Goal: Communication & Community: Answer question/provide support

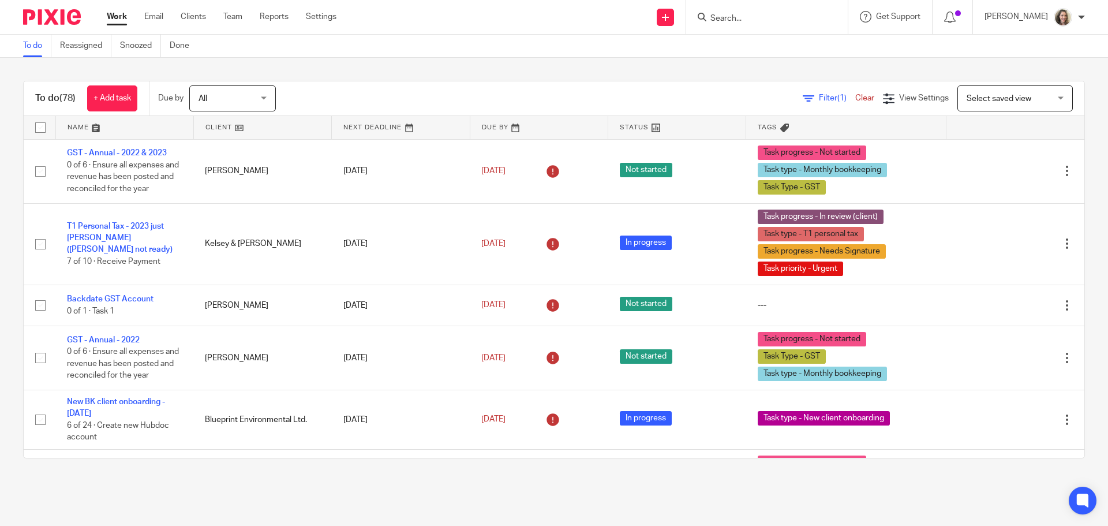
click at [738, 21] on input "Search" at bounding box center [761, 19] width 104 height 10
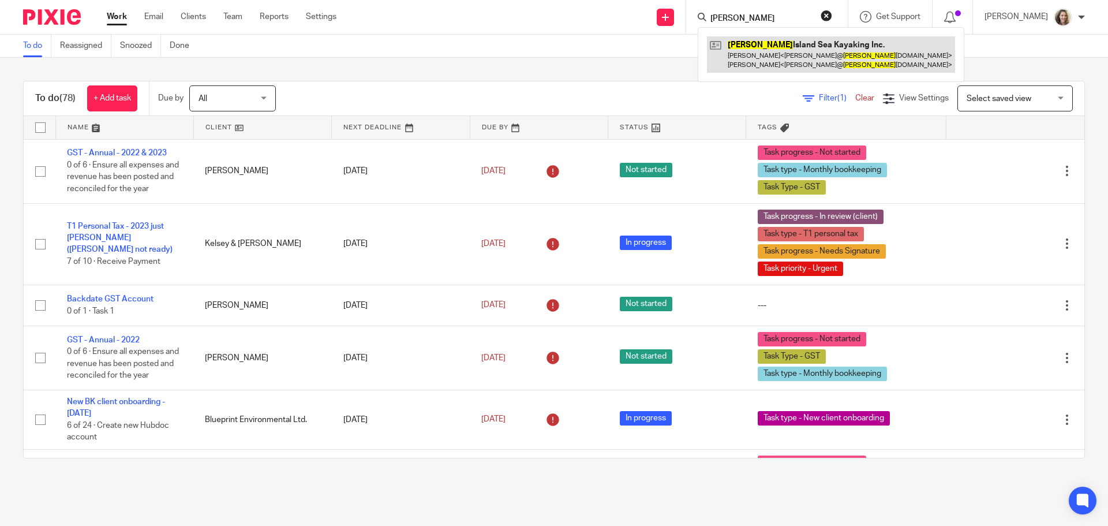
type input "bowen"
click at [785, 51] on link at bounding box center [831, 54] width 248 height 36
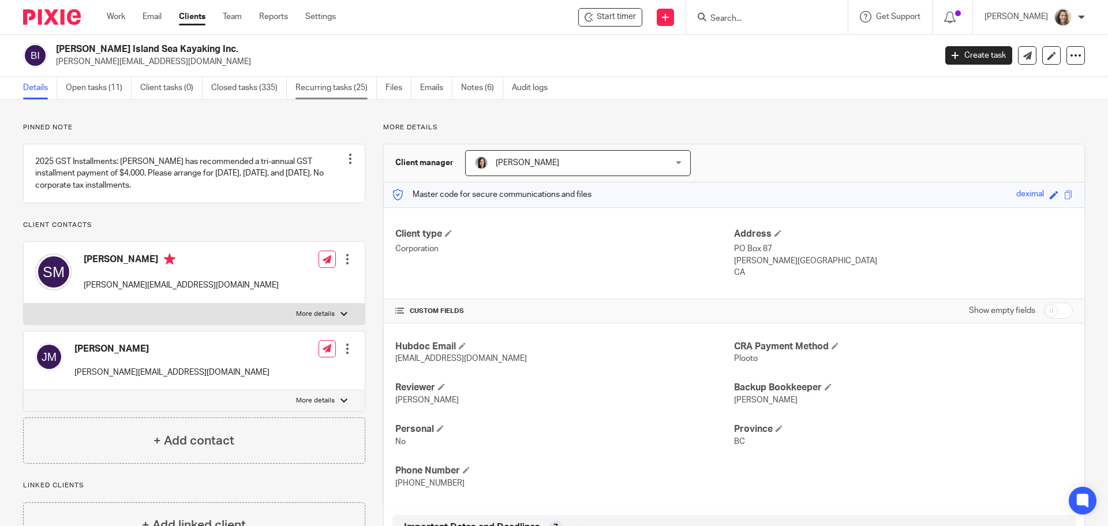
click at [330, 84] on link "Recurring tasks (25)" at bounding box center [335, 88] width 81 height 22
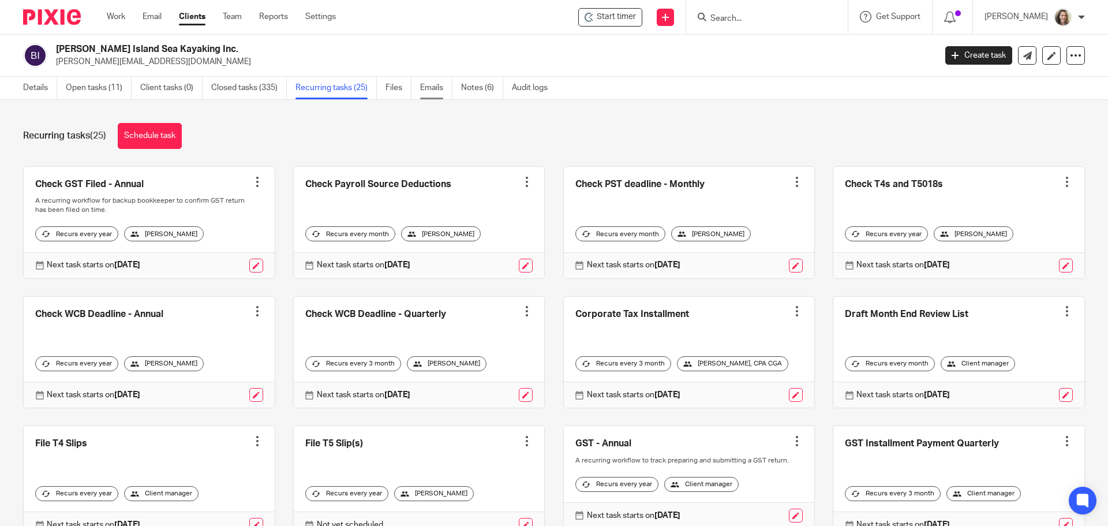
click at [433, 86] on link "Emails" at bounding box center [436, 88] width 32 height 22
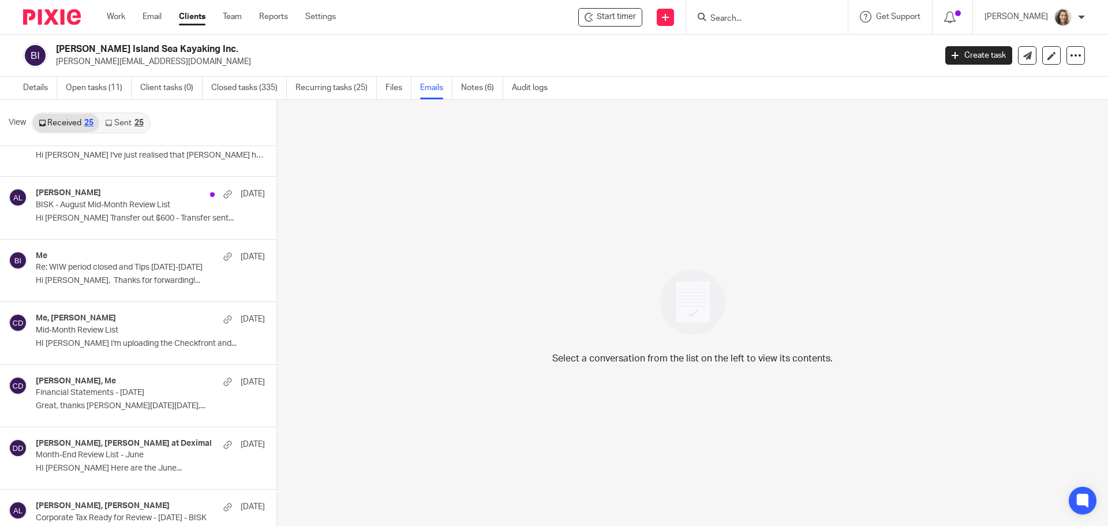
scroll to position [288, 0]
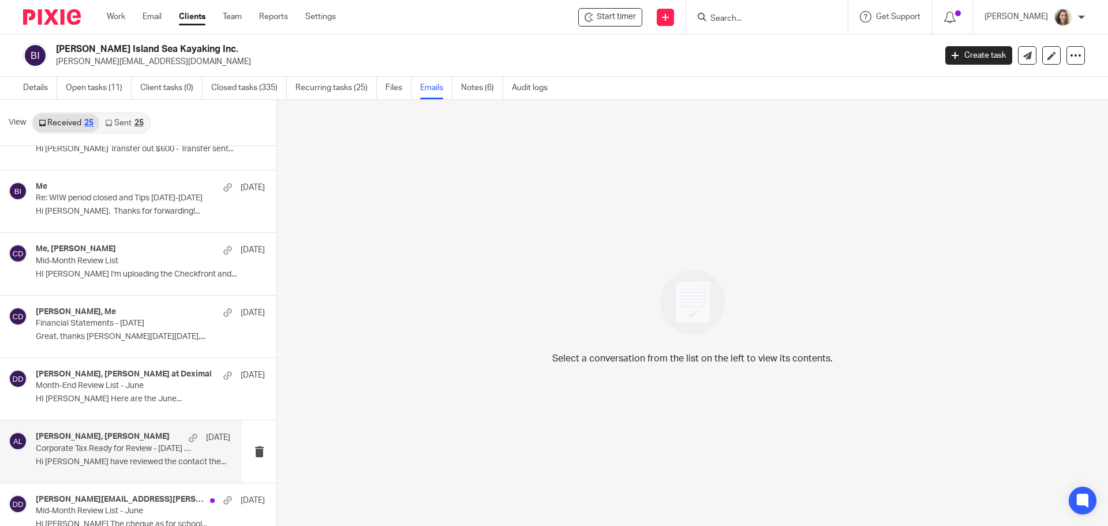
click at [105, 454] on div "Alicia Loewen, Steve Mather Jun 24 Corporate Tax Ready for Review - Dec 31 2024…" at bounding box center [133, 450] width 194 height 39
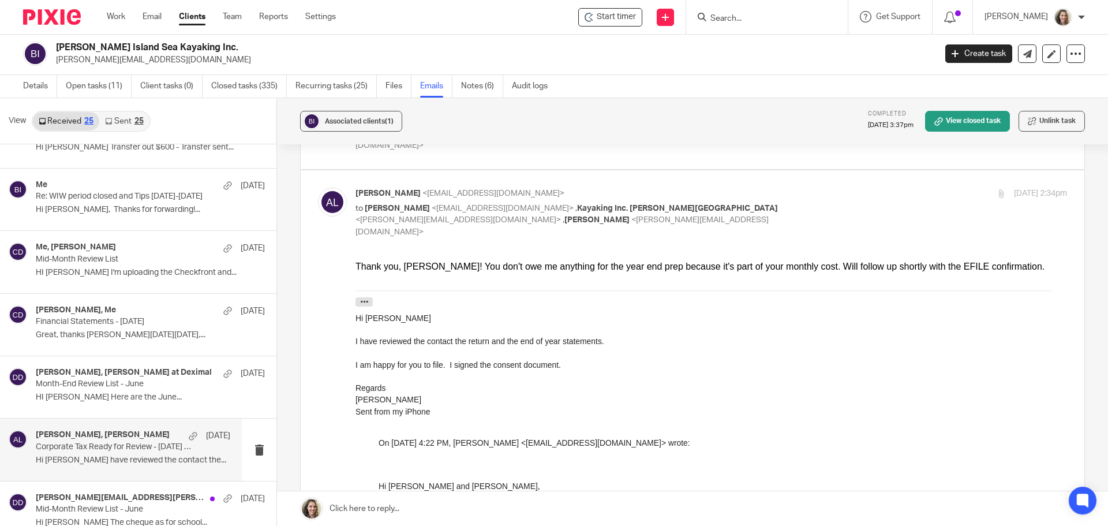
scroll to position [160, 0]
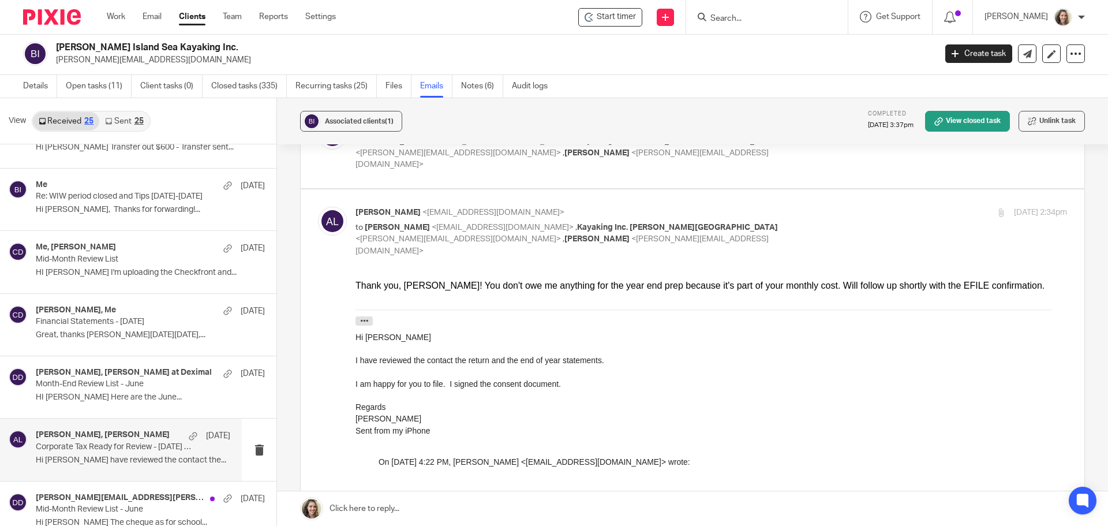
click at [781, 17] on input "Search" at bounding box center [761, 19] width 104 height 10
click at [487, 24] on div "Start timer Send new email Create task Add client Request signature Get Support…" at bounding box center [730, 17] width 755 height 34
click at [113, 20] on link "Work" at bounding box center [116, 17] width 18 height 12
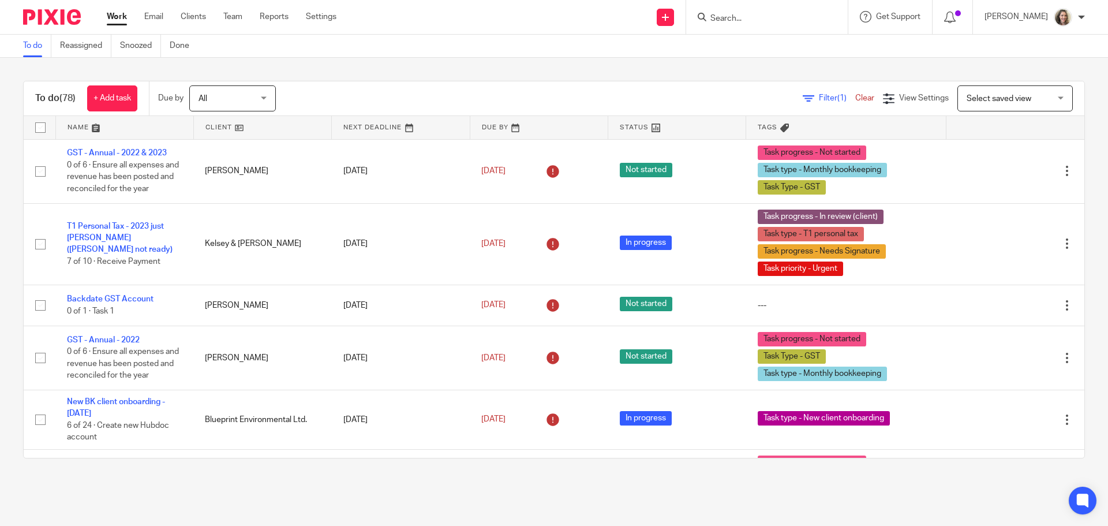
click at [746, 14] on input "Search" at bounding box center [761, 19] width 104 height 10
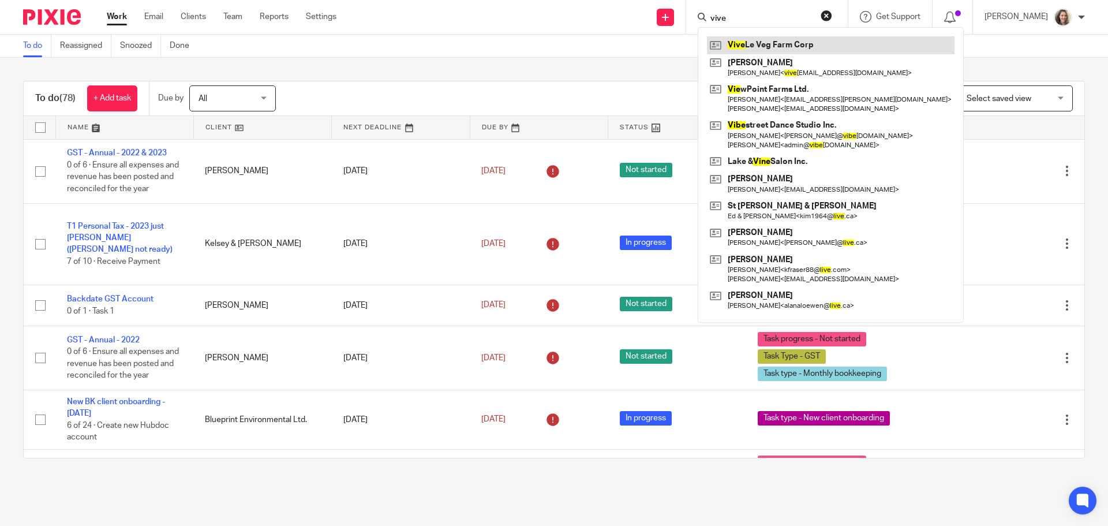
type input "vive"
click at [781, 43] on link at bounding box center [830, 44] width 247 height 17
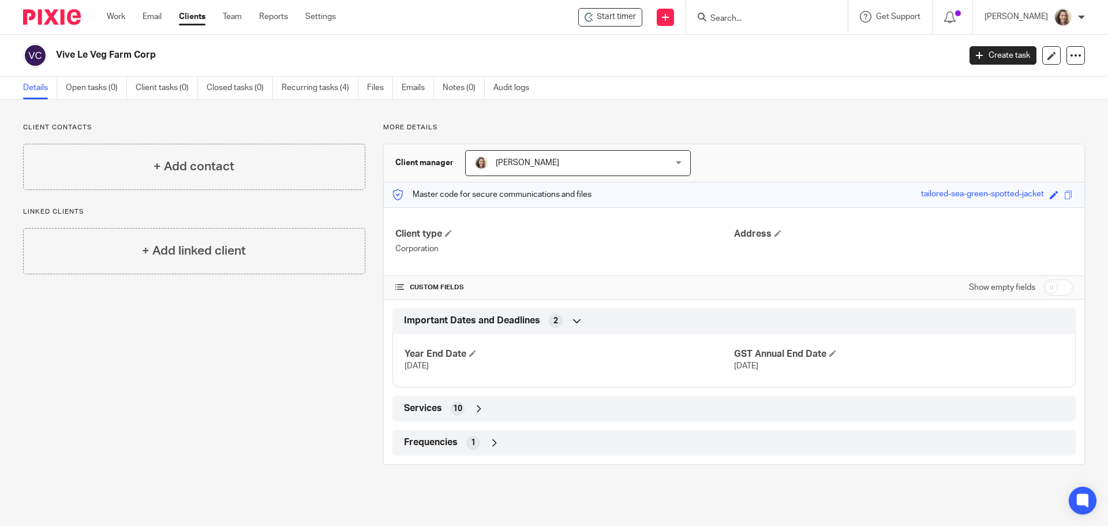
click at [769, 14] on input "Search" at bounding box center [761, 19] width 104 height 10
type input "tj"
click at [755, 57] on link at bounding box center [808, 49] width 202 height 27
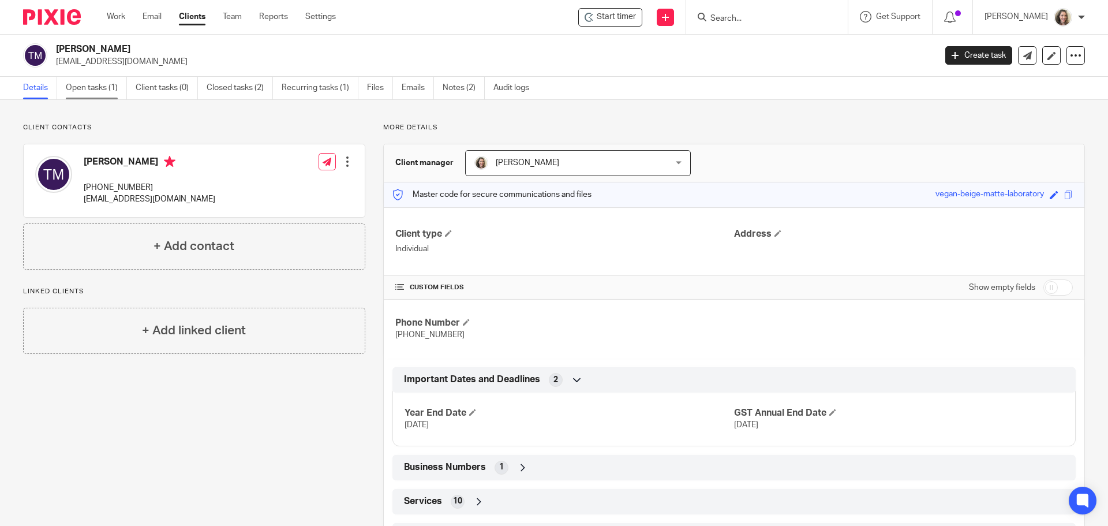
click at [95, 89] on link "Open tasks (1)" at bounding box center [96, 88] width 61 height 22
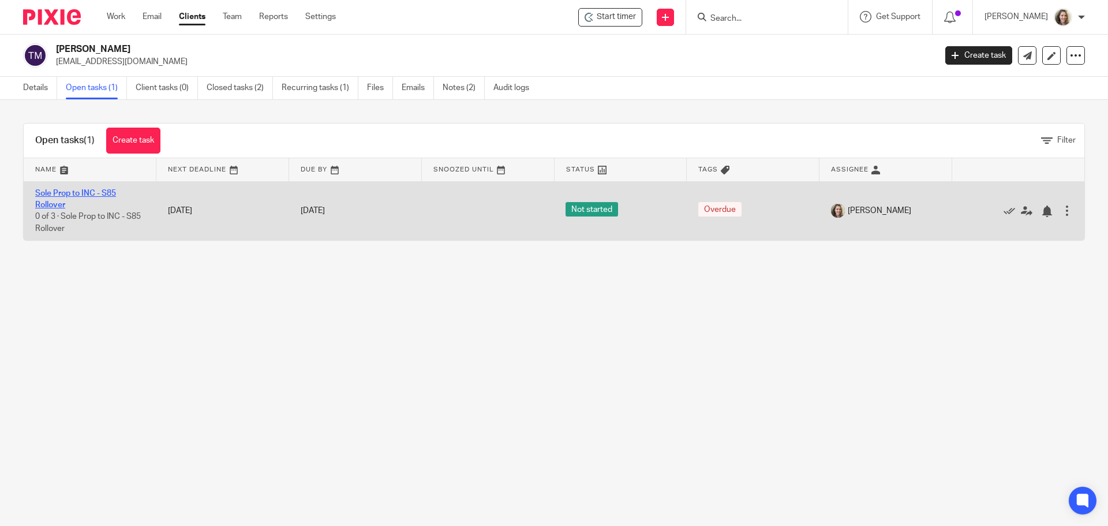
click at [84, 193] on link "Sole Prop to INC - S85 Rollover" at bounding box center [75, 199] width 81 height 20
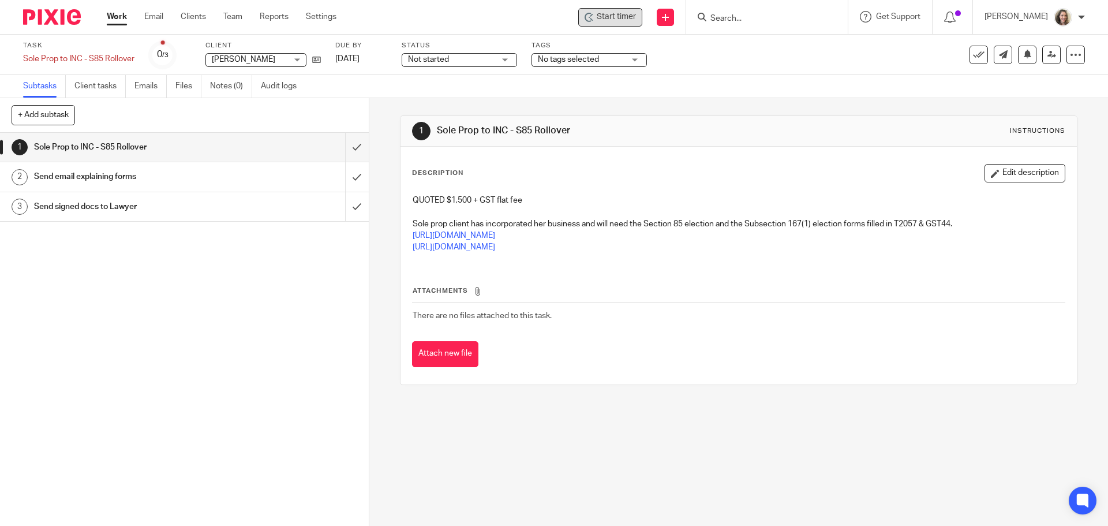
click at [624, 17] on span "Start timer" at bounding box center [615, 17] width 39 height 12
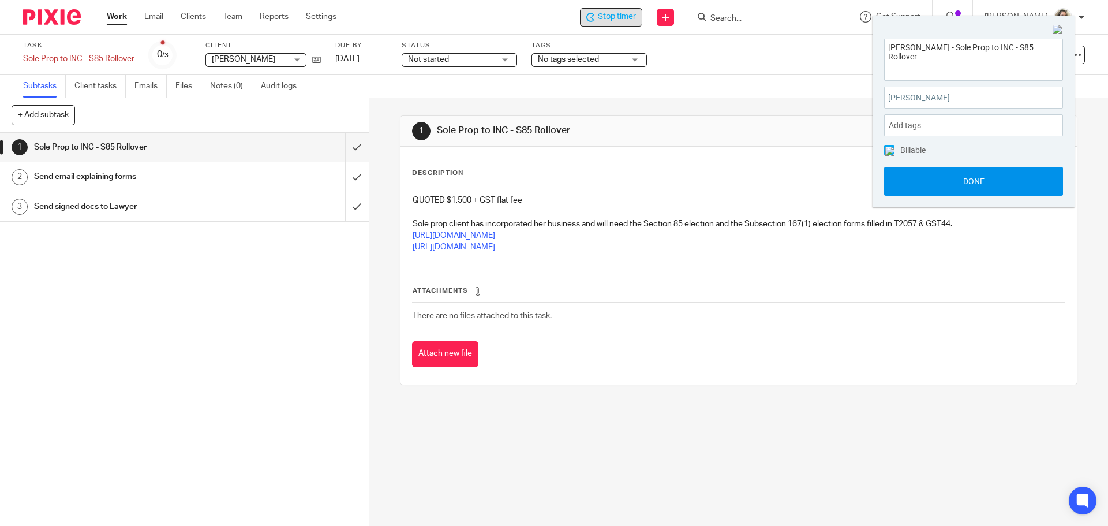
click at [973, 181] on button "Done" at bounding box center [973, 181] width 179 height 29
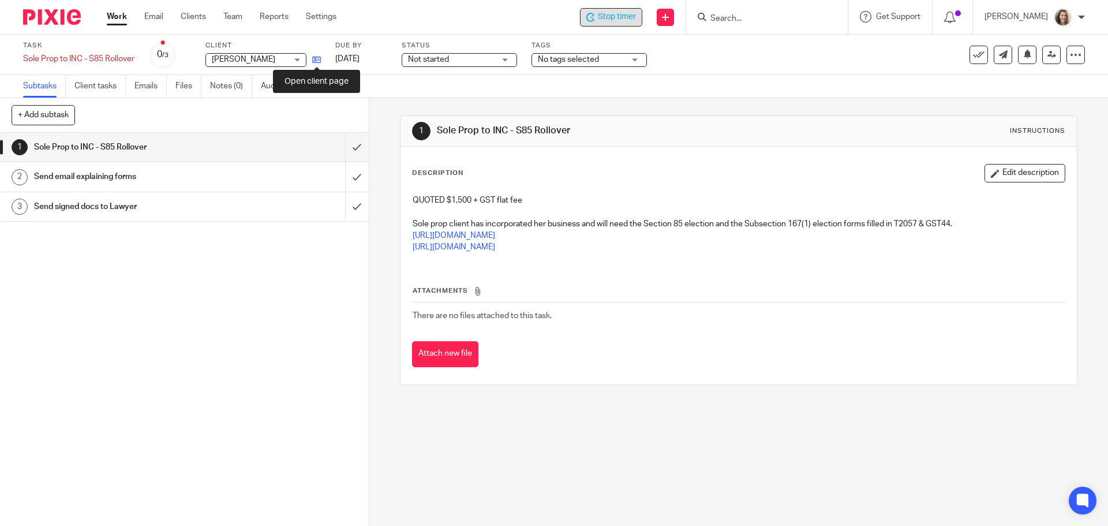
click at [320, 62] on icon at bounding box center [316, 59] width 9 height 9
click at [763, 18] on input "Search" at bounding box center [761, 19] width 104 height 10
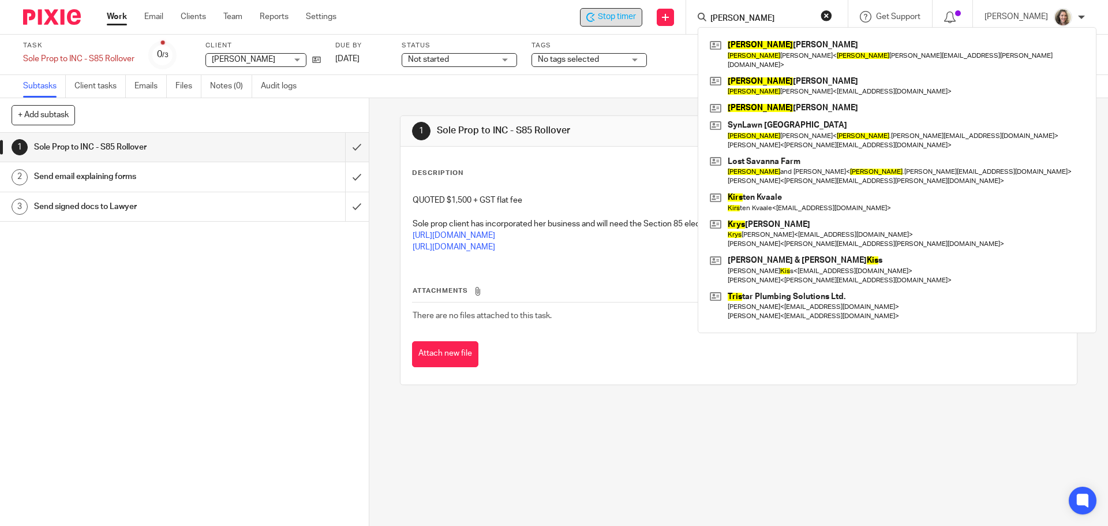
click at [759, 16] on input "kris" at bounding box center [761, 19] width 104 height 10
click at [759, 17] on input "kris" at bounding box center [761, 19] width 104 height 10
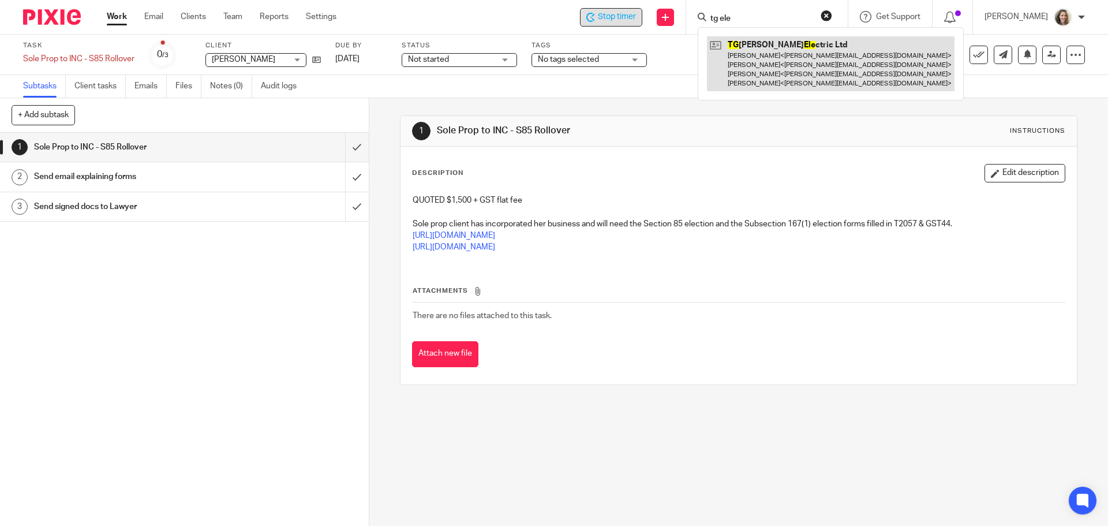
type input "tg ele"
click at [792, 63] on link at bounding box center [830, 63] width 247 height 55
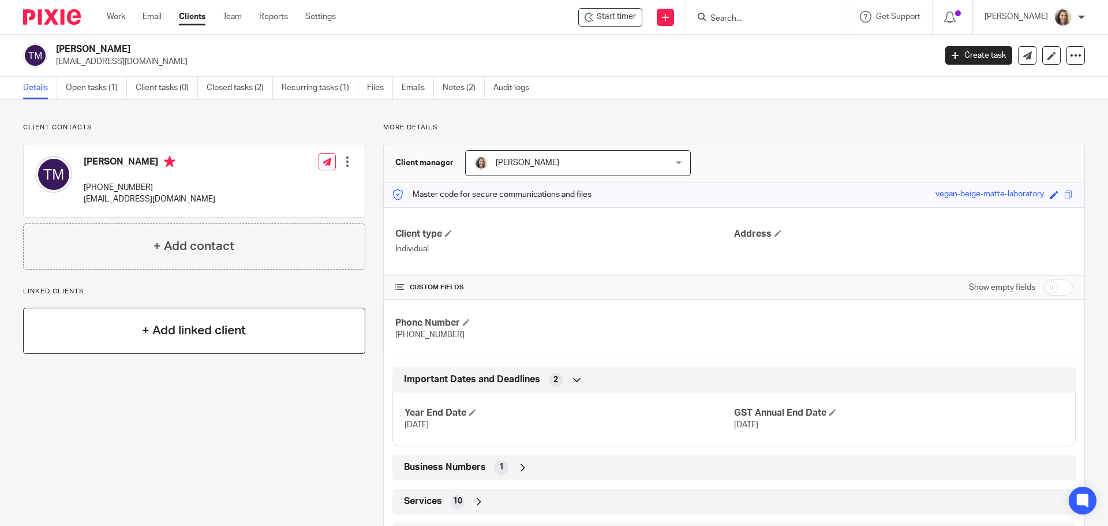
click at [196, 344] on div "+ Add linked client" at bounding box center [194, 330] width 342 height 46
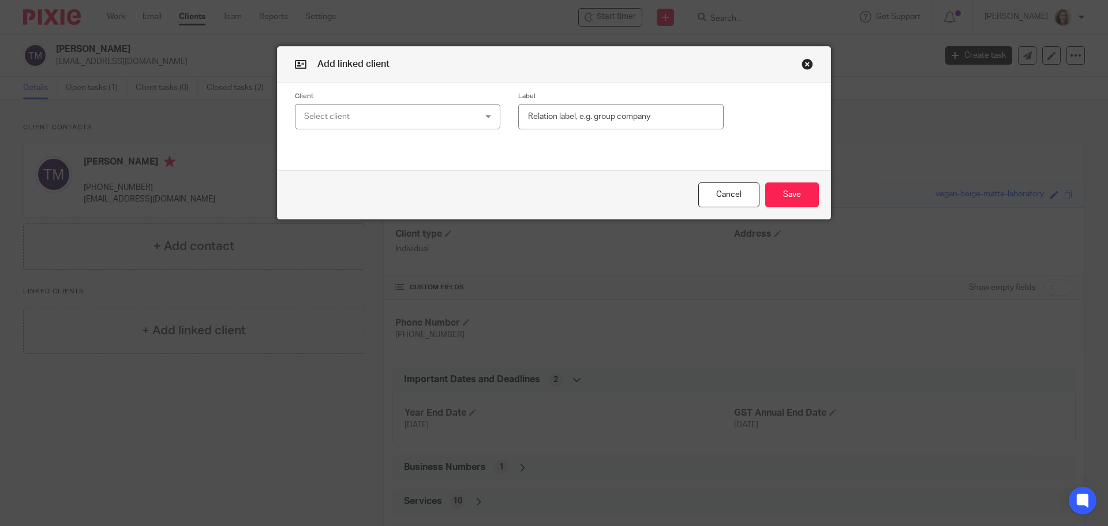
click at [347, 117] on div "Select client" at bounding box center [382, 116] width 156 height 24
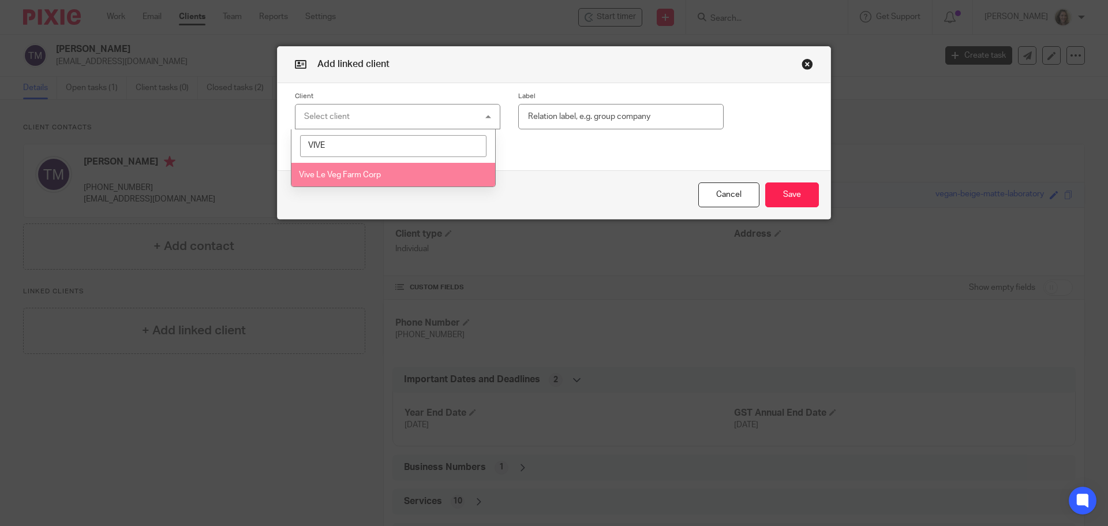
type input "VIVE"
click at [369, 175] on span "Vive Le Veg Farm Corp" at bounding box center [340, 175] width 82 height 8
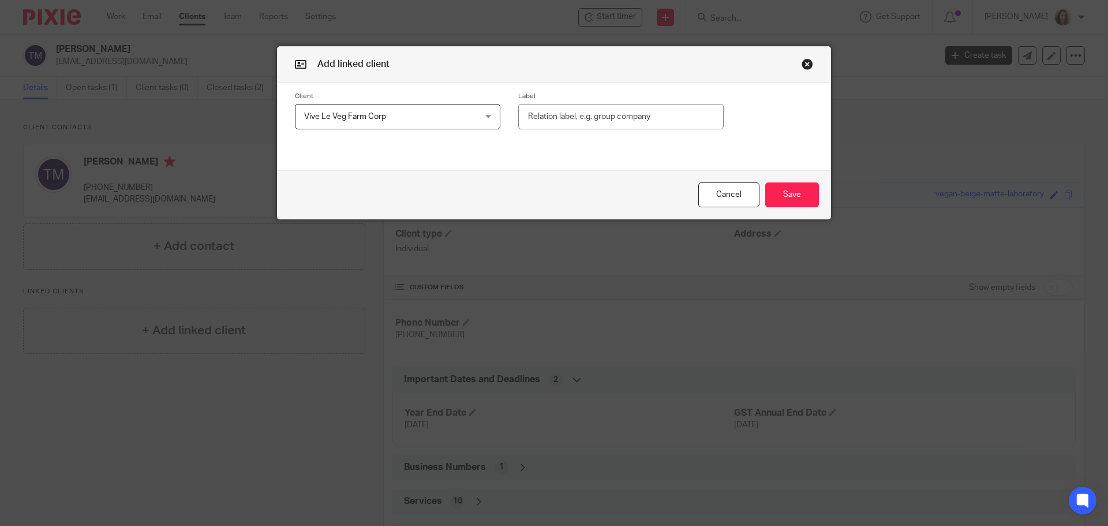
click at [666, 114] on input "text" at bounding box center [620, 117] width 205 height 26
type input "d"
type input "D"
type input "Shareholder"
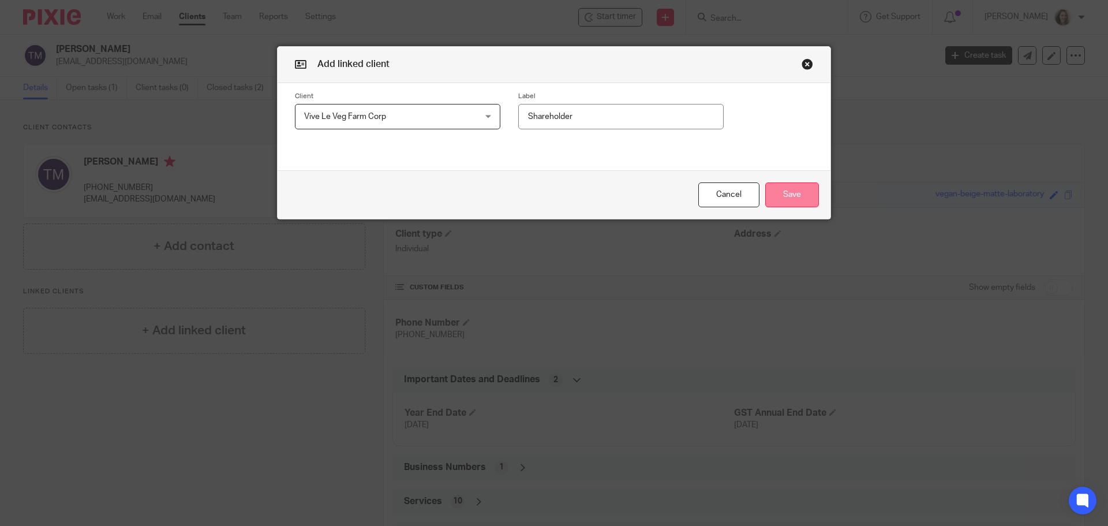
click at [800, 194] on button "Save" at bounding box center [792, 194] width 54 height 25
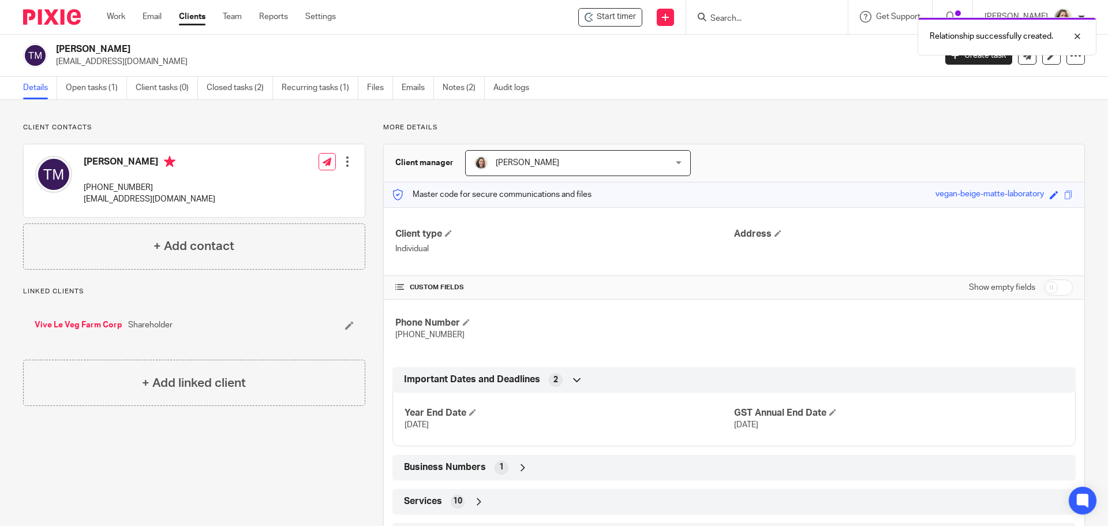
click at [98, 327] on link "Vive Le Veg Farm Corp" at bounding box center [79, 325] width 88 height 12
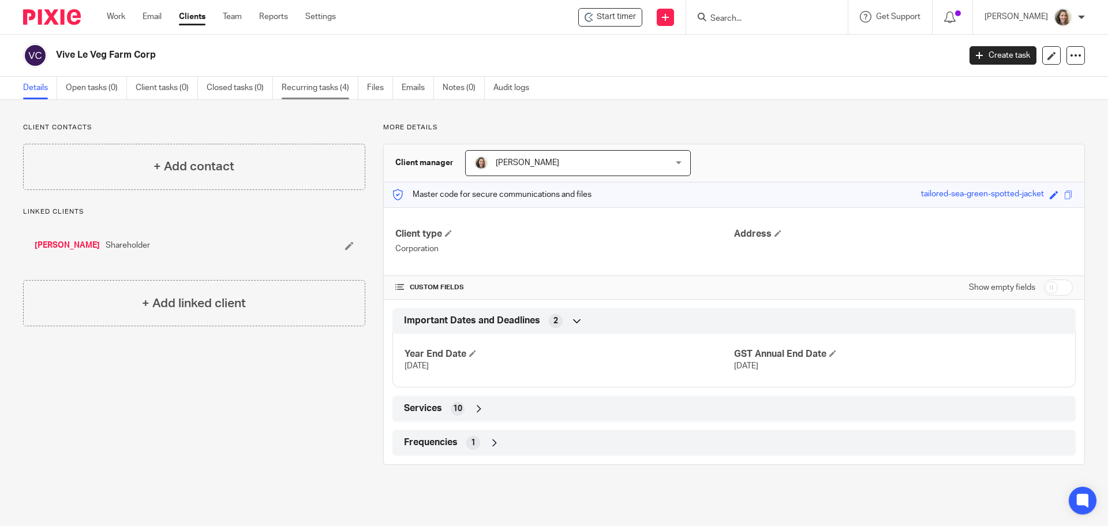
click at [309, 85] on link "Recurring tasks (4)" at bounding box center [320, 88] width 77 height 22
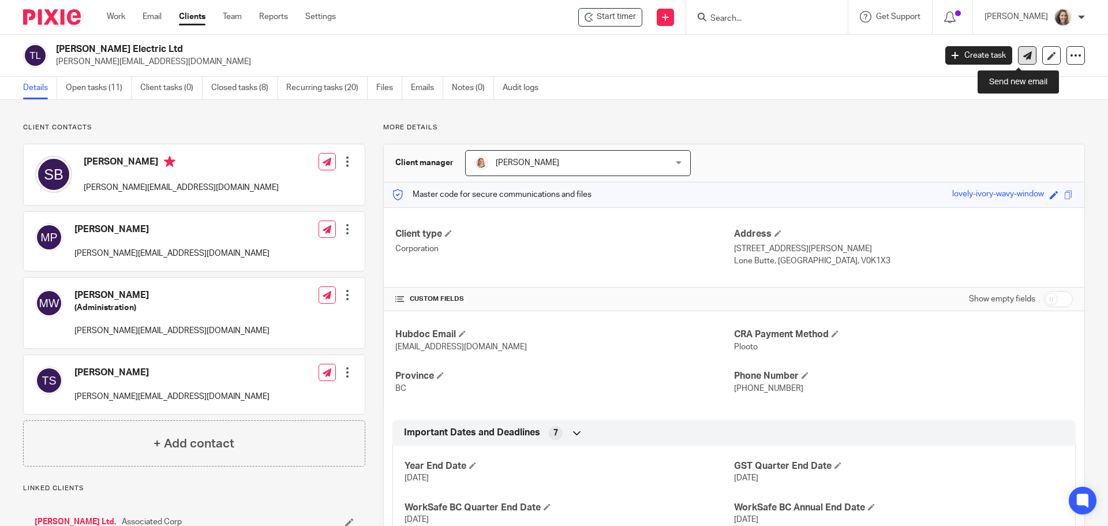
click at [1023, 56] on icon at bounding box center [1027, 55] width 9 height 9
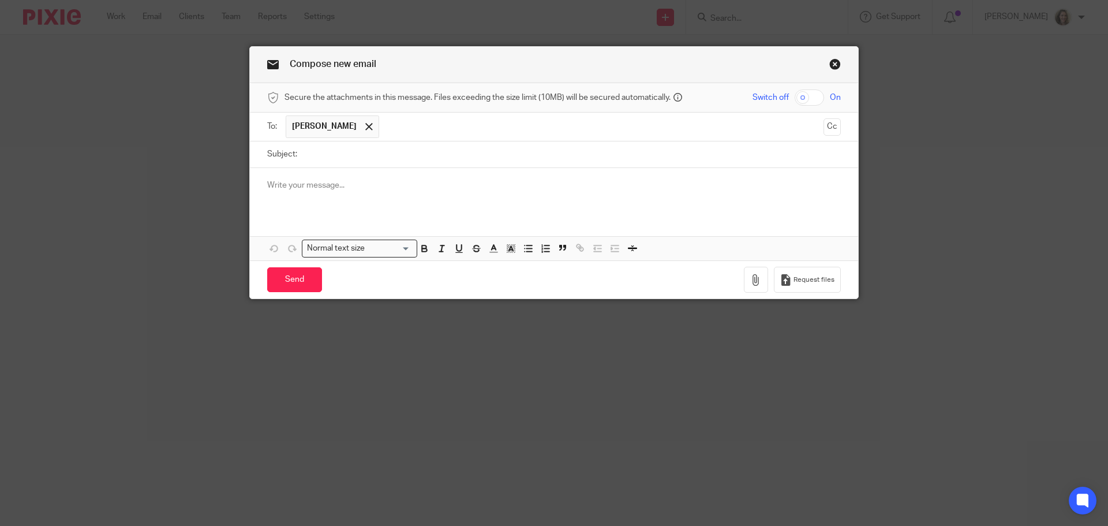
click at [361, 195] on div at bounding box center [554, 190] width 608 height 45
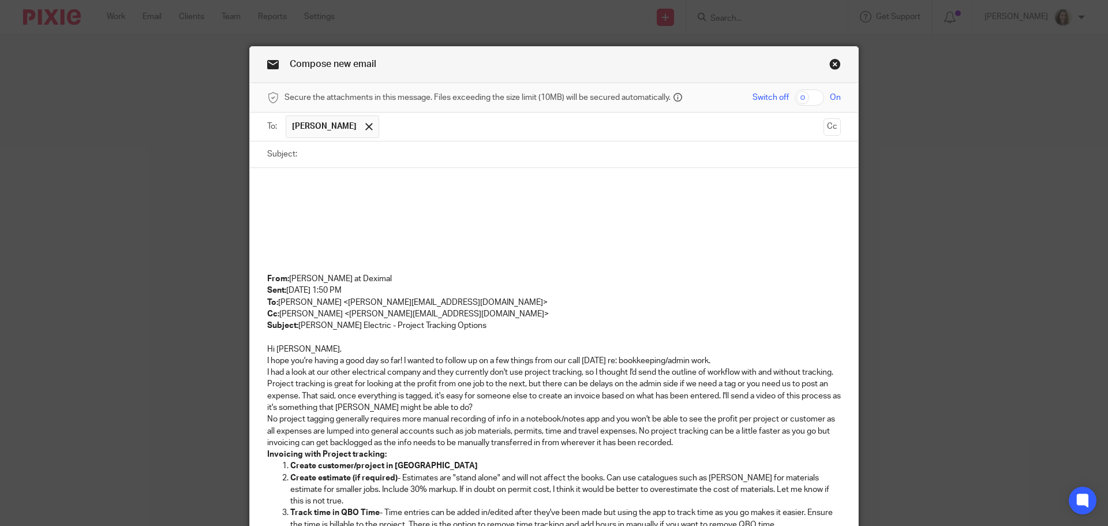
click at [365, 125] on span at bounding box center [368, 126] width 7 height 7
click at [350, 126] on input "text" at bounding box center [553, 125] width 530 height 13
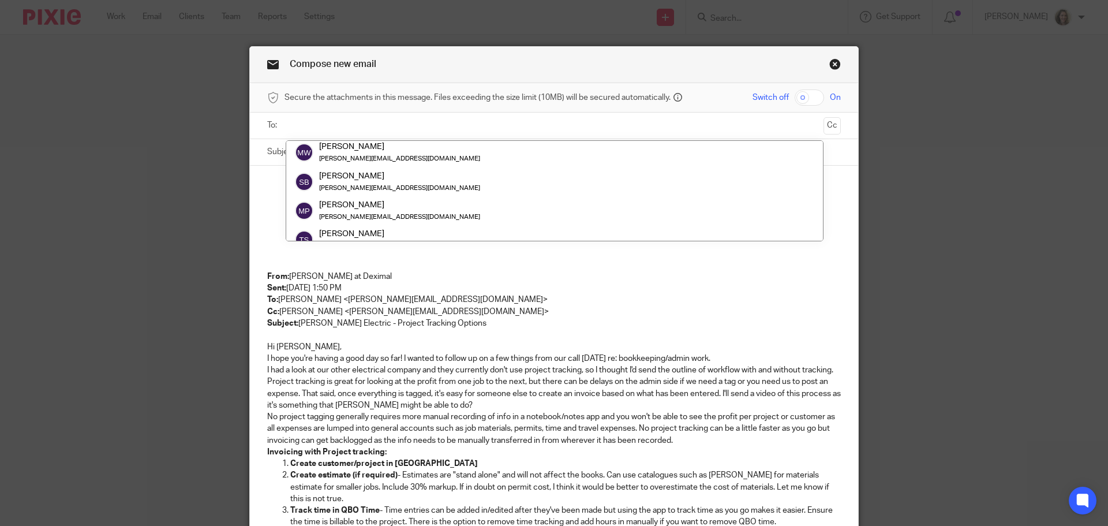
scroll to position [58, 0]
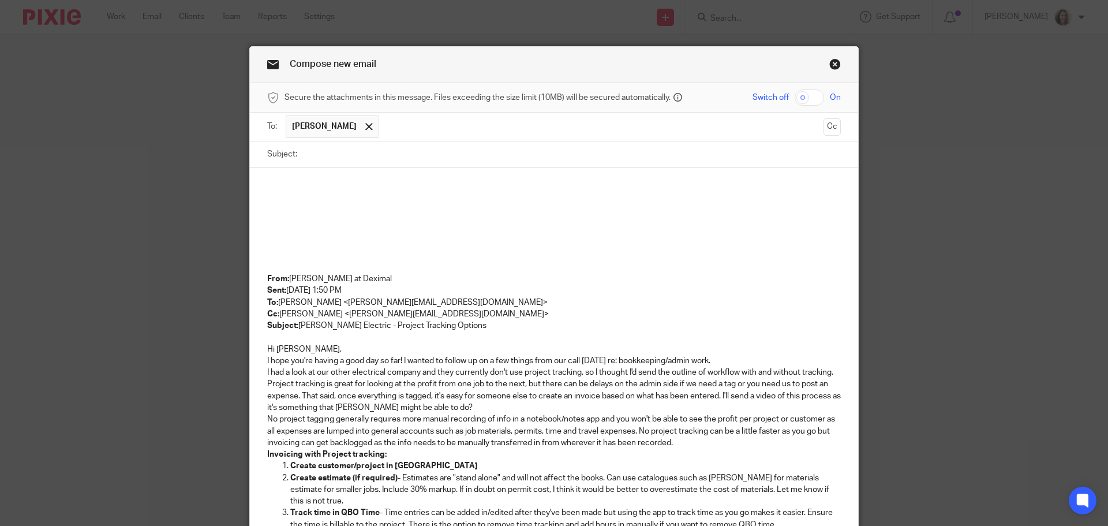
click at [439, 159] on input "Subject:" at bounding box center [572, 154] width 538 height 26
type input "TGE project tracking"
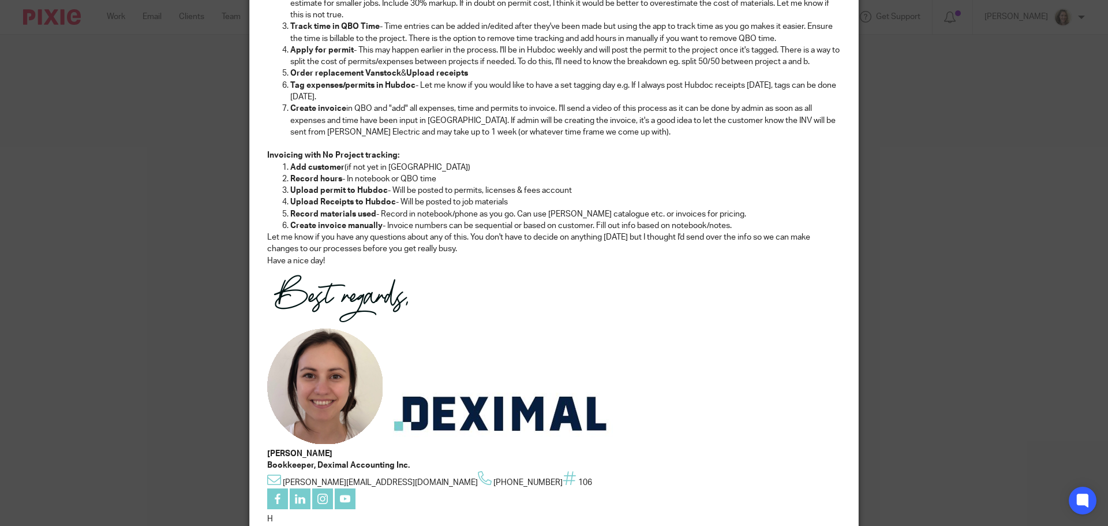
click at [323, 370] on img at bounding box center [324, 385] width 115 height 115
drag, startPoint x: 378, startPoint y: 328, endPoint x: 306, endPoint y: 400, distance: 102.0
click at [304, 400] on span at bounding box center [309, 406] width 12 height 12
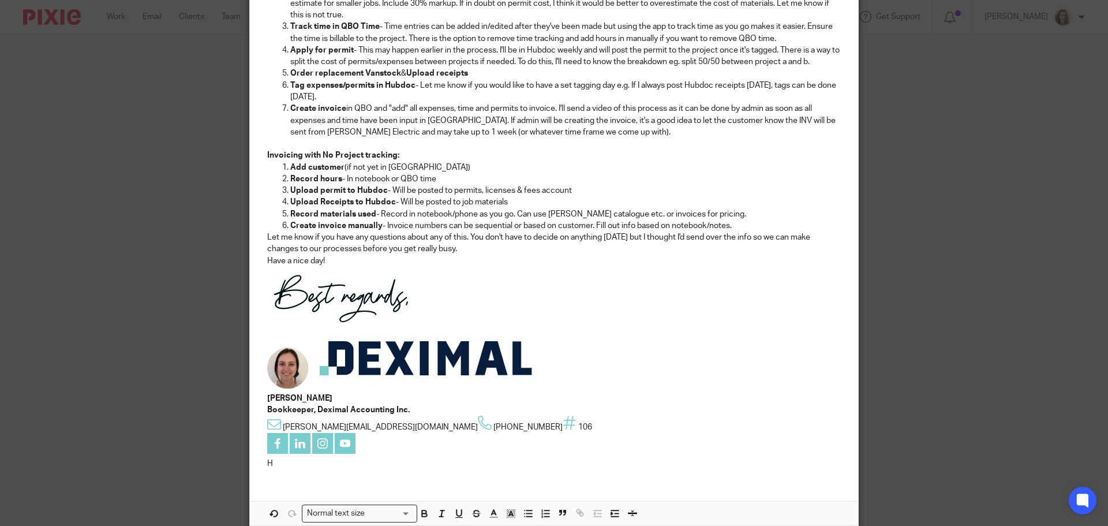
click at [415, 362] on img at bounding box center [425, 358] width 231 height 60
drag, startPoint x: 535, startPoint y: 329, endPoint x: 474, endPoint y: 358, distance: 67.9
click at [474, 354] on span at bounding box center [479, 349] width 12 height 12
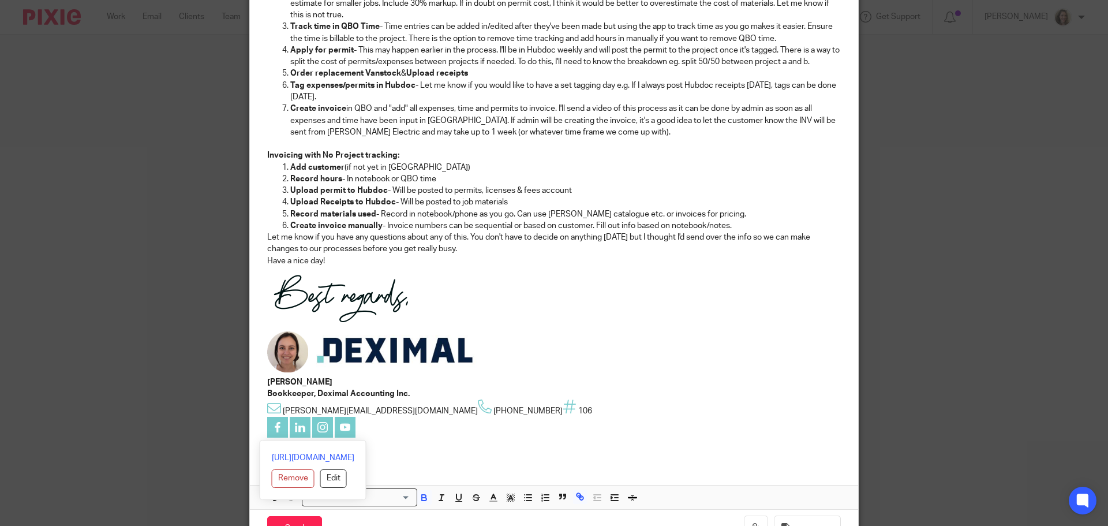
drag, startPoint x: 619, startPoint y: 428, endPoint x: 272, endPoint y: 287, distance: 374.7
click at [272, 287] on div "From: Danielle at Deximal Sent: Tuesday, August 26, 2025 1:50 PM To: Shaun Berg…" at bounding box center [554, 71] width 608 height 779
click at [507, 269] on p at bounding box center [553, 298] width 573 height 62
click at [350, 262] on p "Have a nice day!" at bounding box center [553, 261] width 573 height 12
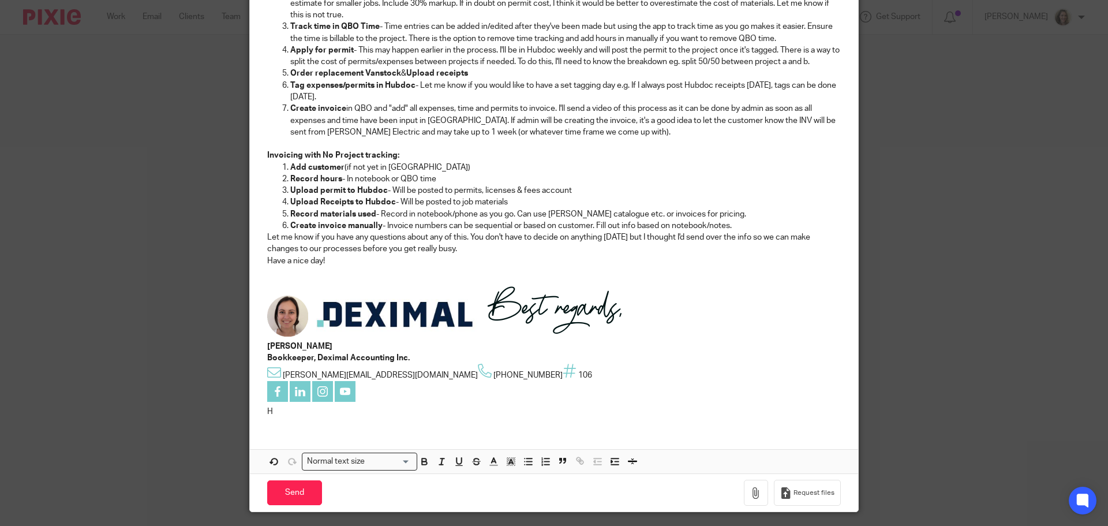
click at [519, 306] on img at bounding box center [554, 307] width 147 height 58
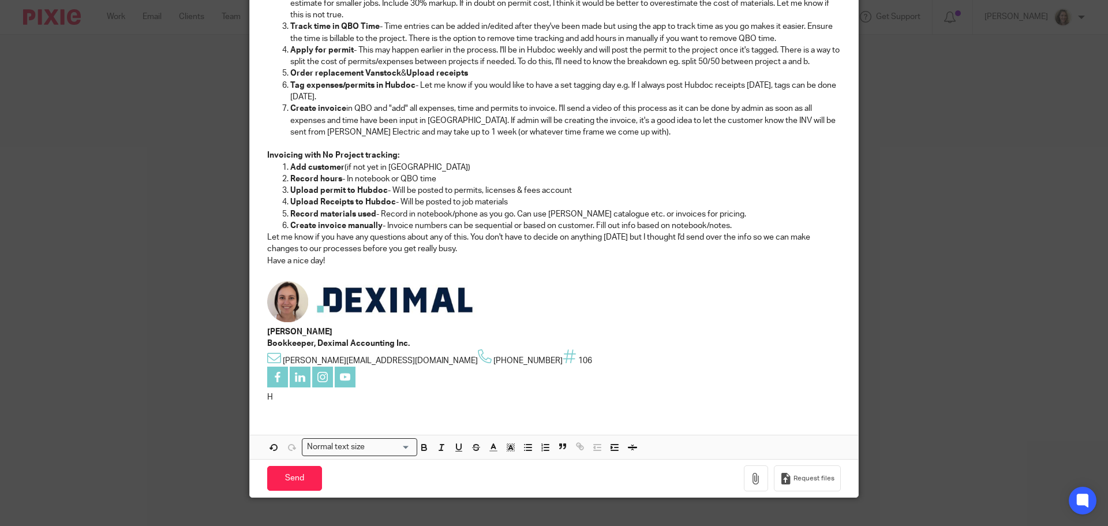
click at [396, 307] on img at bounding box center [394, 300] width 169 height 44
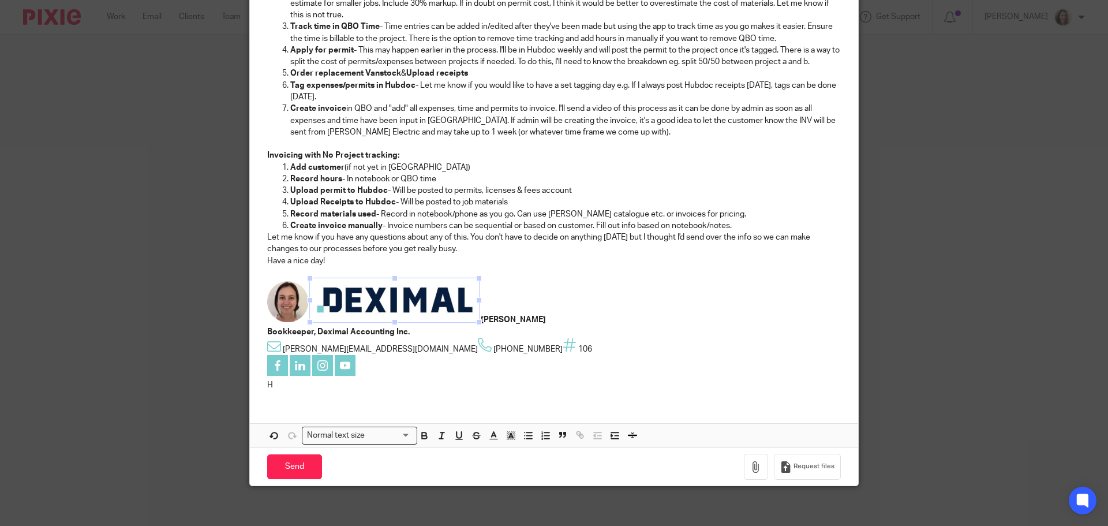
click at [274, 300] on img at bounding box center [287, 301] width 41 height 41
click at [338, 306] on img at bounding box center [394, 300] width 169 height 44
drag, startPoint x: 562, startPoint y: 317, endPoint x: 260, endPoint y: 323, distance: 301.8
click at [260, 323] on div "From: Danielle at Deximal Sent: Tuesday, August 26, 2025 1:50 PM To: Shaun Berg…" at bounding box center [554, 41] width 608 height 718
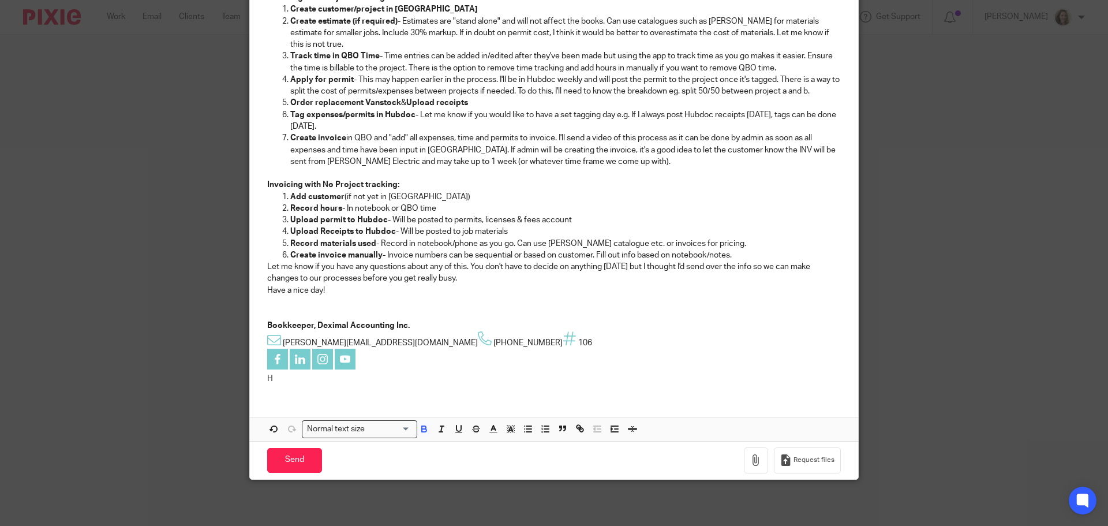
drag, startPoint x: 482, startPoint y: 344, endPoint x: 254, endPoint y: 325, distance: 228.1
click at [254, 325] on div "From: Danielle at Deximal Sent: Tuesday, August 26, 2025 1:50 PM To: Shaun Berg…" at bounding box center [554, 53] width 608 height 682
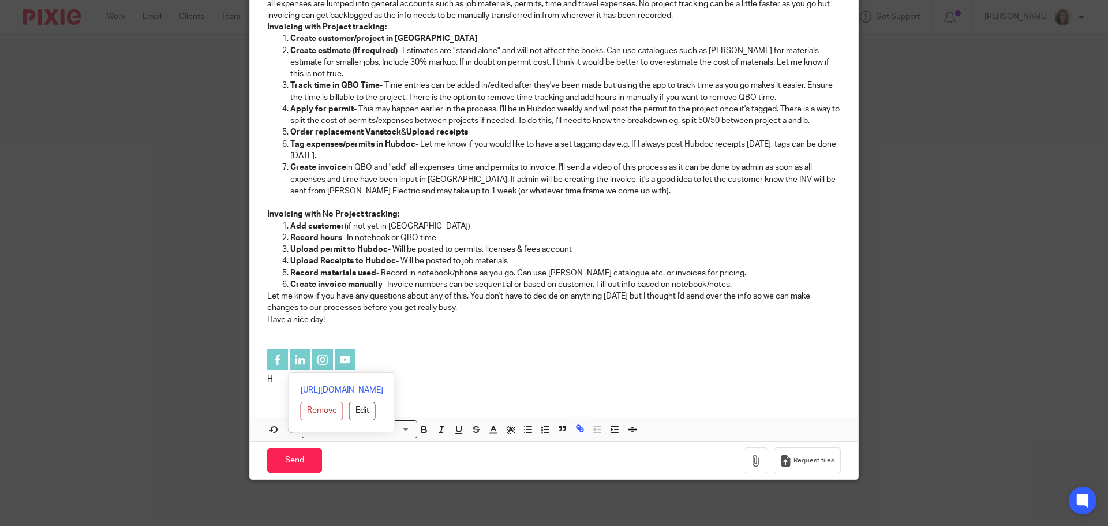
drag, startPoint x: 396, startPoint y: 361, endPoint x: 167, endPoint y: 372, distance: 228.7
click at [167, 372] on div "Compose new email Secure the attachments in this message. Files exceeding the s…" at bounding box center [554, 263] width 1108 height 526
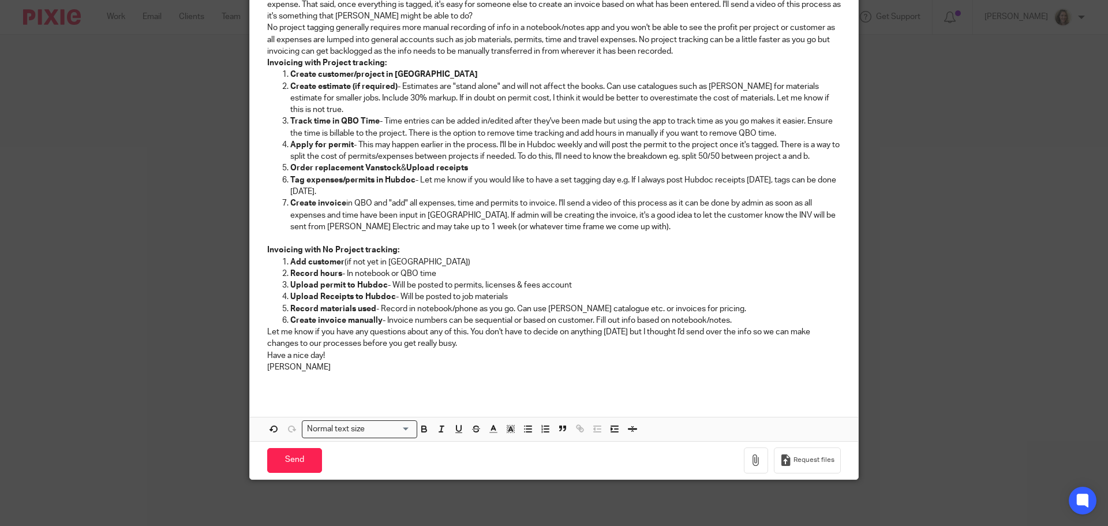
scroll to position [379, 0]
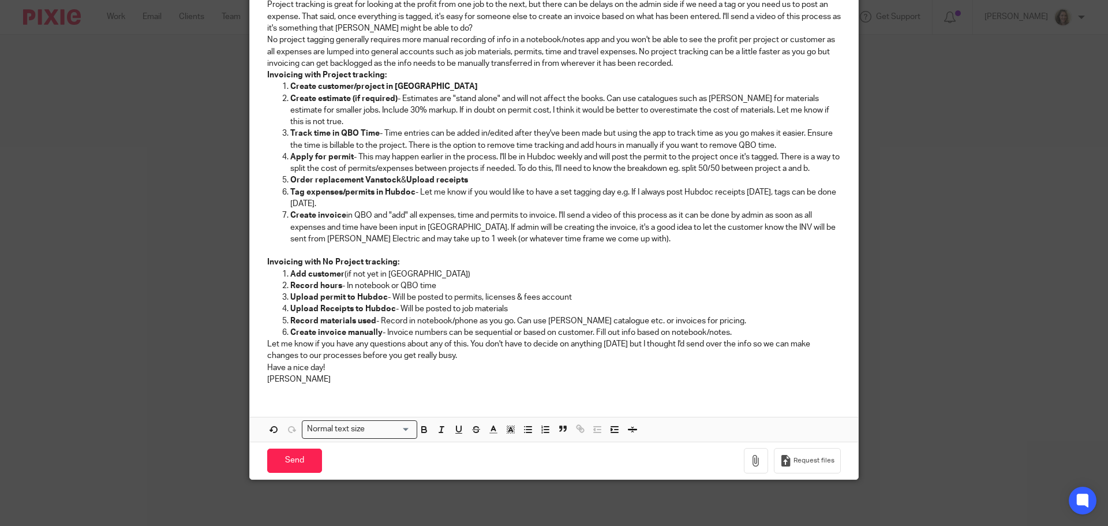
click at [262, 340] on div "From: Danielle at Deximal Sent: Tuesday, August 26, 2025 1:50 PM To: Shaun Berg…" at bounding box center [554, 91] width 608 height 605
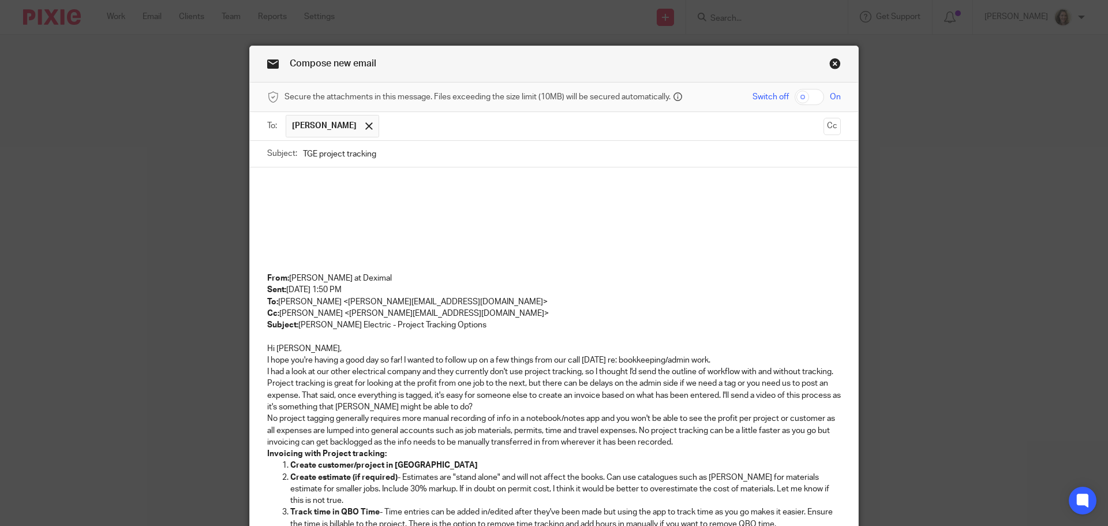
scroll to position [0, 0]
click at [350, 180] on p at bounding box center [553, 185] width 573 height 12
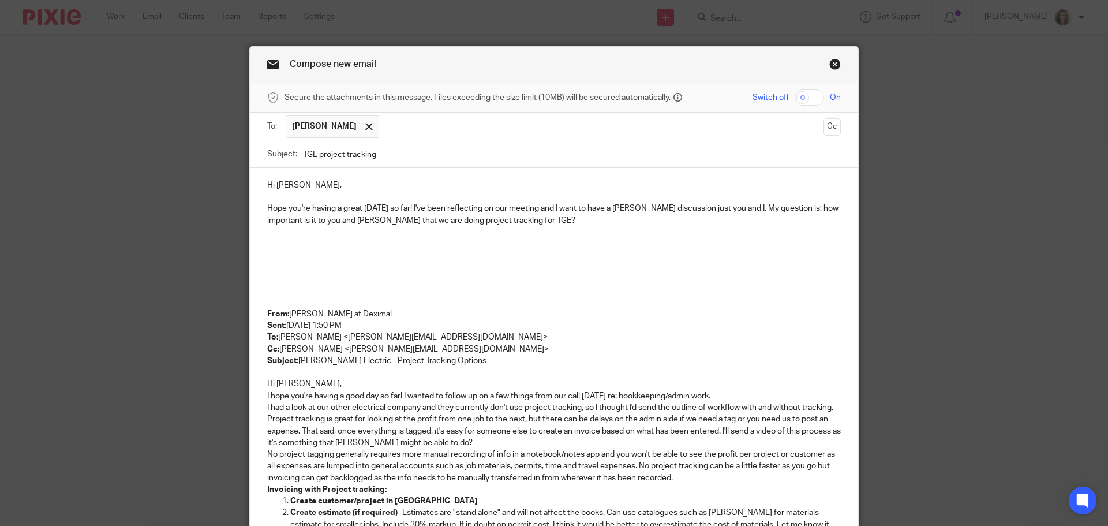
click at [721, 204] on p "Hope you're having a great Friday so far! I've been reflecting on our meeting a…" at bounding box center [553, 214] width 573 height 24
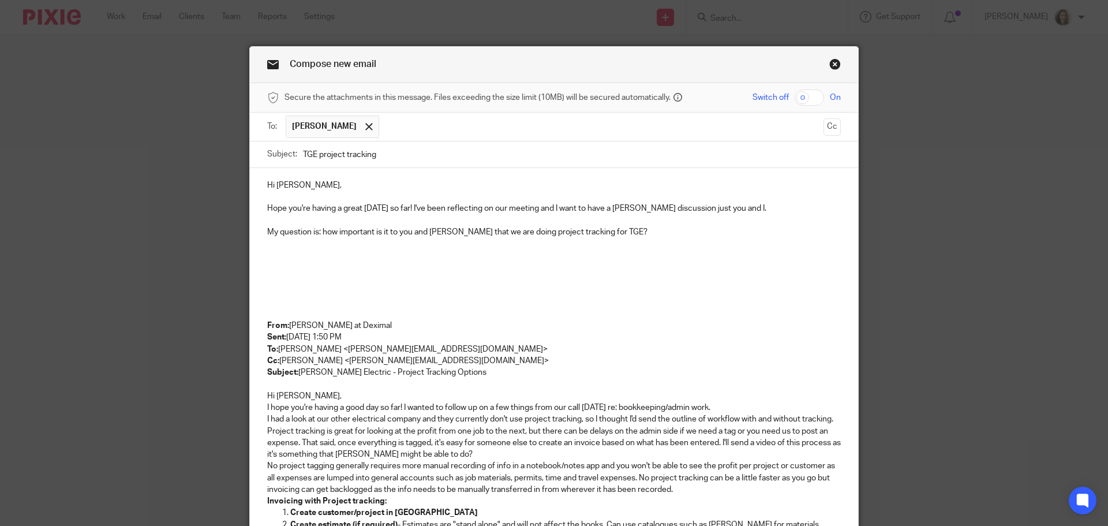
click at [656, 230] on p "My question is: how important is it to you and Terry that we are doing project …" at bounding box center [553, 232] width 573 height 12
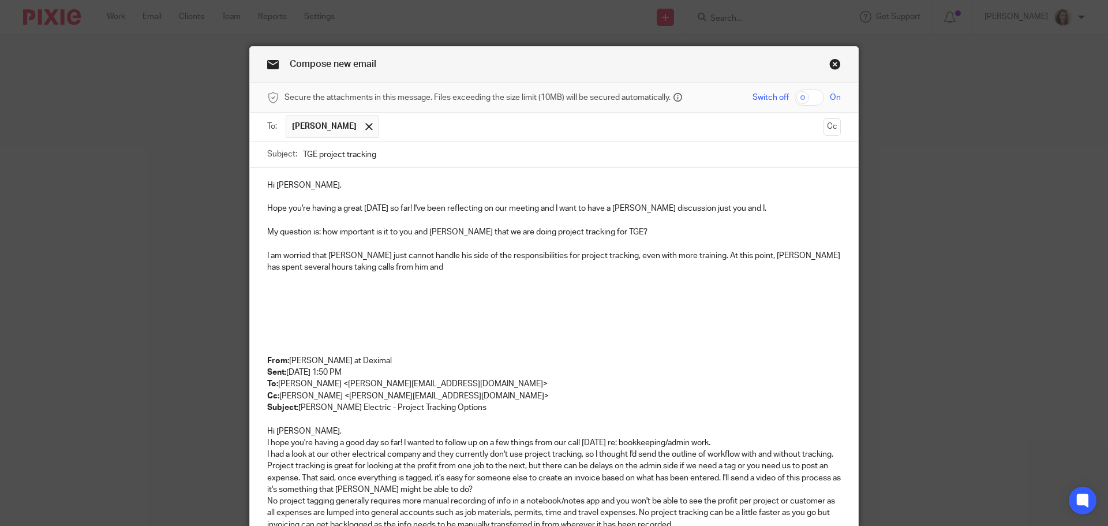
click at [284, 264] on p "I am worried that Shaun just cannot handle his side of the responsibilities for…" at bounding box center [553, 262] width 573 height 24
drag, startPoint x: 622, startPoint y: 235, endPoint x: 257, endPoint y: 232, distance: 365.2
click at [257, 232] on div "Hi Matt, Hope you're having a great Friday so far! I've been reflecting on our …" at bounding box center [554, 523] width 608 height 710
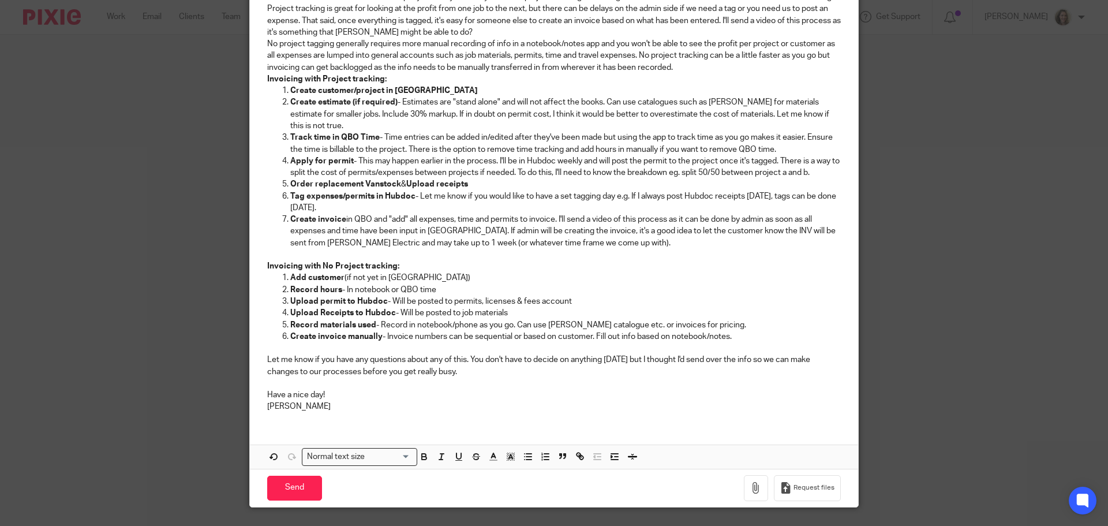
scroll to position [485, 0]
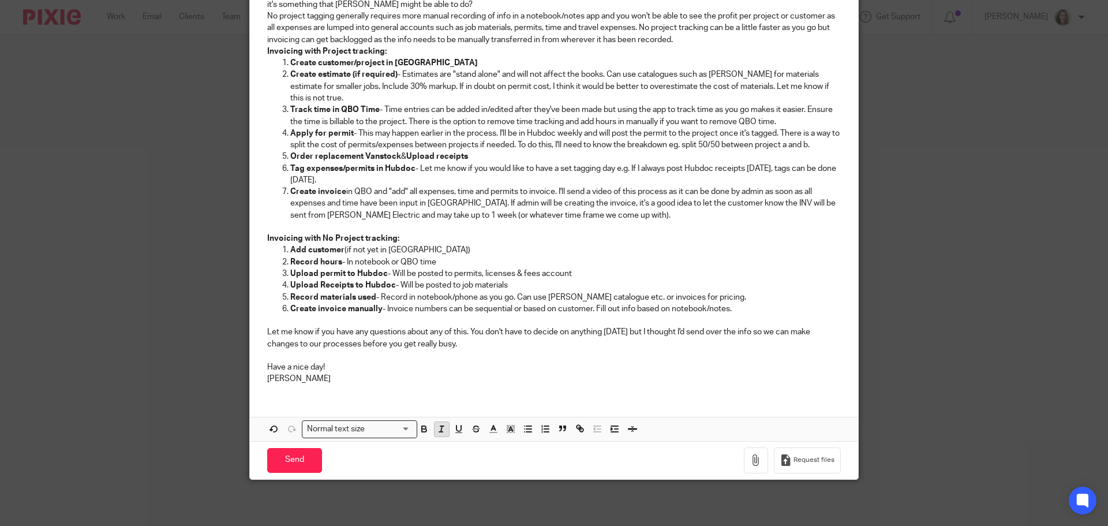
click at [436, 425] on icon "button" at bounding box center [441, 428] width 10 height 10
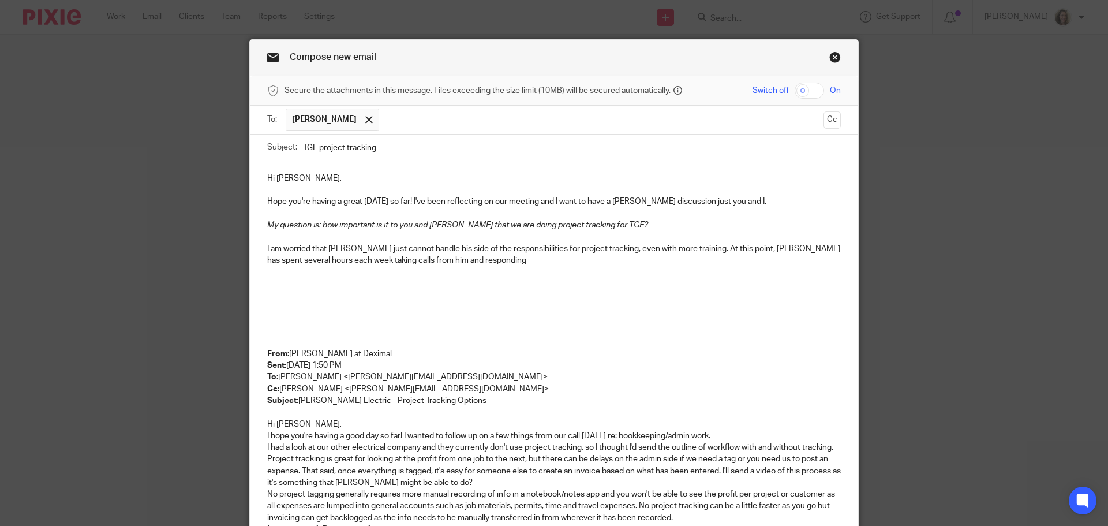
scroll to position [0, 0]
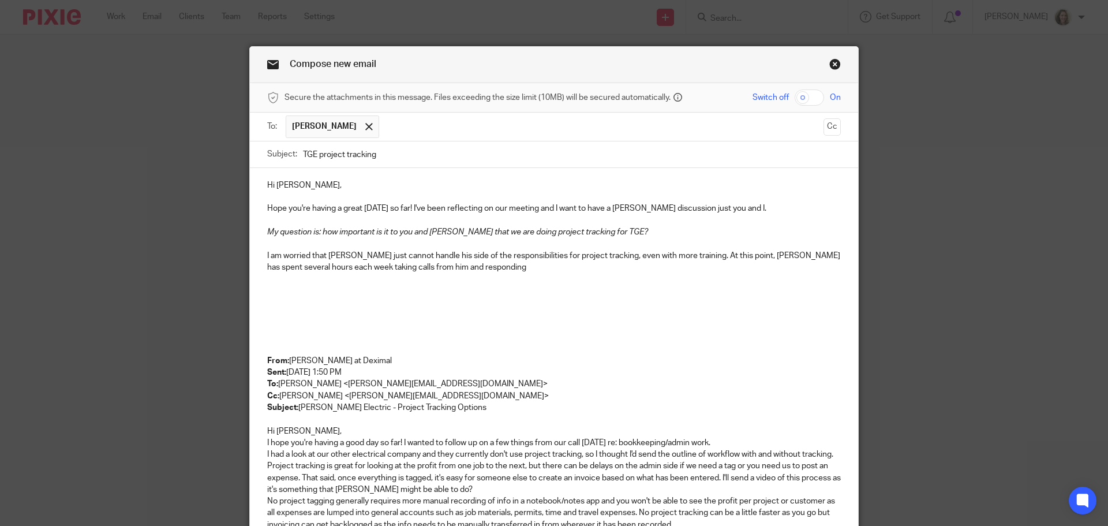
click at [687, 237] on p "My question is: how important is it to you and Terry that we are doing project …" at bounding box center [553, 232] width 573 height 12
click at [522, 268] on p "I am worried that Shaun just cannot handle his side of the responsibilities for…" at bounding box center [553, 262] width 573 height 24
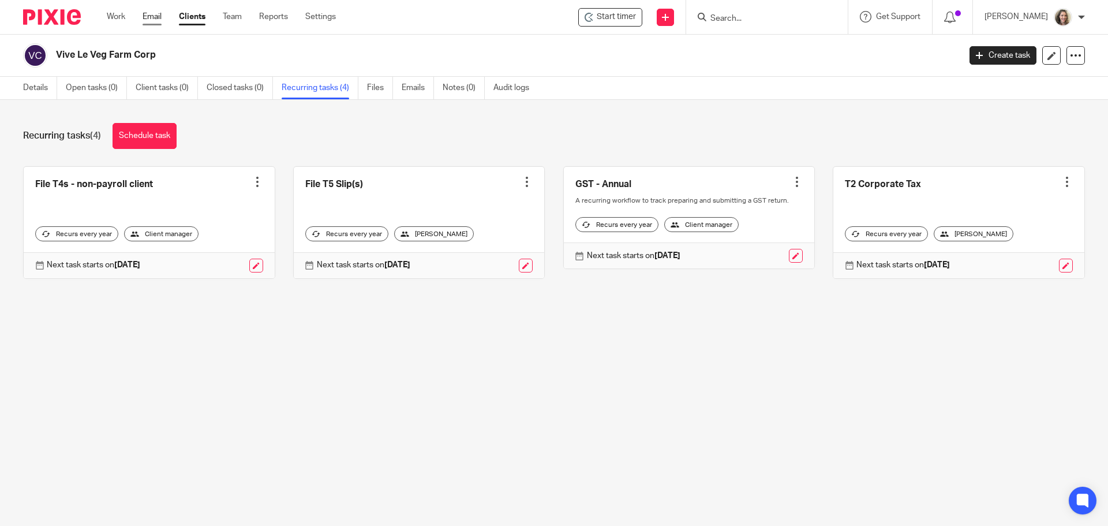
click at [154, 14] on link "Email" at bounding box center [151, 17] width 19 height 12
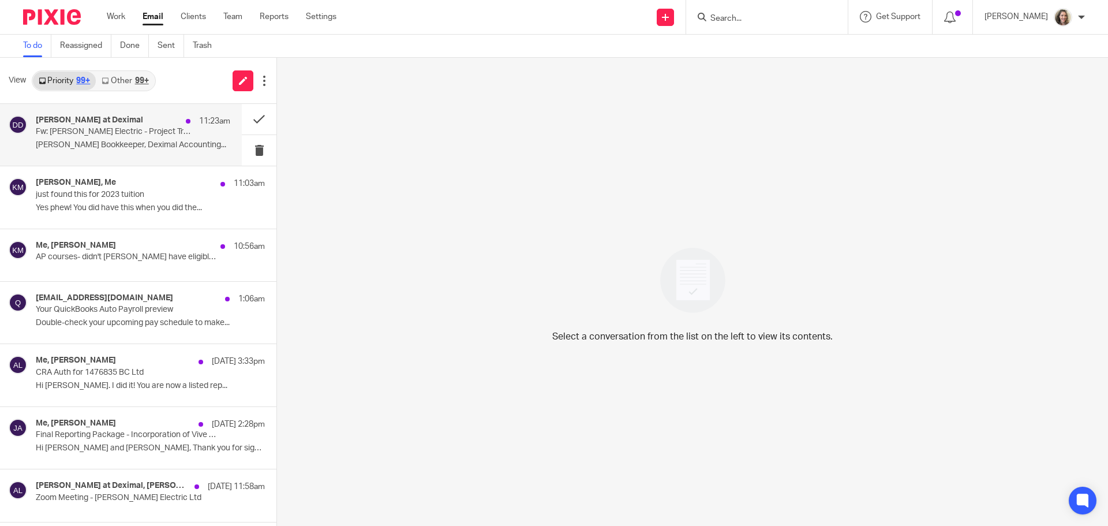
click at [103, 137] on p "Fw: [PERSON_NAME] Electric - Project Tracking Options" at bounding box center [114, 132] width 156 height 10
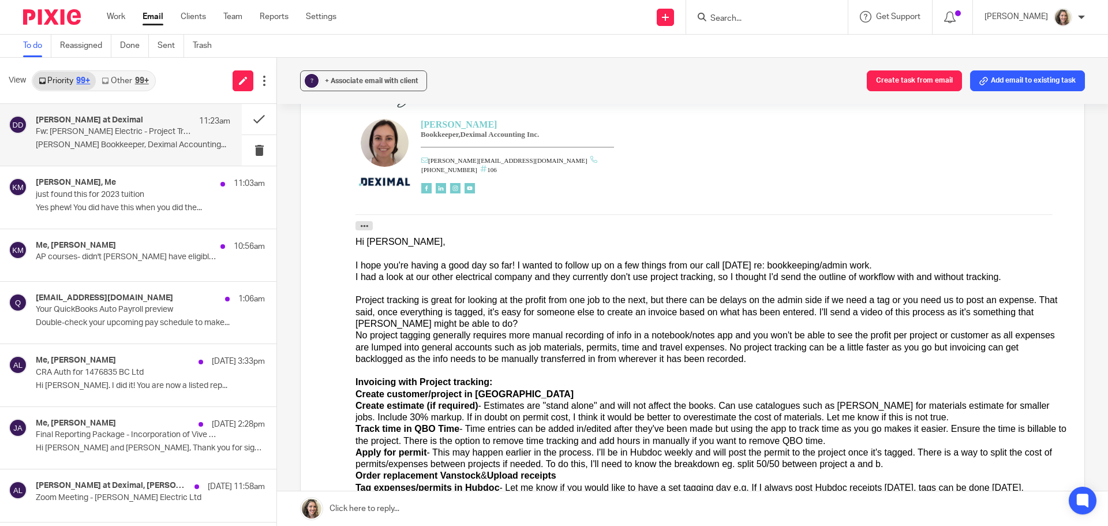
scroll to position [58, 0]
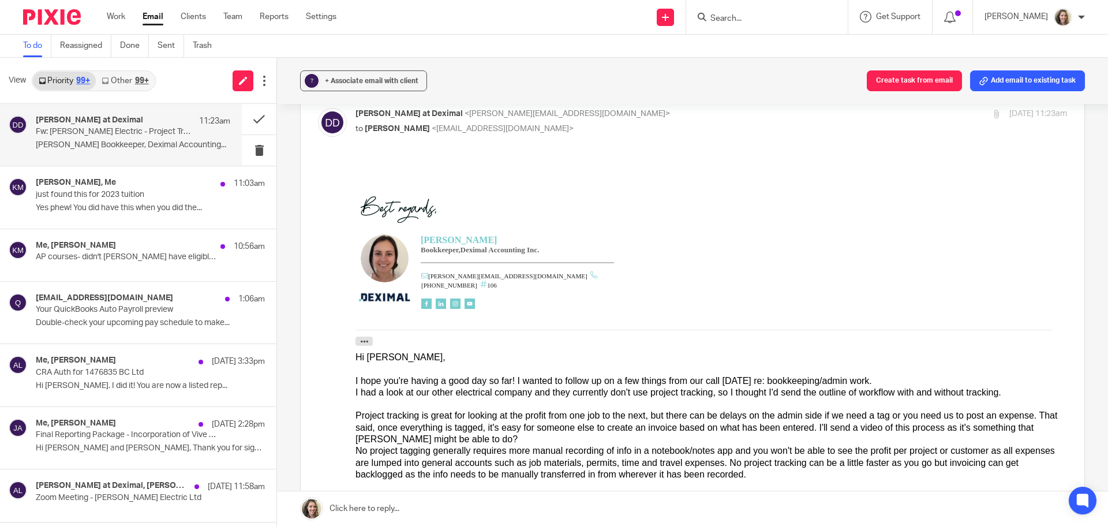
click at [780, 14] on input "Search" at bounding box center [761, 19] width 104 height 10
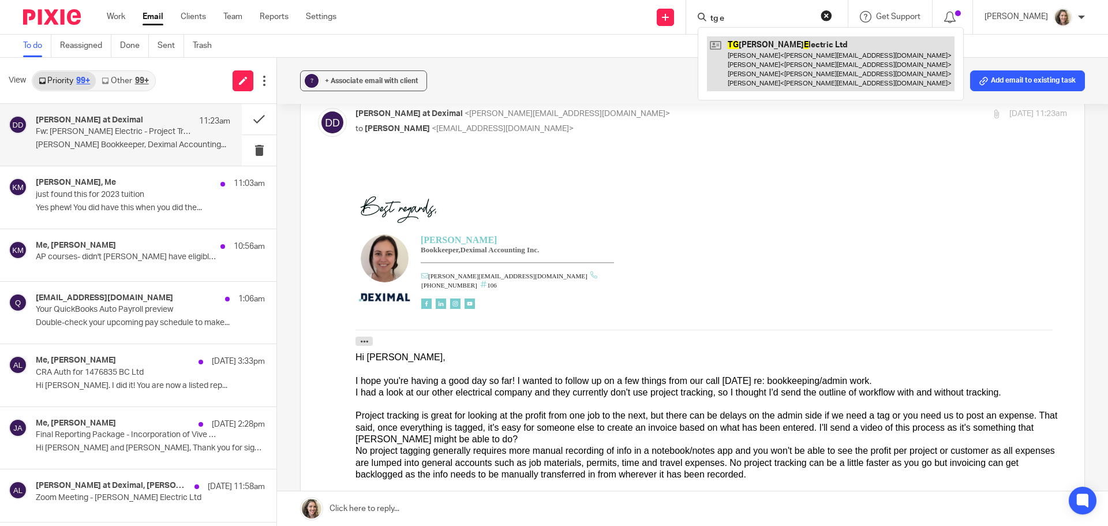
type input "tg e"
click at [776, 59] on link at bounding box center [830, 63] width 247 height 55
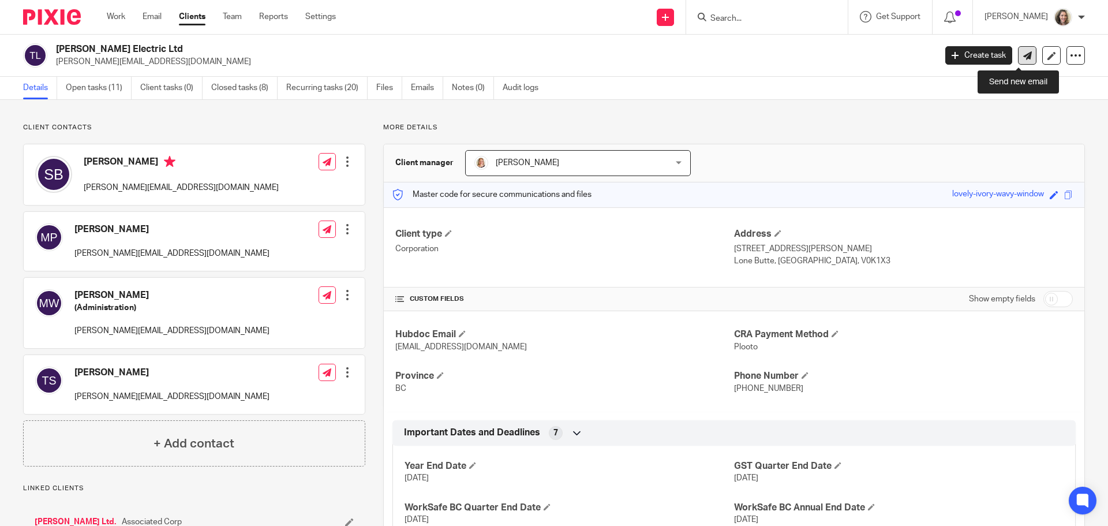
click at [1023, 58] on icon at bounding box center [1027, 55] width 9 height 9
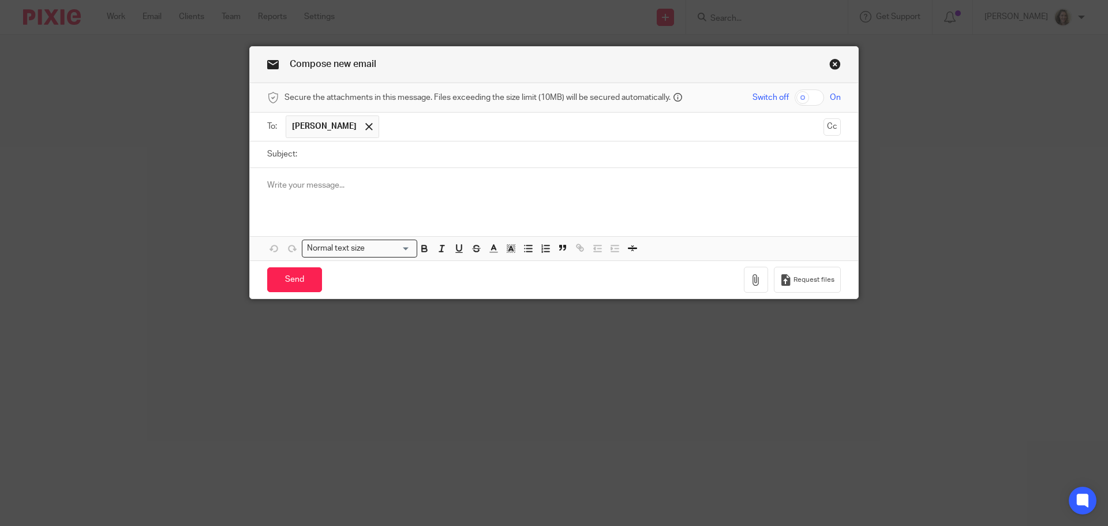
click at [365, 127] on span at bounding box center [368, 126] width 7 height 7
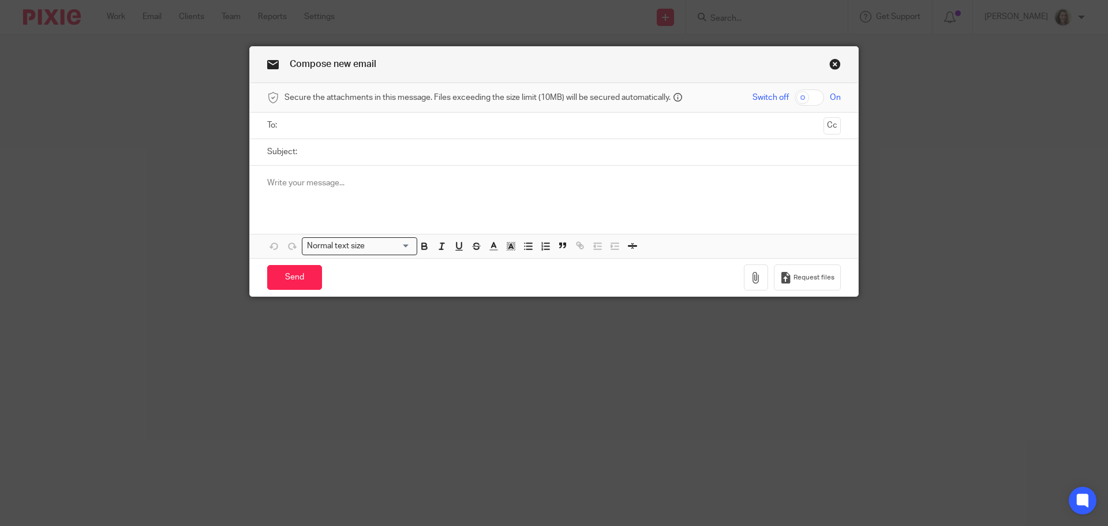
click at [350, 127] on input "text" at bounding box center [553, 125] width 530 height 13
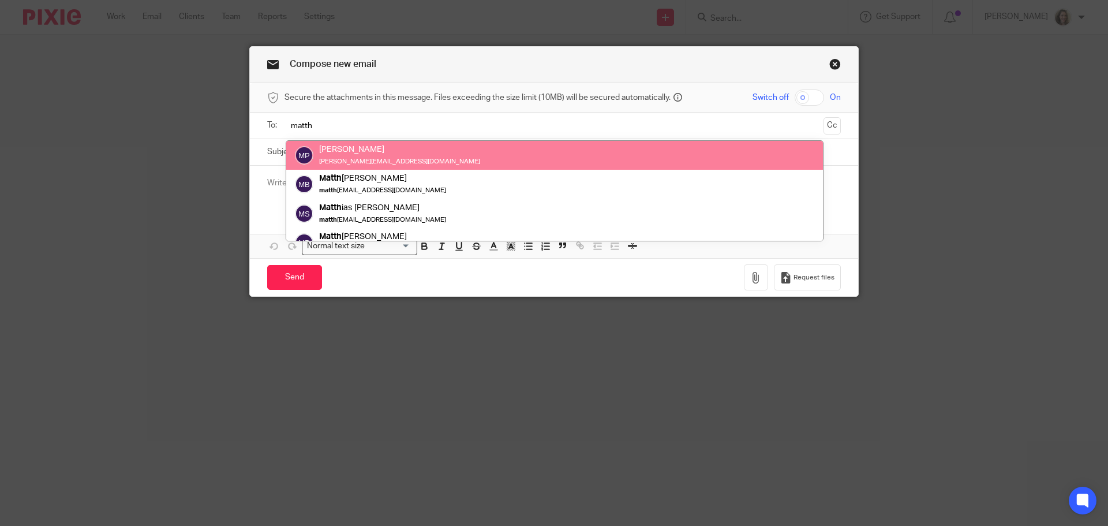
type input "matth"
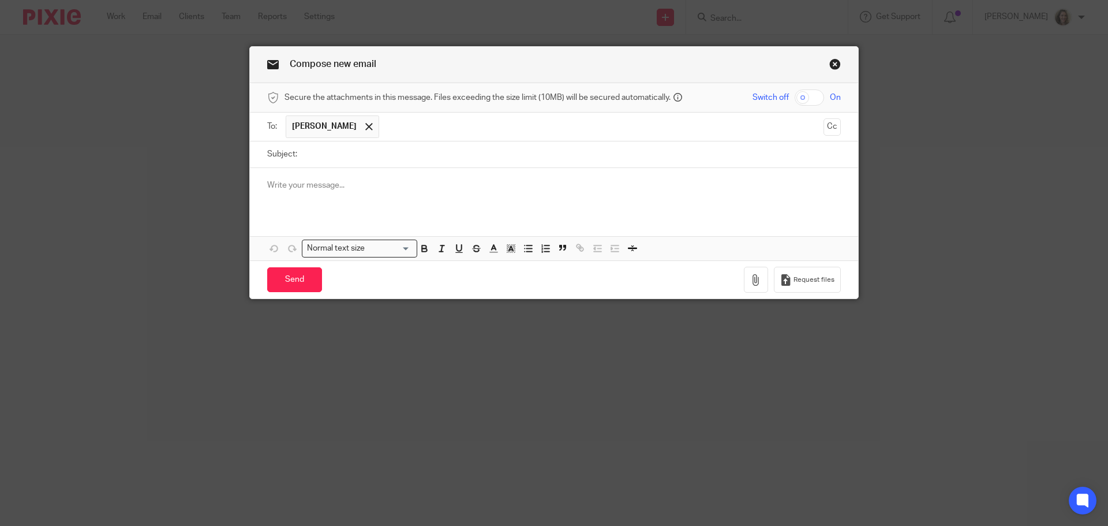
click at [382, 147] on input "Subject:" at bounding box center [572, 154] width 538 height 26
type input "TGE project tracking"
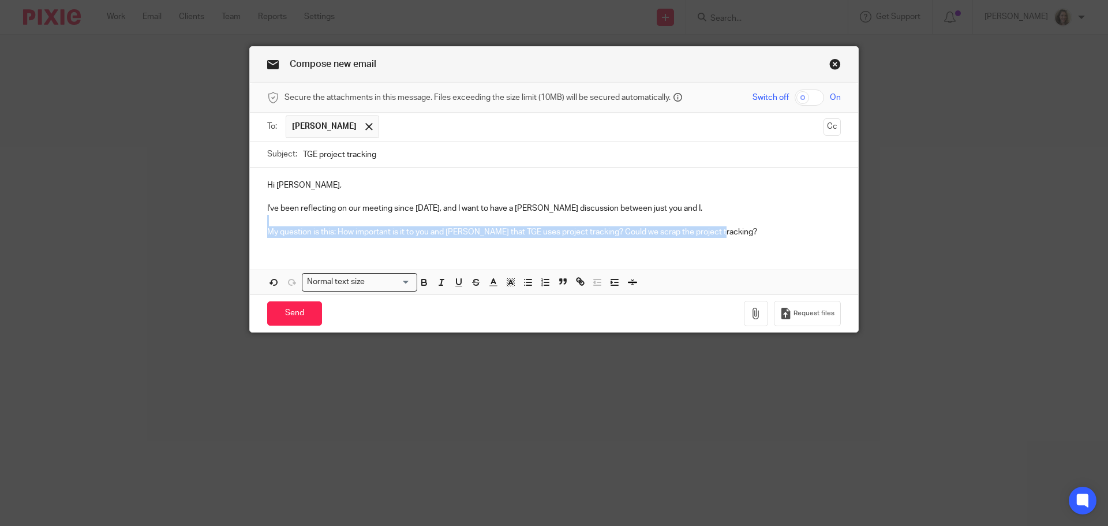
drag, startPoint x: 728, startPoint y: 231, endPoint x: 241, endPoint y: 226, distance: 486.9
click at [241, 226] on div "Compose new email Secure the attachments in this message. Files exceeding the s…" at bounding box center [554, 263] width 1108 height 526
click at [436, 282] on icon "button" at bounding box center [441, 282] width 10 height 10
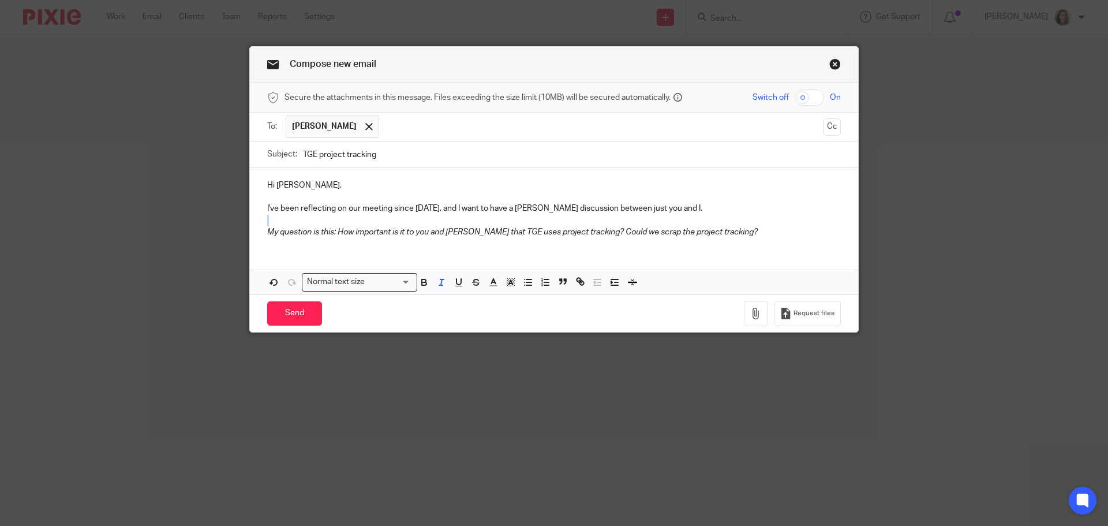
click at [780, 239] on div "Hi Matt, I've been reflecting on our meeting since yesterday, and I want to hav…" at bounding box center [554, 207] width 608 height 78
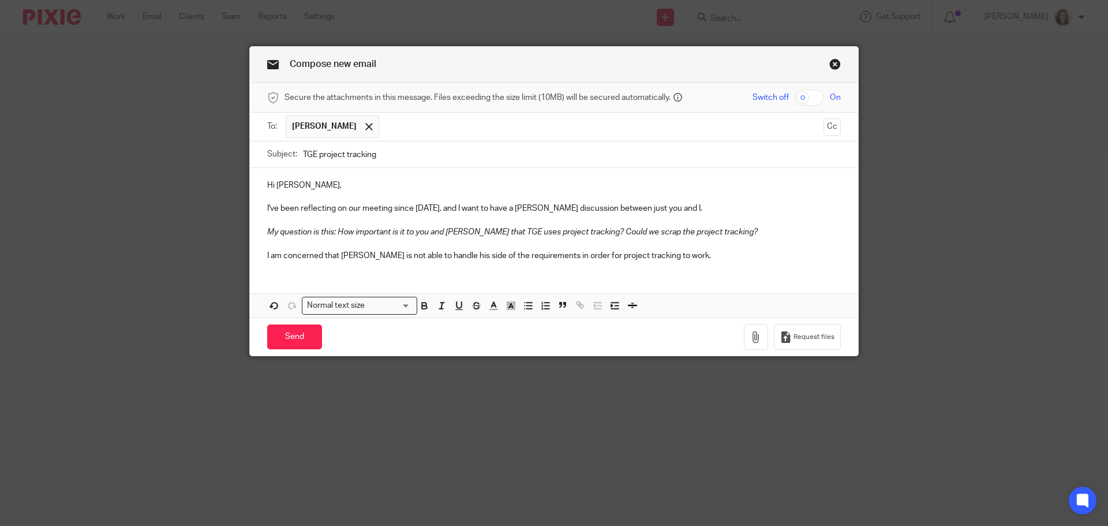
click at [724, 256] on p "I am concerned that Shaun is not able to handle his side of the requirements in…" at bounding box center [553, 256] width 573 height 12
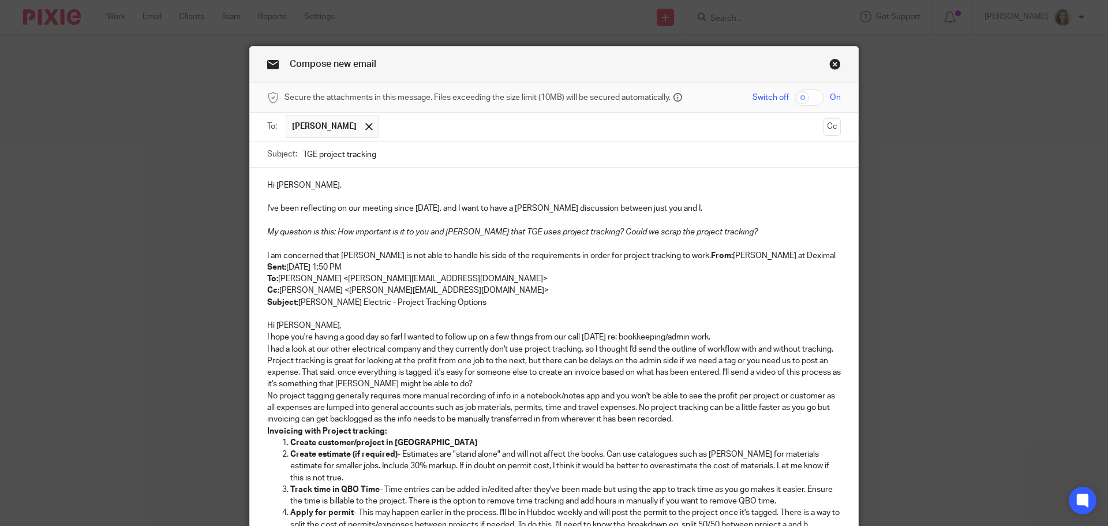
scroll to position [204, 0]
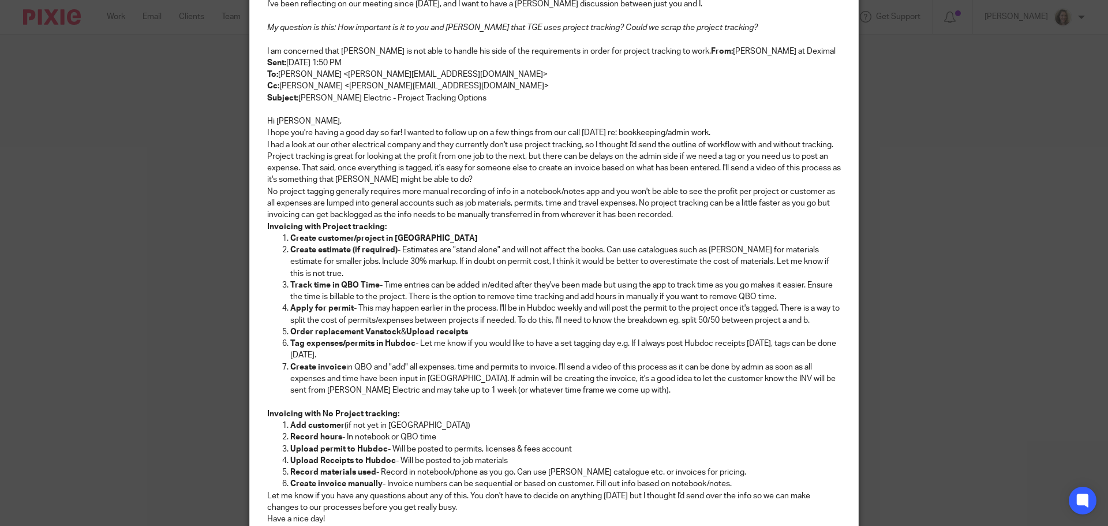
click at [711, 48] on strong "From:" at bounding box center [722, 51] width 22 height 8
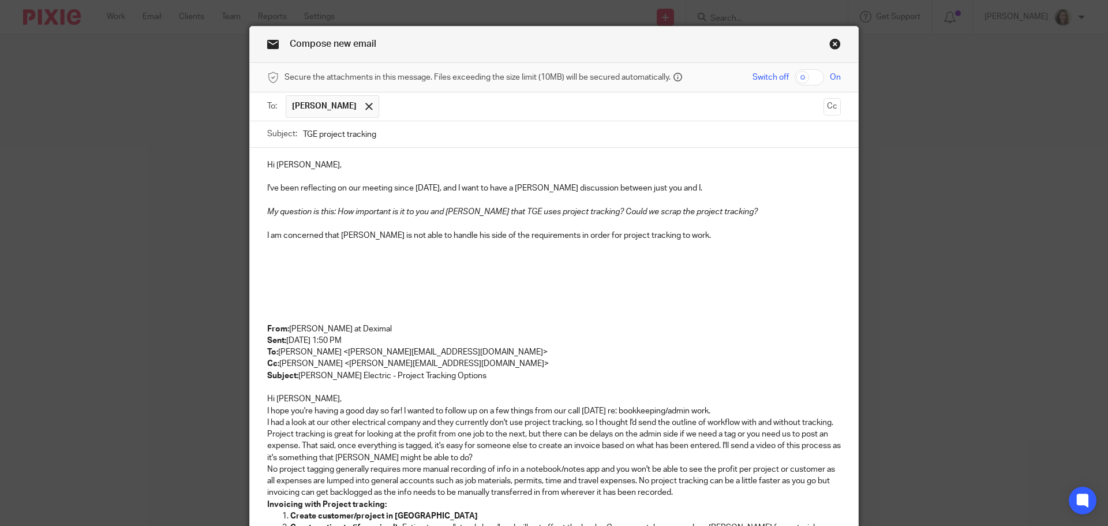
scroll to position [0, 0]
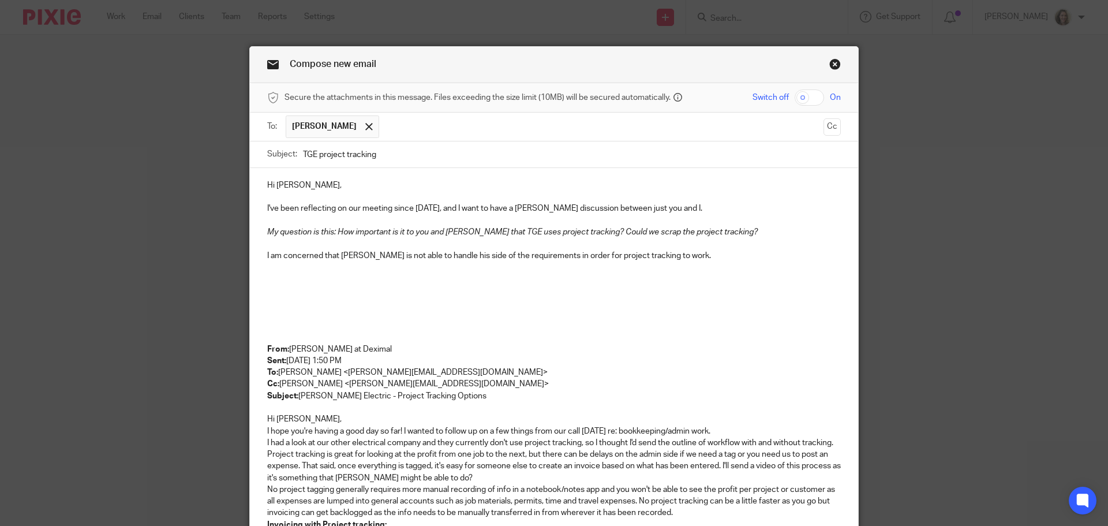
click at [357, 417] on p "Hi Shaun," at bounding box center [553, 419] width 573 height 12
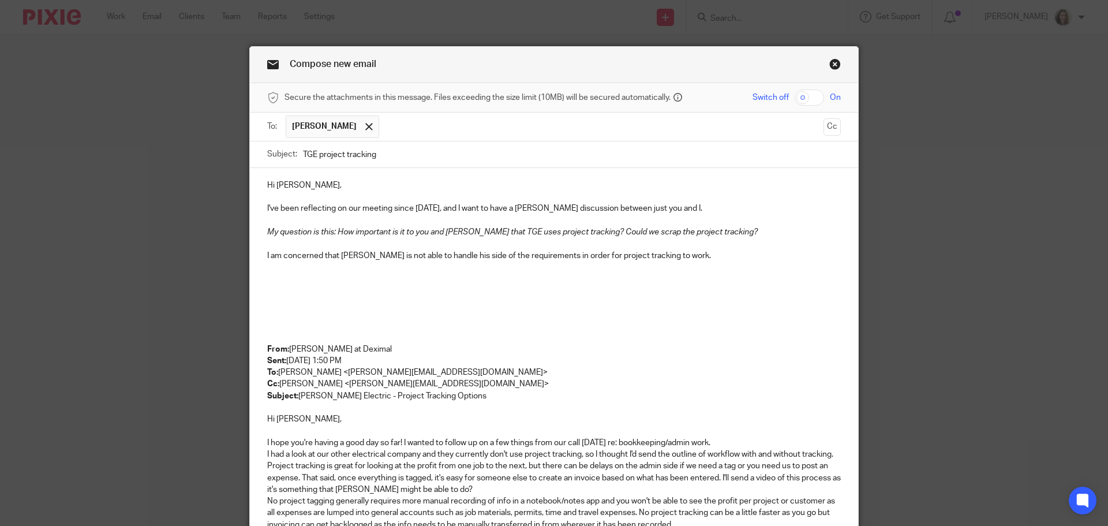
click at [486, 487] on p "Project tracking is great for looking at the profit from one job to the next, b…" at bounding box center [553, 477] width 573 height 35
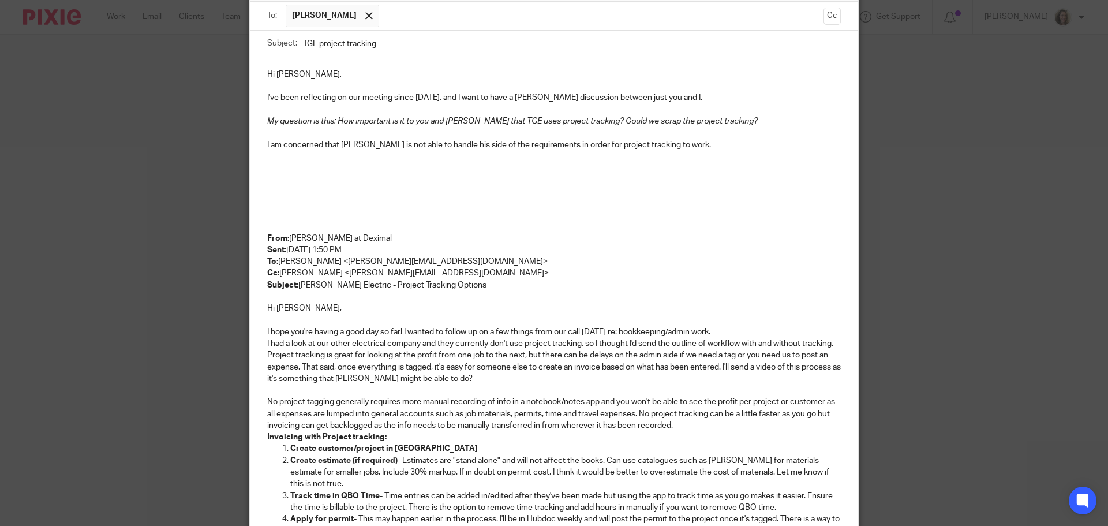
scroll to position [115, 0]
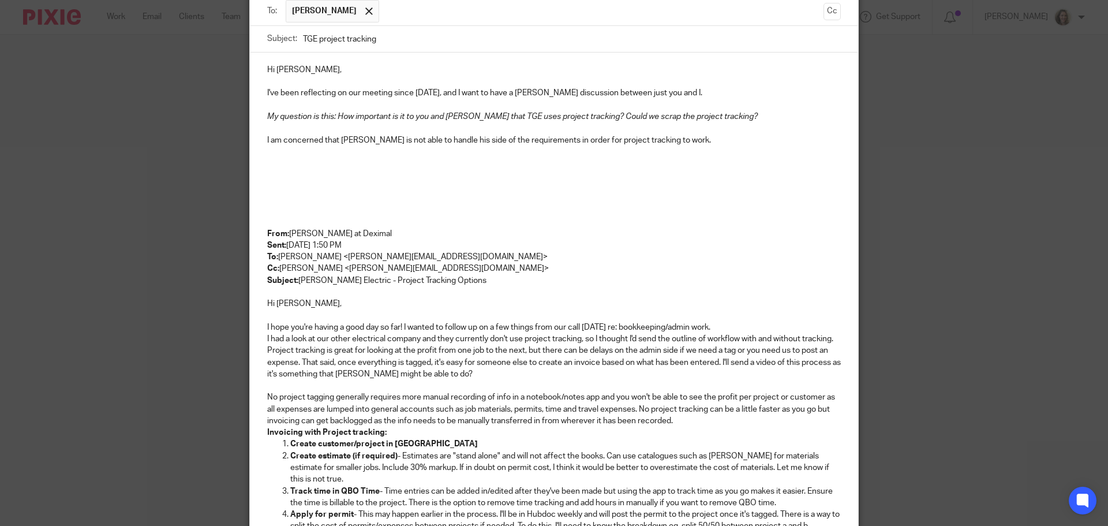
click at [697, 418] on p "No project tagging generally requires more manual recording of info in a notebo…" at bounding box center [553, 408] width 573 height 35
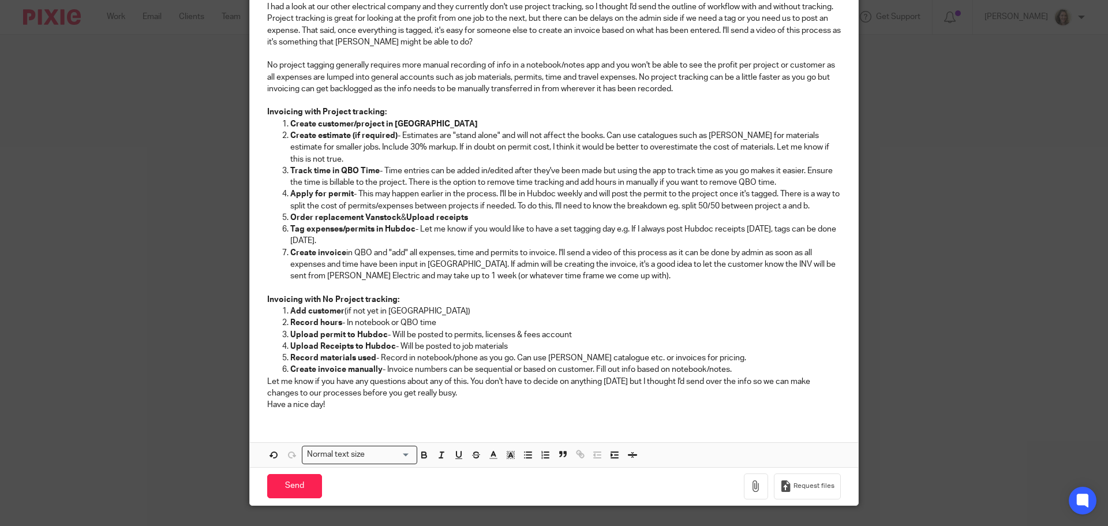
scroll to position [461, 0]
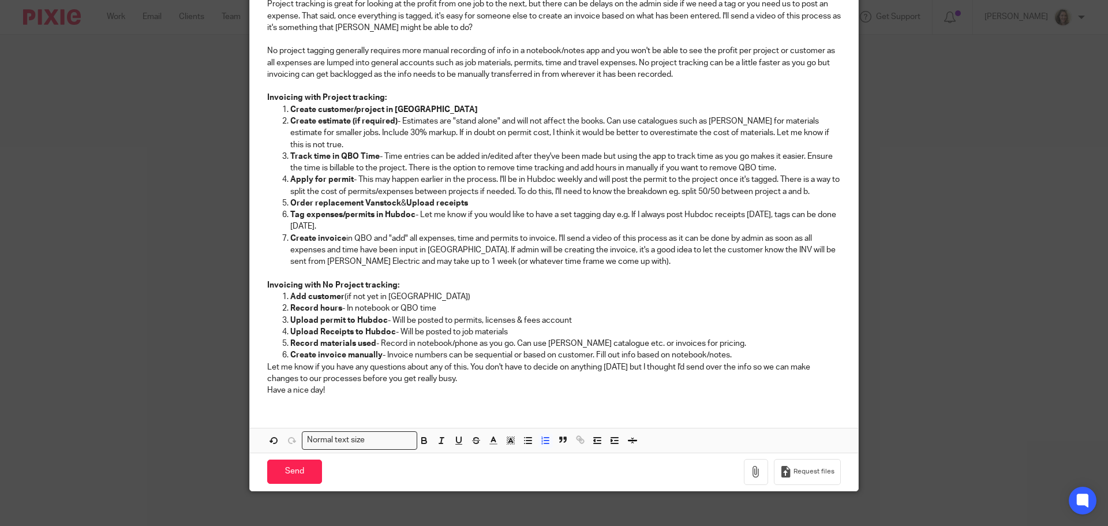
click at [764, 356] on p "Create invoice manually - Invoice numbers can be sequential or based on custome…" at bounding box center [565, 355] width 550 height 12
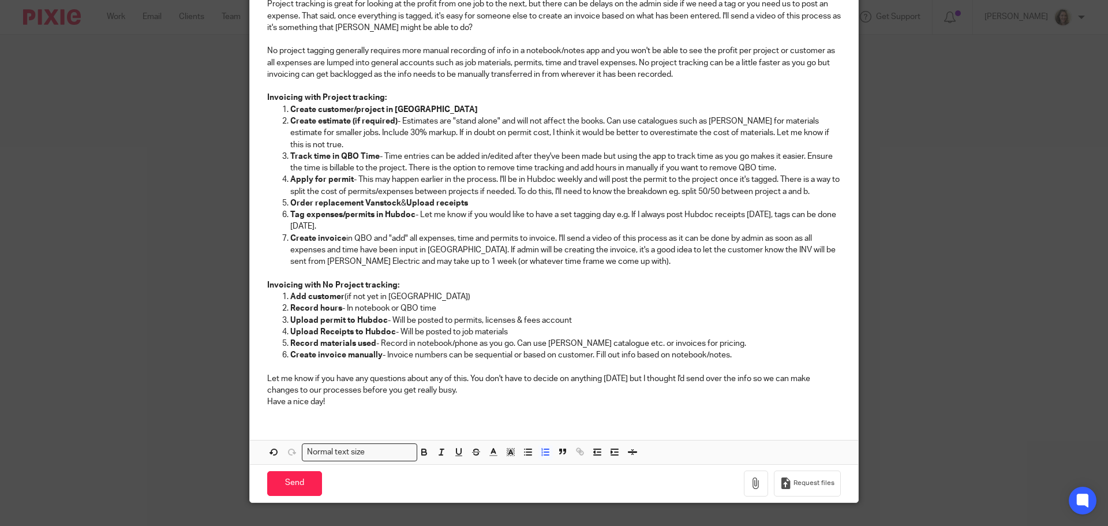
click at [471, 389] on p "Let me know if you have any questions about any of this. You don't have to deci…" at bounding box center [553, 385] width 573 height 24
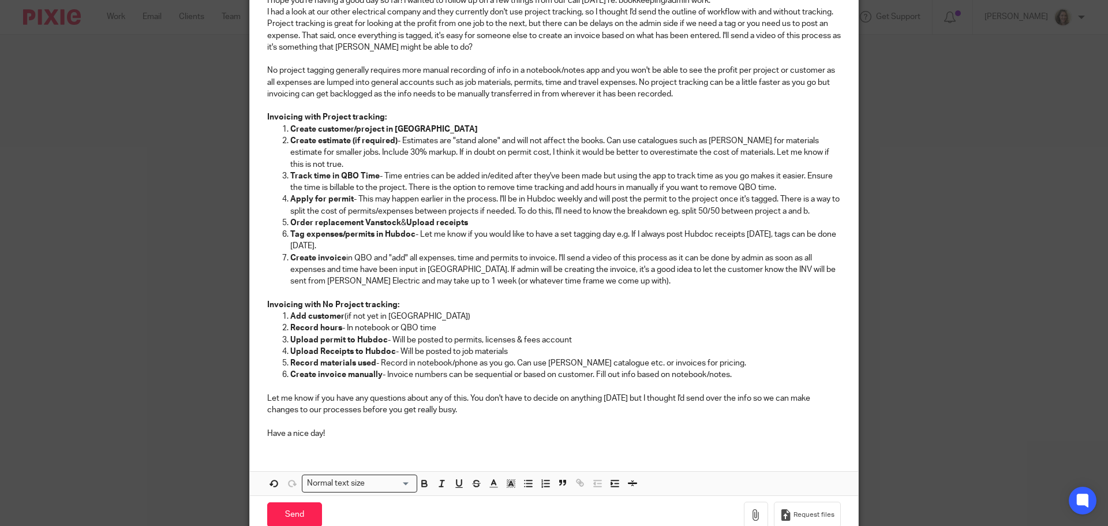
scroll to position [438, 0]
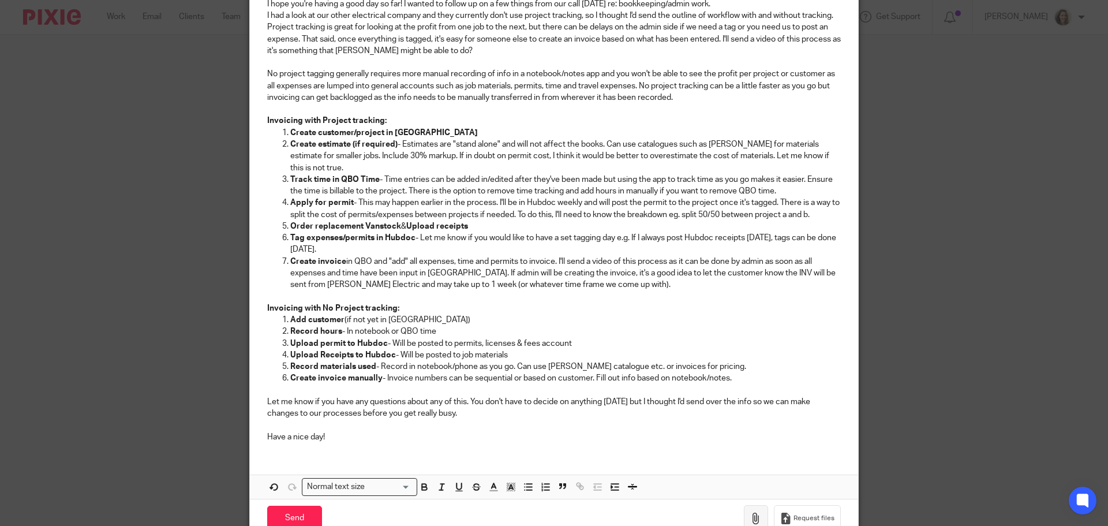
click at [750, 518] on icon "button" at bounding box center [756, 518] width 12 height 12
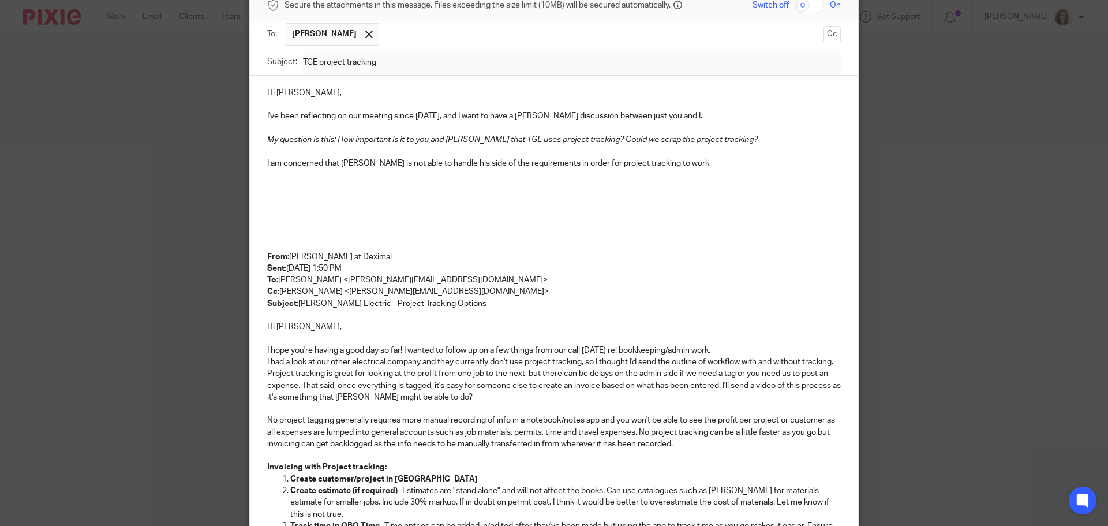
scroll to position [35, 0]
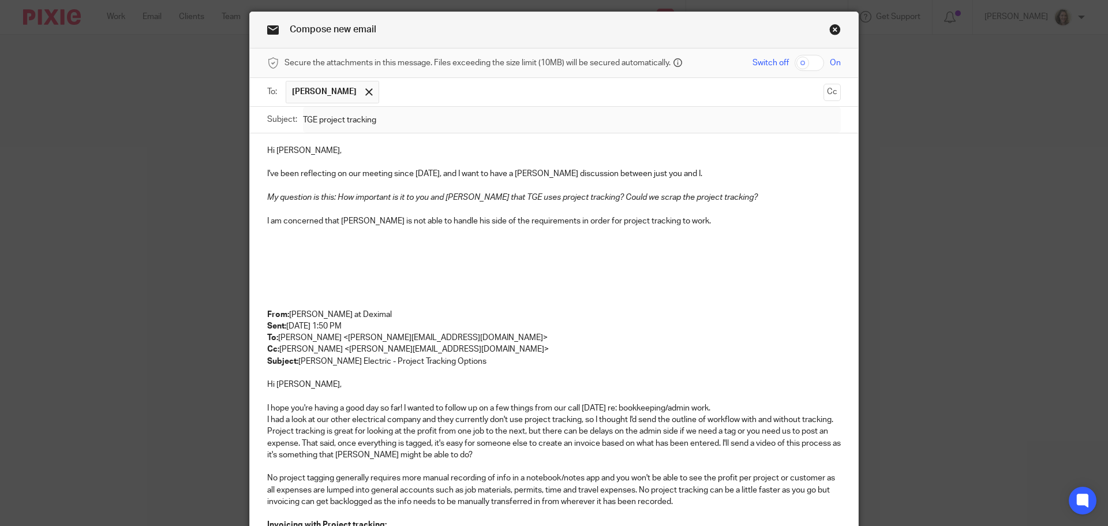
drag, startPoint x: 677, startPoint y: 220, endPoint x: 692, endPoint y: 228, distance: 17.3
click at [677, 220] on p "I am concerned that Shaun is not able to handle his side of the requirements in…" at bounding box center [553, 221] width 573 height 12
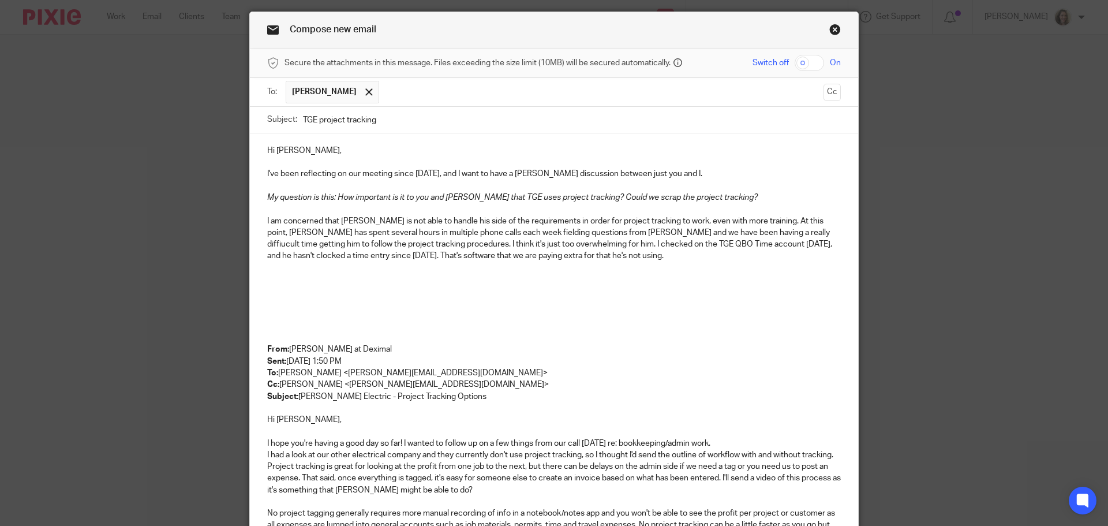
click at [389, 255] on p "I am concerned that Shaun is not able to handle his side of the requirements in…" at bounding box center [553, 238] width 573 height 47
click at [628, 262] on p at bounding box center [553, 268] width 573 height 12
click at [624, 250] on p "I am concerned that Shaun is not able to handle his side of the requirements in…" at bounding box center [553, 238] width 573 height 47
click at [630, 253] on p "I am concerned that Shaun is not able to handle his side of the requirements in…" at bounding box center [553, 238] width 573 height 47
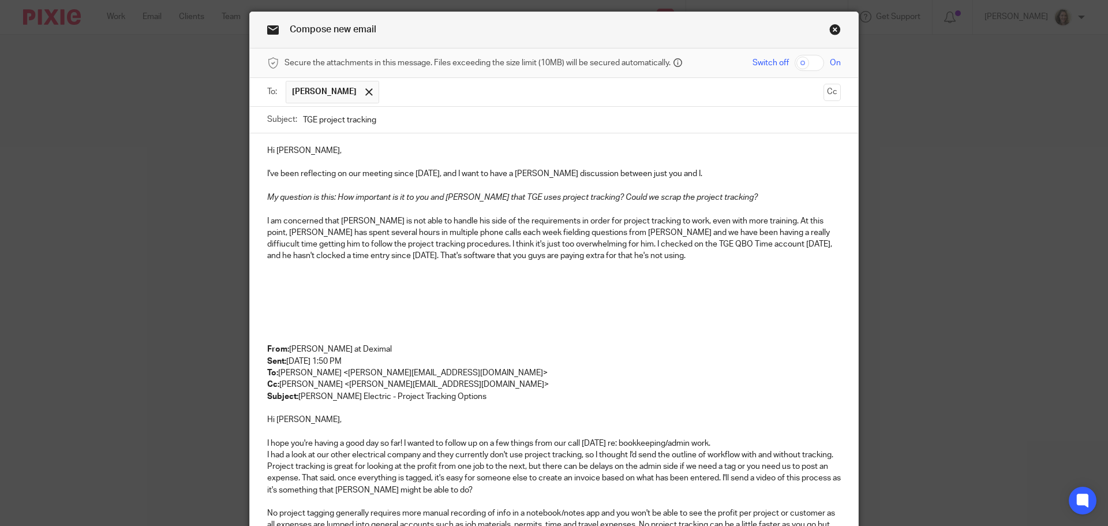
click at [591, 255] on p "I am concerned that Shaun is not able to handle his side of the requirements in…" at bounding box center [553, 238] width 573 height 47
drag, startPoint x: 471, startPoint y: 231, endPoint x: 432, endPoint y: 227, distance: 39.5
click at [432, 227] on p "I am concerned that Shaun is not able to handle his side of the requirements in…" at bounding box center [553, 238] width 573 height 47
drag, startPoint x: 414, startPoint y: 242, endPoint x: 427, endPoint y: 248, distance: 14.7
click at [414, 242] on p "I am concerned that Shaun is not able to handle his side of the requirements in…" at bounding box center [553, 238] width 573 height 47
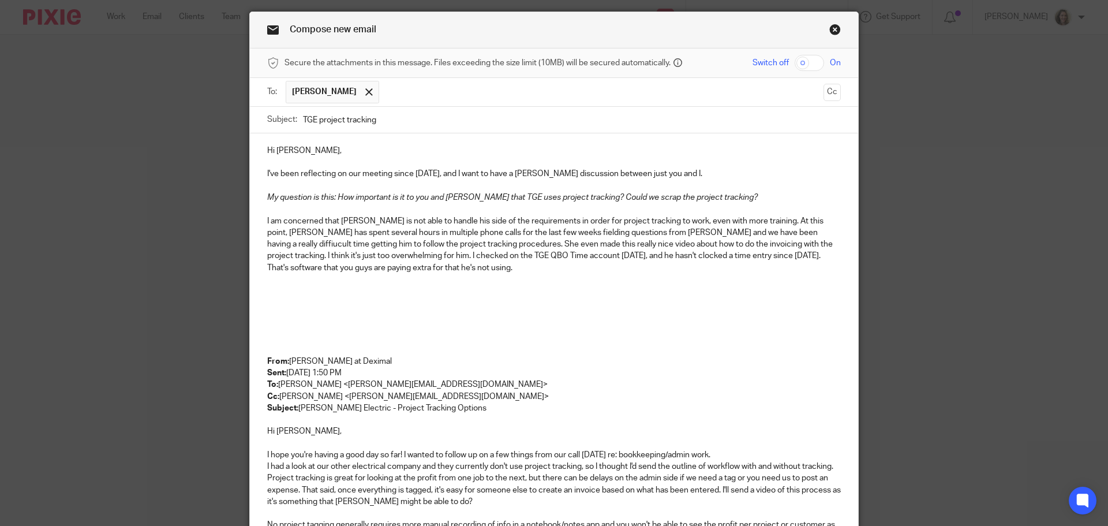
click at [795, 239] on p "I am concerned that Shaun is not able to handle his side of the requirements in…" at bounding box center [553, 244] width 573 height 58
click at [445, 267] on p "I am concerned that Shaun is not able to handle his side of the requirements in…" at bounding box center [553, 244] width 573 height 58
click at [303, 285] on p at bounding box center [553, 291] width 573 height 12
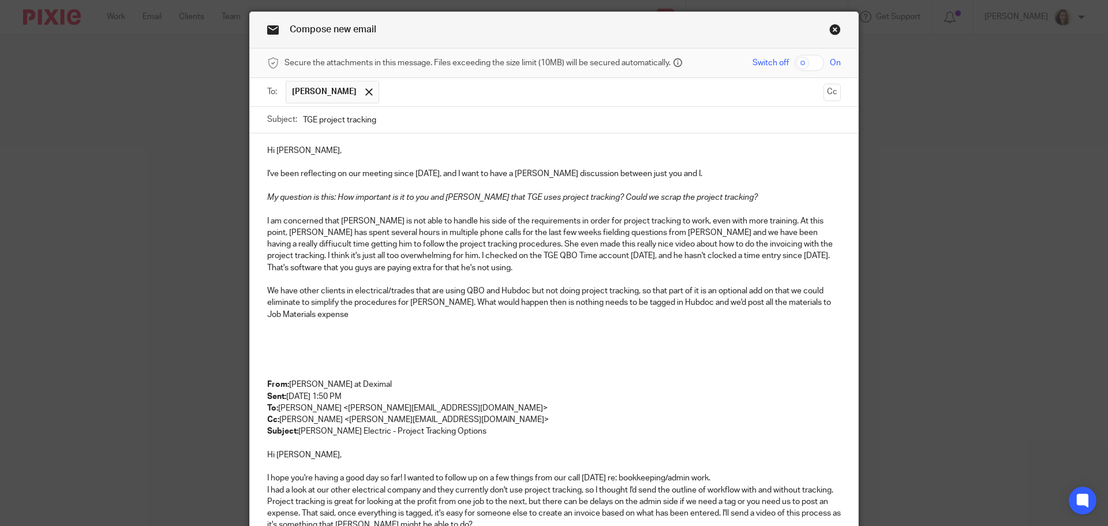
drag, startPoint x: 546, startPoint y: 239, endPoint x: 552, endPoint y: 249, distance: 11.9
click at [546, 239] on p "I am concerned that Shaun is not able to handle his side of the requirements in…" at bounding box center [553, 244] width 573 height 58
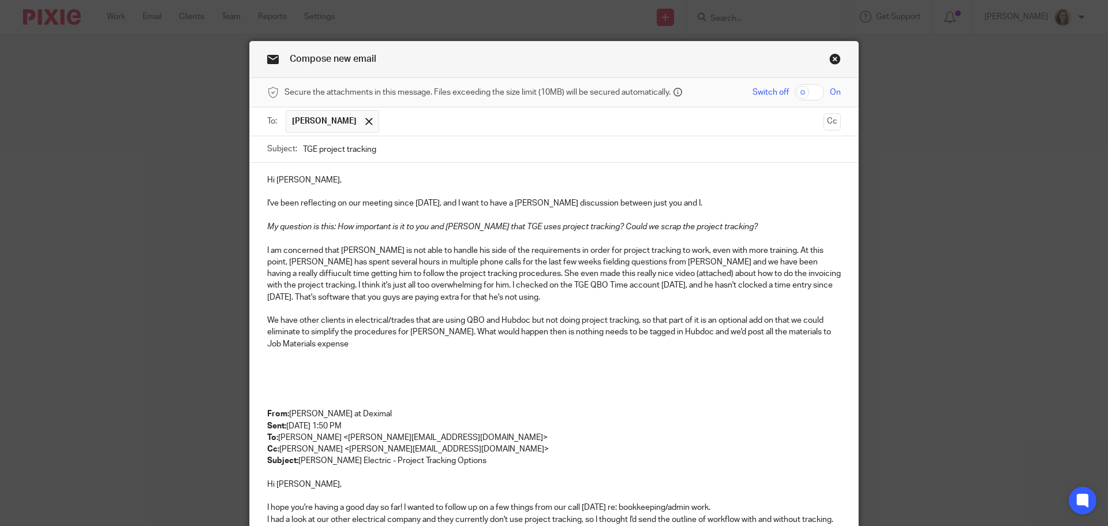
scroll to position [0, 0]
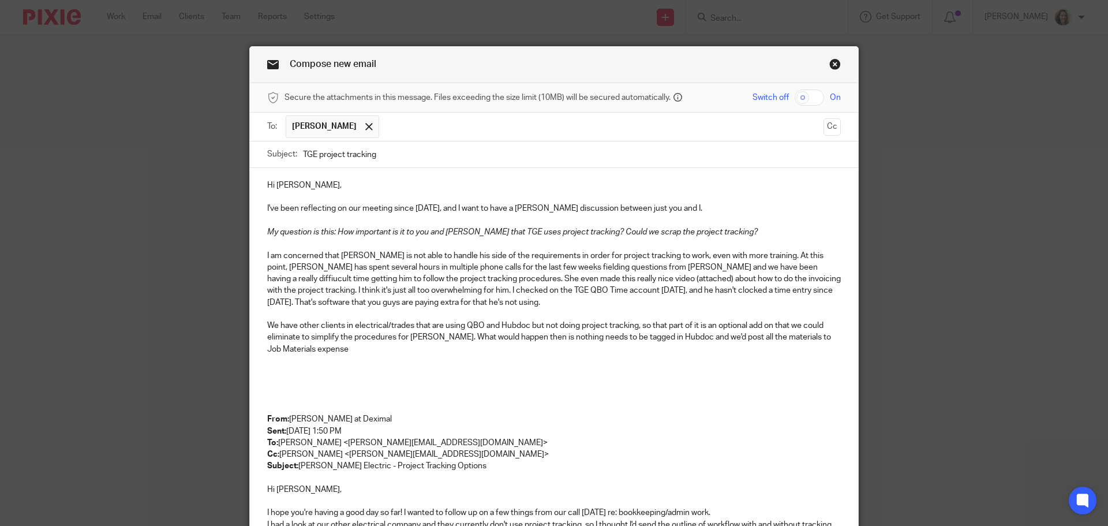
click at [781, 276] on p "I am concerned that Shaun is not able to handle his side of the requirements in…" at bounding box center [553, 279] width 573 height 58
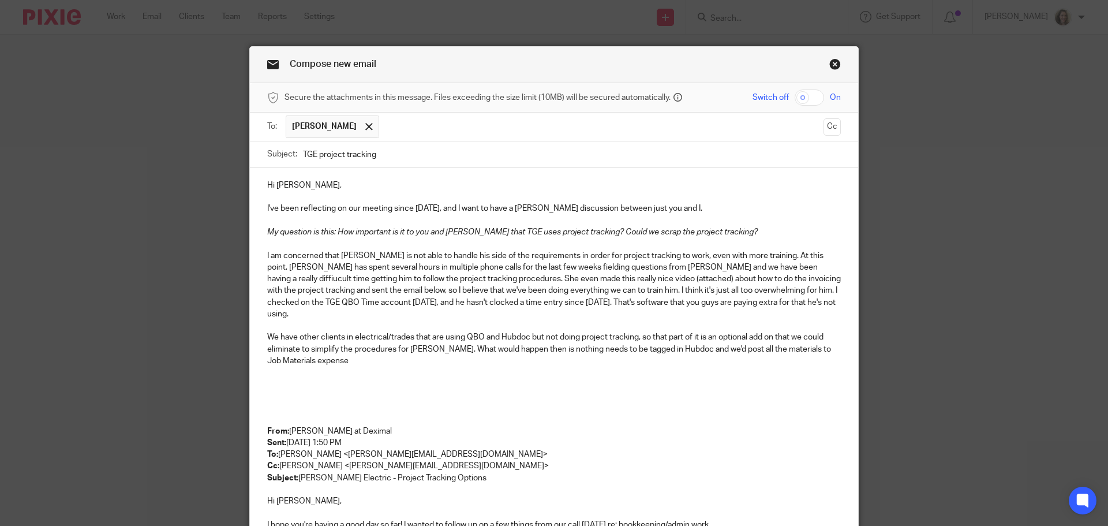
click at [539, 331] on p "We have other clients in electrical/trades that are using QBO and Hubdoc but no…" at bounding box center [553, 348] width 573 height 35
click at [333, 351] on p "We have other clients in electrical/trades that are using QBO and Hubdoc but ar…" at bounding box center [553, 348] width 573 height 35
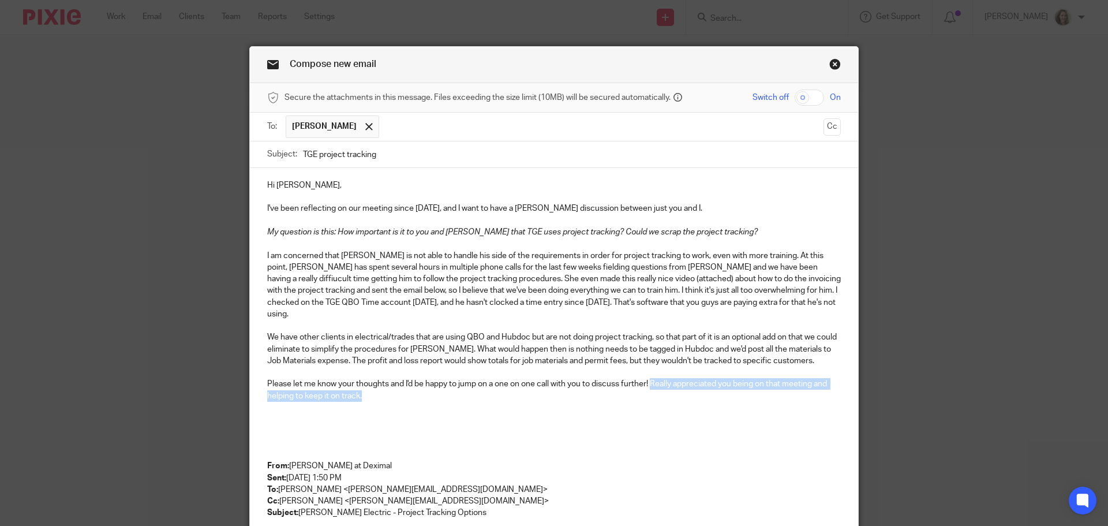
drag, startPoint x: 383, startPoint y: 385, endPoint x: 651, endPoint y: 370, distance: 268.1
click at [651, 378] on p "Please let me know your thoughts and I'd be happy to jump on a one on one call …" at bounding box center [553, 390] width 573 height 24
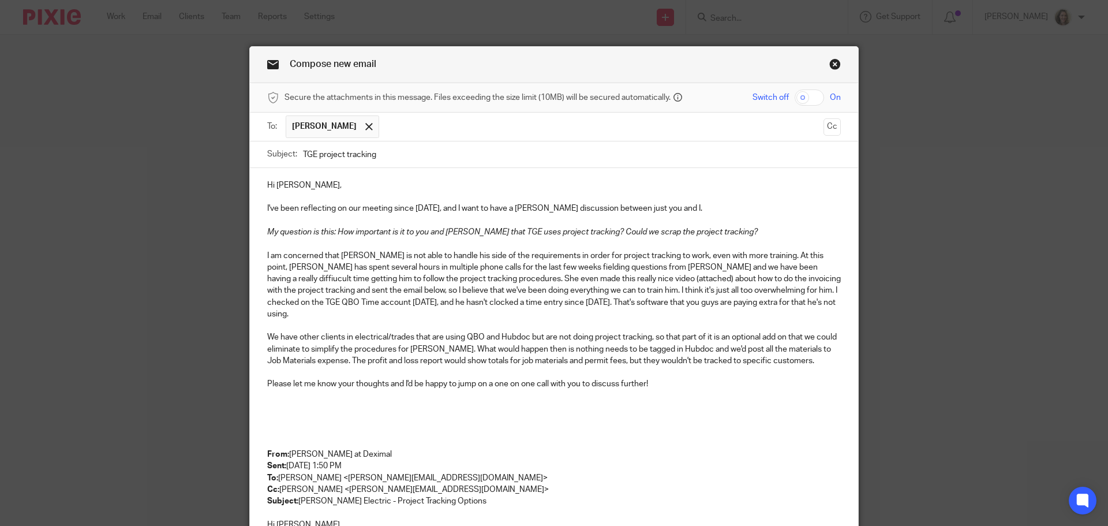
click at [731, 212] on p "I've been reflecting on our meeting since yesterday, and I want to have a frank…" at bounding box center [553, 208] width 573 height 12
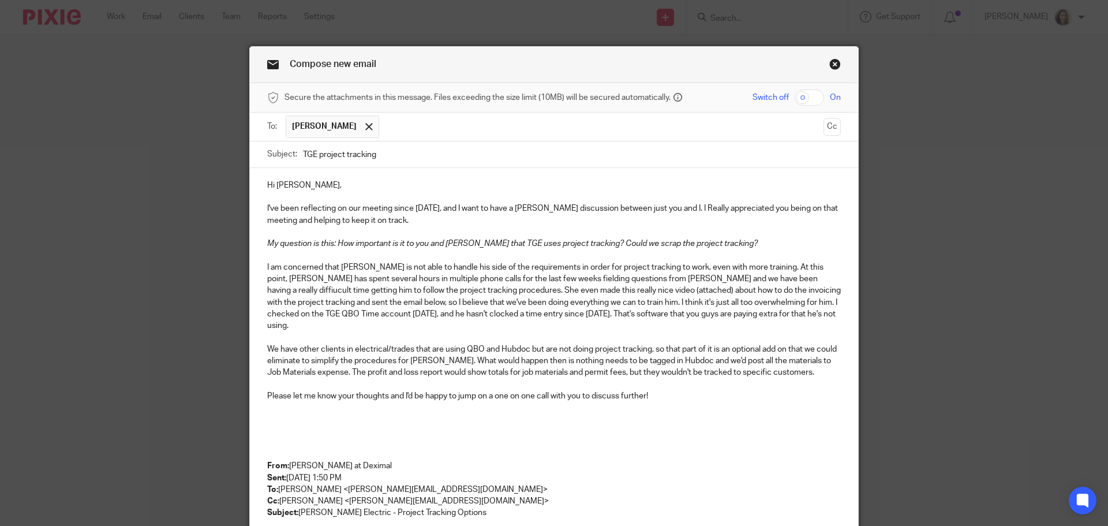
click at [677, 207] on p "I've been reflecting on our meeting since yesterday, and I want to have a frank…" at bounding box center [553, 214] width 573 height 24
click at [390, 223] on p "I've been reflecting on our meeting since yesterday, and I want to have a frank…" at bounding box center [553, 214] width 573 height 24
click at [821, 365] on p "We have other clients in electrical/trades that are using QBO and Hubdoc but ar…" at bounding box center [553, 360] width 573 height 35
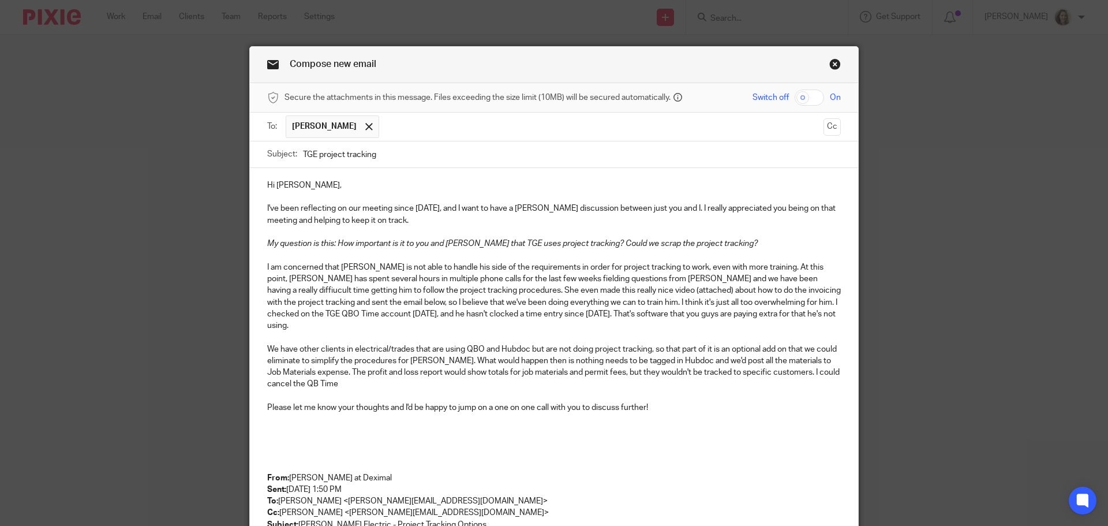
click at [795, 301] on p "I am concerned that Shaun is not able to handle his side of the requirements in…" at bounding box center [553, 296] width 573 height 70
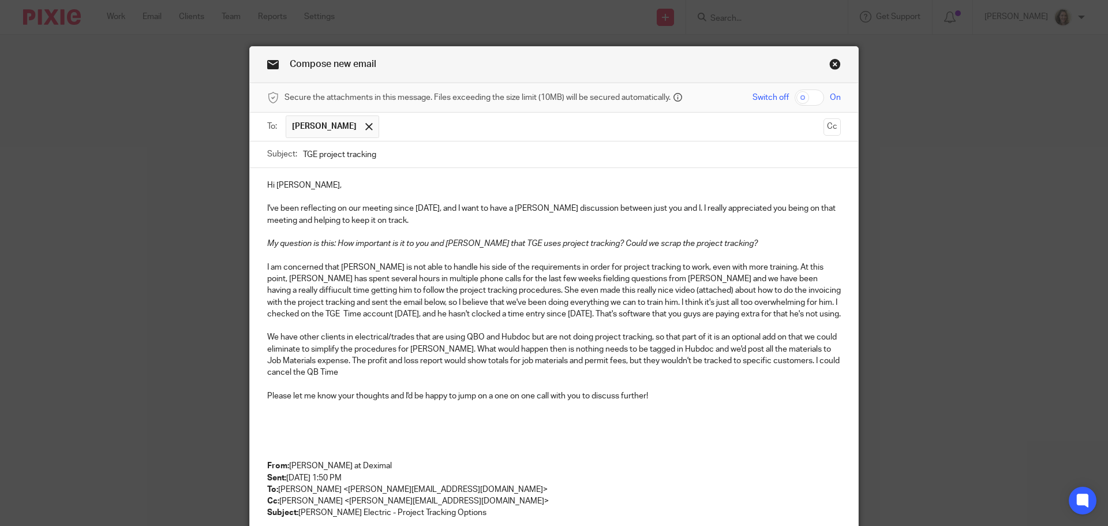
click at [307, 370] on p "We have other clients in electrical/trades that are using QBO and Hubdoc but ar…" at bounding box center [553, 354] width 573 height 47
click at [316, 444] on p at bounding box center [553, 443] width 573 height 12
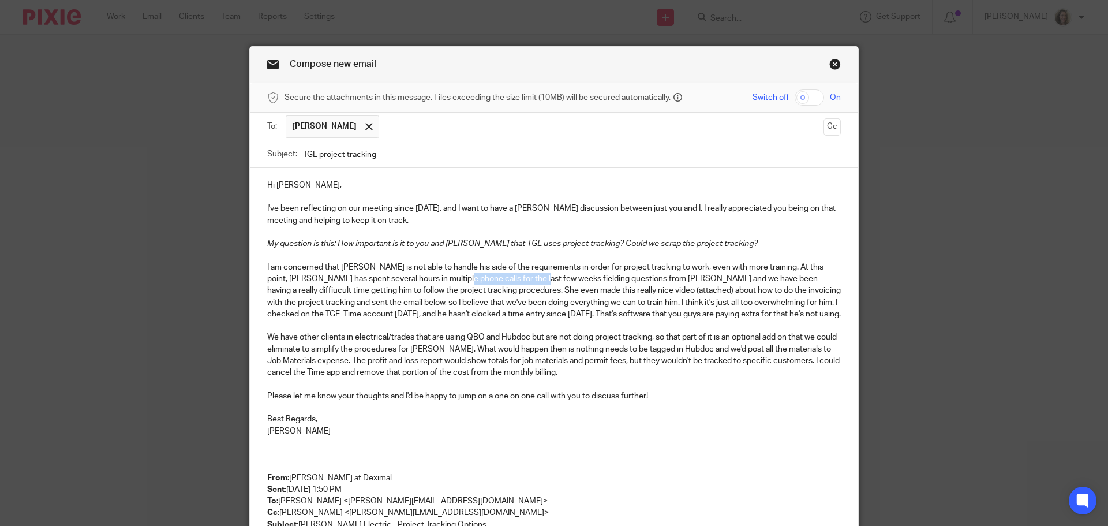
drag, startPoint x: 430, startPoint y: 276, endPoint x: 511, endPoint y: 278, distance: 80.2
click at [511, 278] on p "I am concerned that Shaun is not able to handle his side of the requirements in…" at bounding box center [553, 290] width 573 height 58
click at [715, 276] on p "I am concerned that Shaun is not able to handle his side of the requirements in…" at bounding box center [553, 290] width 573 height 58
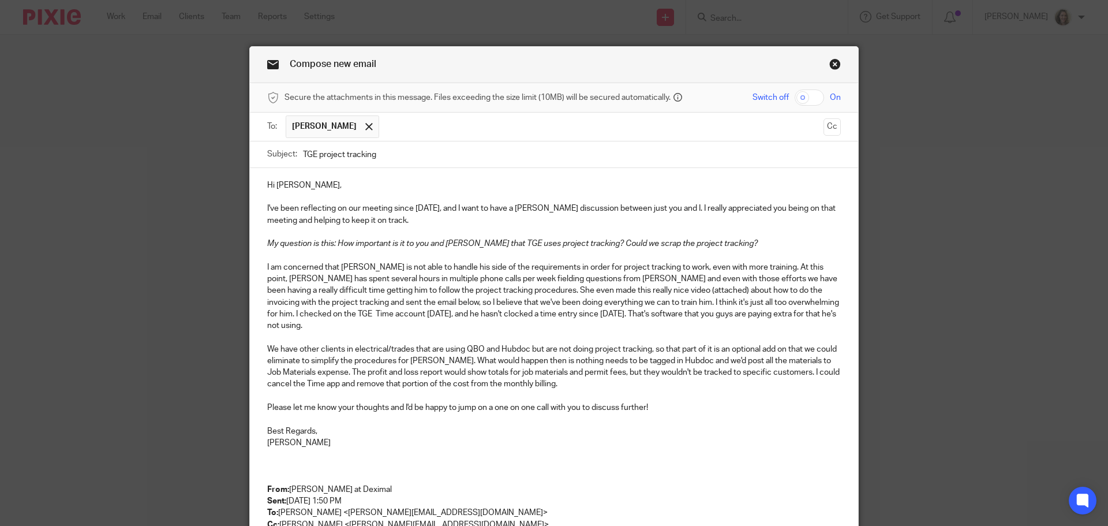
drag, startPoint x: 547, startPoint y: 297, endPoint x: 573, endPoint y: 351, distance: 60.1
click at [547, 297] on p "I am concerned that Shaun is not able to handle his side of the requirements in…" at bounding box center [553, 296] width 573 height 70
click at [784, 298] on p "I am concerned that Shaun is not able to handle his side of the requirements in…" at bounding box center [553, 296] width 573 height 70
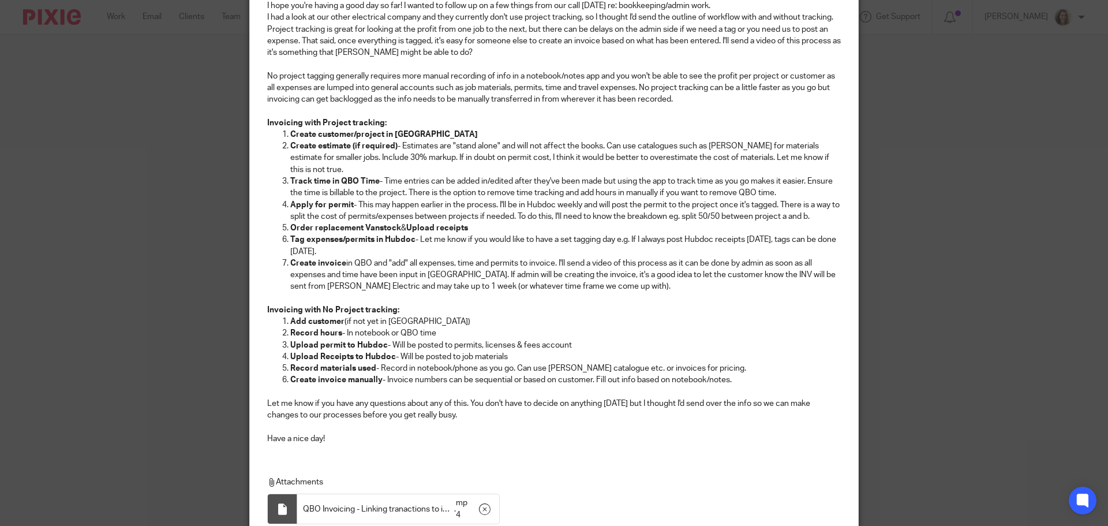
scroll to position [701, 0]
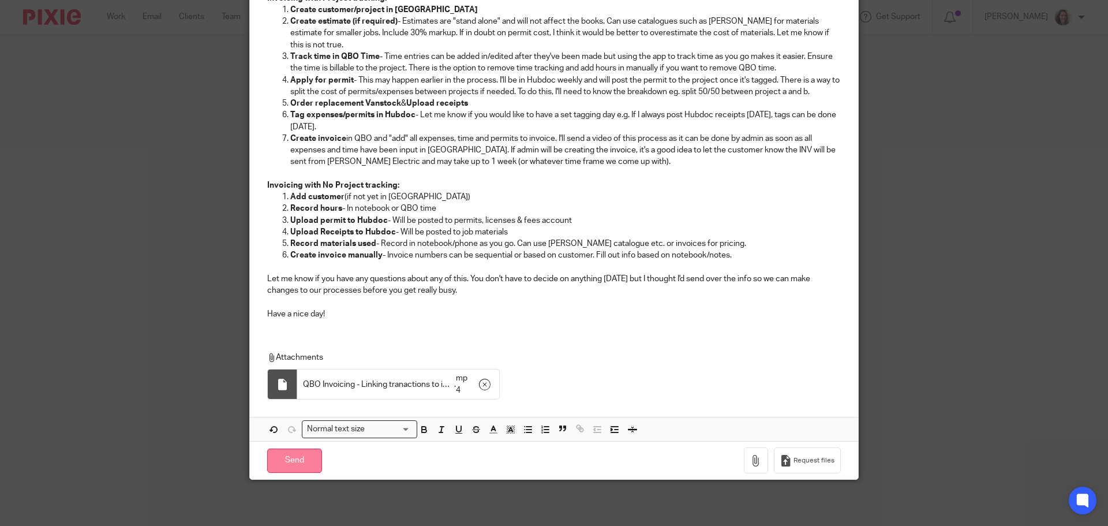
click at [299, 460] on input "Send" at bounding box center [294, 460] width 55 height 25
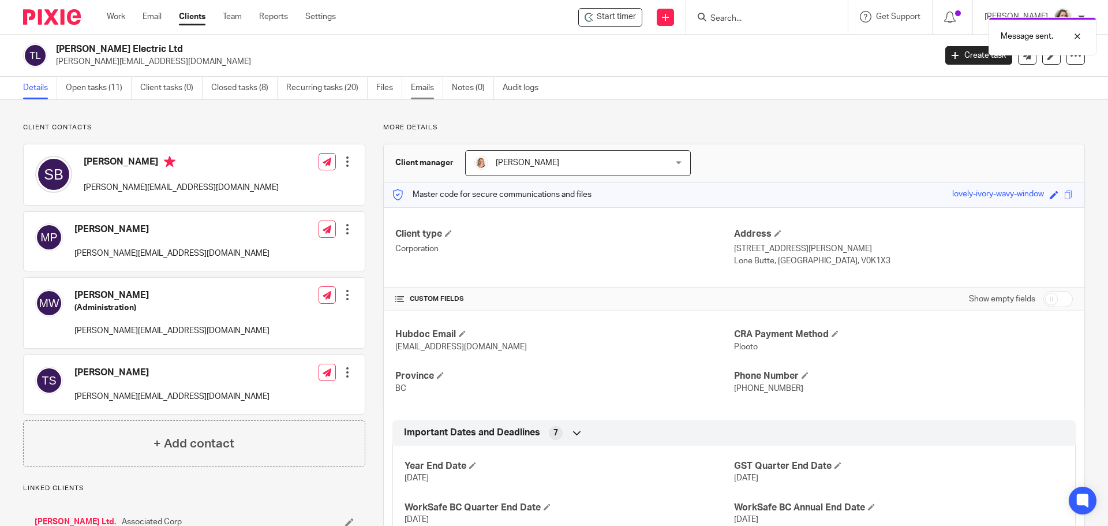
click at [423, 89] on link "Emails" at bounding box center [427, 88] width 32 height 22
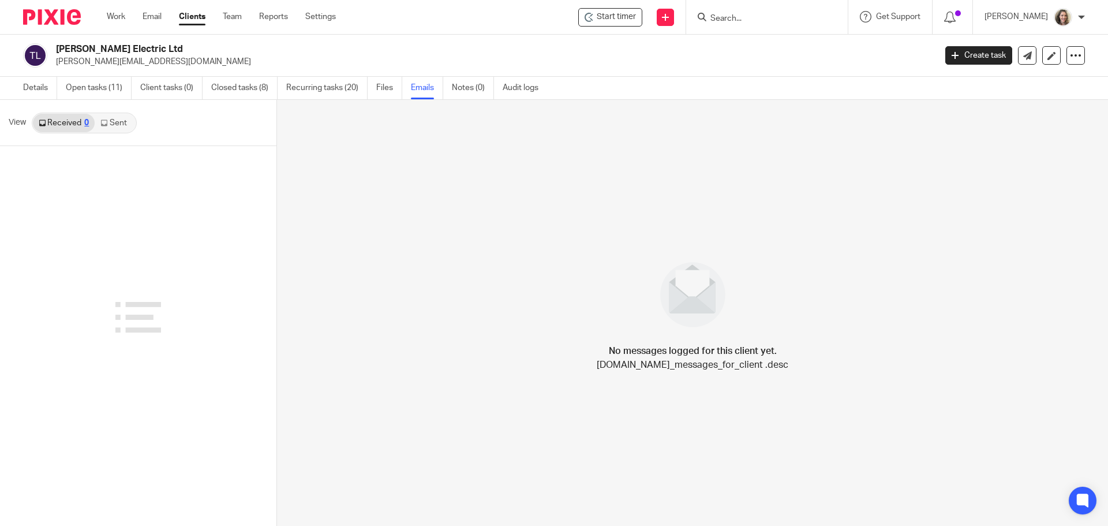
click at [112, 124] on link "Sent" at bounding box center [115, 123] width 40 height 18
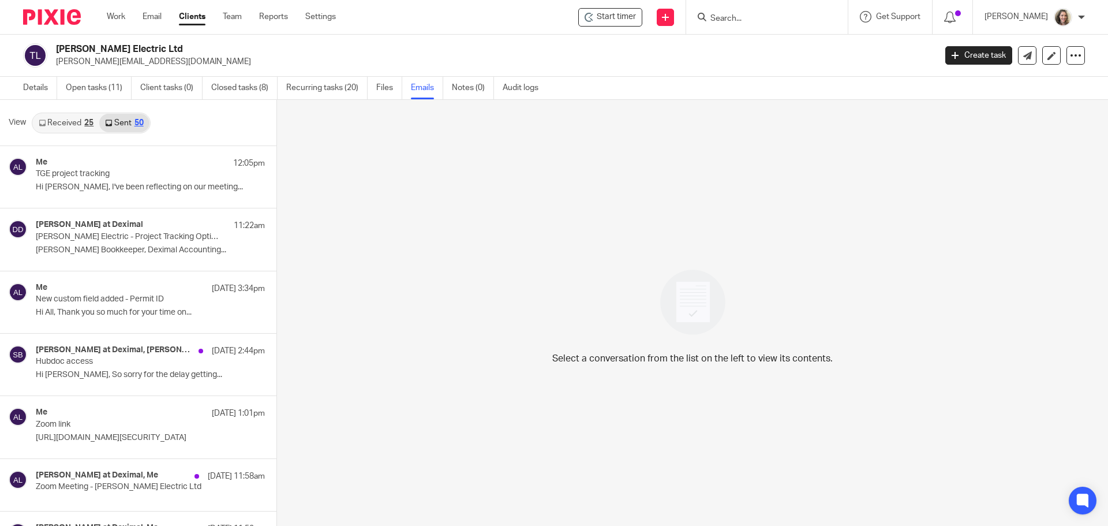
click at [1066, 203] on div "Select a conversation from the list on the left to view its contents." at bounding box center [692, 313] width 831 height 427
drag, startPoint x: 1065, startPoint y: 188, endPoint x: 1053, endPoint y: 187, distance: 12.1
click at [1065, 187] on div "Select a conversation from the list on the left to view its contents." at bounding box center [692, 313] width 831 height 427
click at [72, 188] on p "Hi Matt, I've been reflecting on our meeting..." at bounding box center [133, 187] width 194 height 10
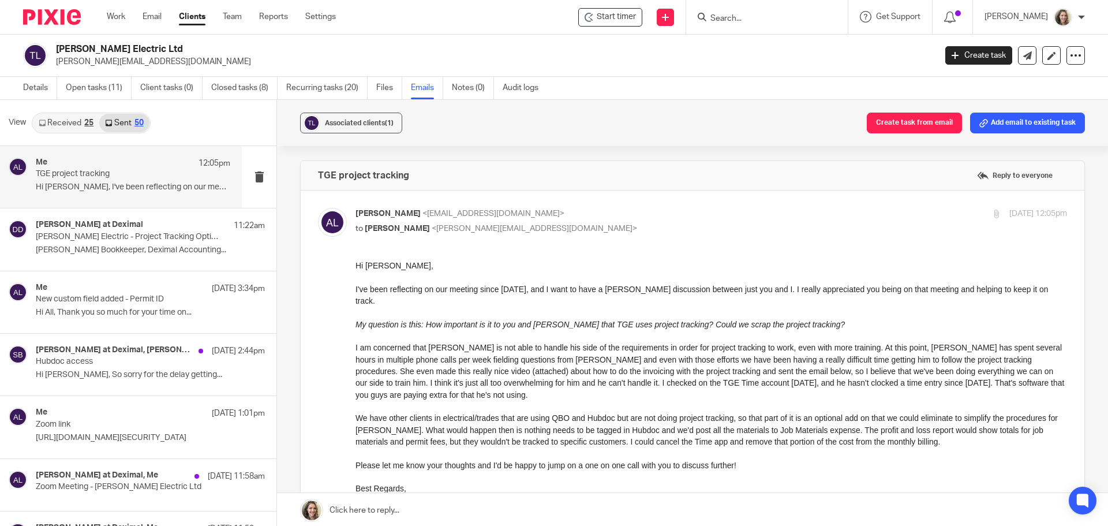
click at [774, 17] on input "Search" at bounding box center [761, 19] width 104 height 10
type input "zee"
click at [789, 46] on link at bounding box center [804, 49] width 195 height 27
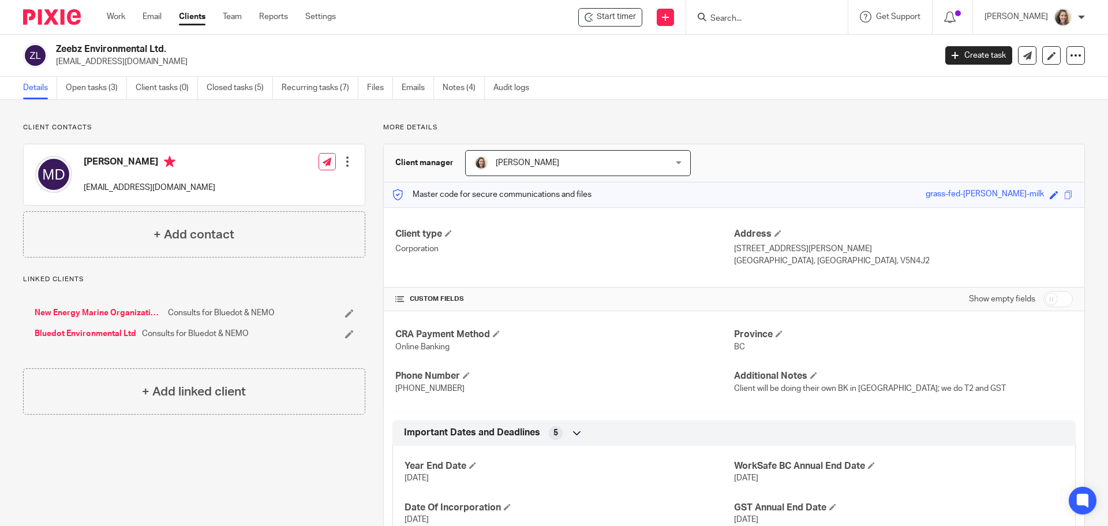
click at [723, 58] on p "[EMAIL_ADDRESS][DOMAIN_NAME]" at bounding box center [492, 62] width 872 height 12
click at [774, 18] on input "Search" at bounding box center [761, 19] width 104 height 10
type input "zee"
click at [545, 40] on div "Zeebz Environmental Ltd. mikaeladavis@gmail.com Create task Export data Merge A…" at bounding box center [554, 56] width 1108 height 42
click at [87, 89] on link "Open tasks (3)" at bounding box center [96, 88] width 61 height 22
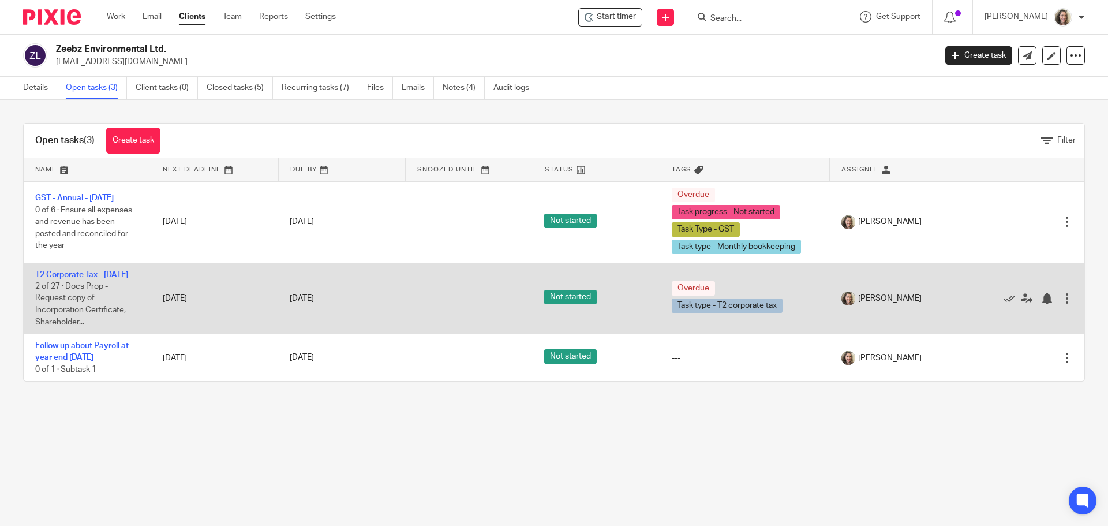
click at [77, 274] on link "T2 Corporate Tax - [DATE]" at bounding box center [81, 275] width 93 height 8
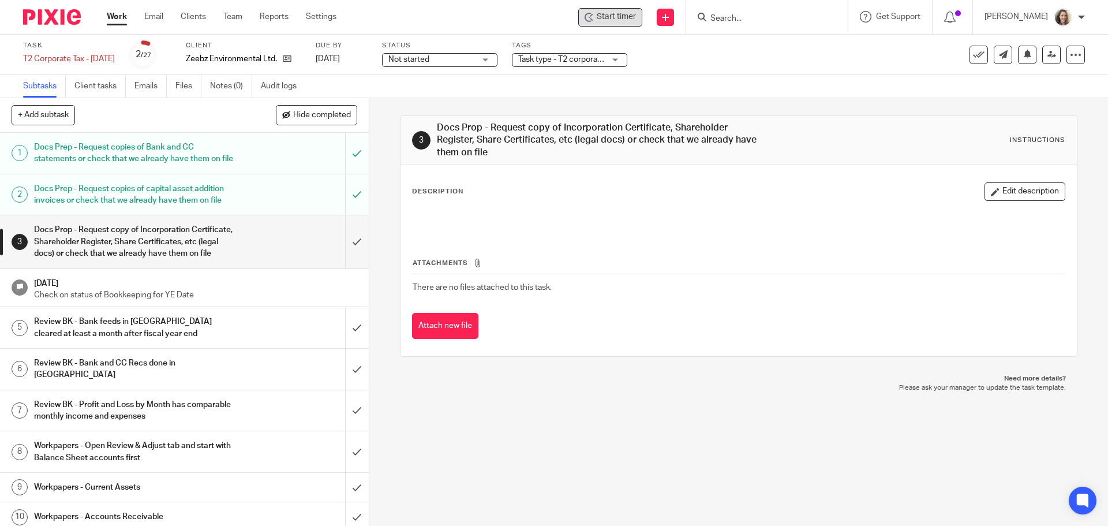
click at [636, 20] on span "Start timer" at bounding box center [615, 17] width 39 height 12
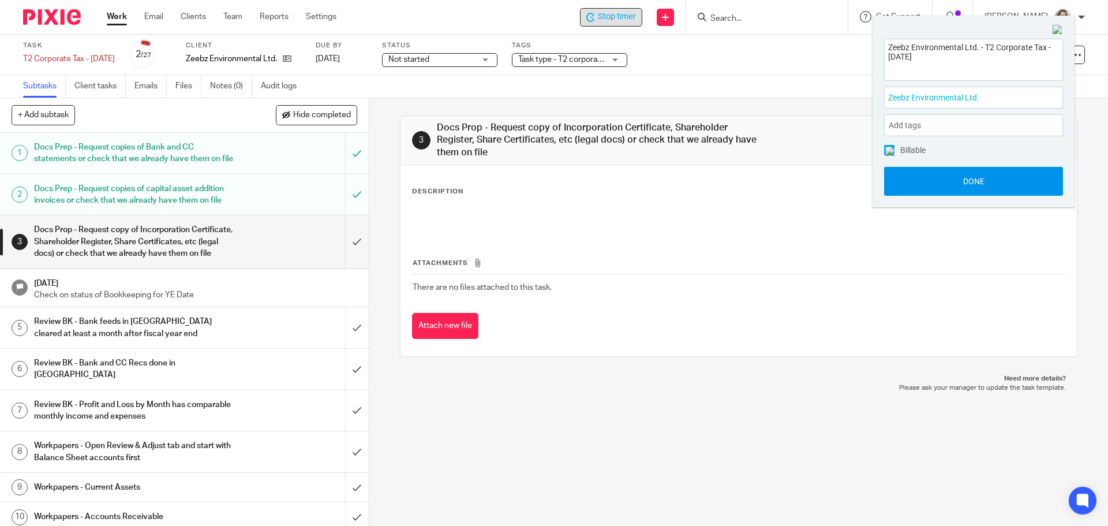
click at [980, 180] on button "Done" at bounding box center [973, 181] width 179 height 29
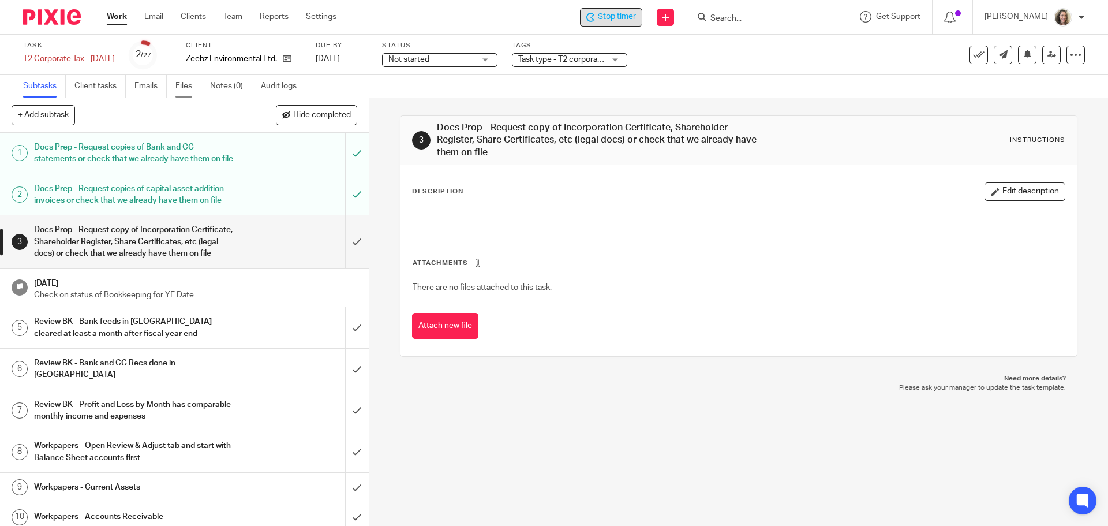
click at [183, 87] on link "Files" at bounding box center [188, 86] width 26 height 22
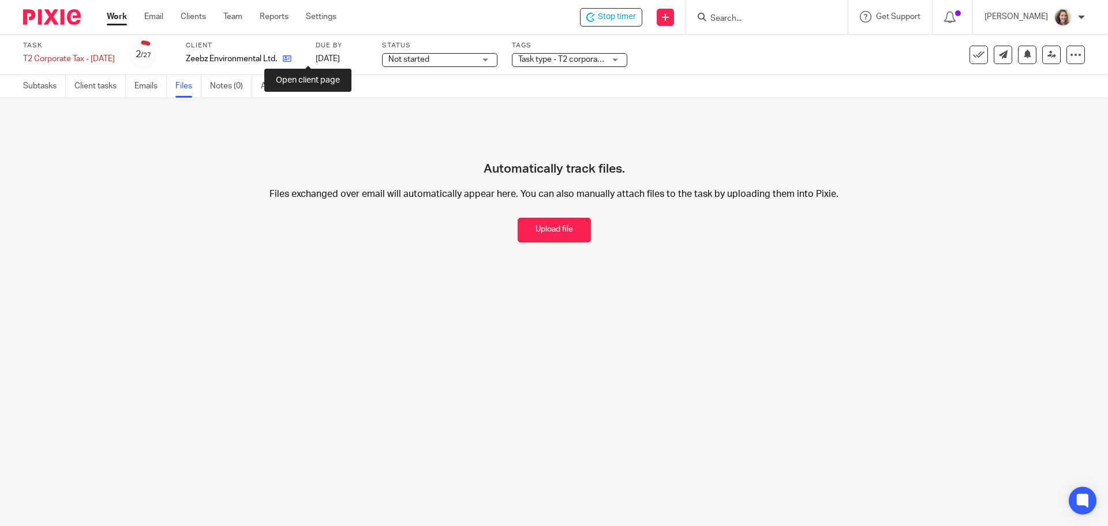
click at [291, 59] on icon at bounding box center [287, 58] width 9 height 9
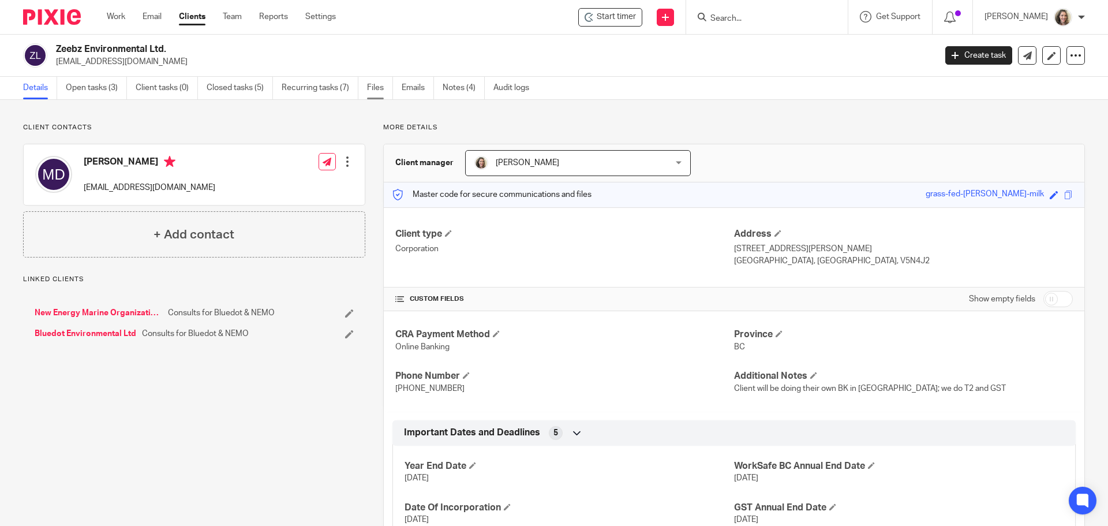
click at [376, 88] on link "Files" at bounding box center [380, 88] width 26 height 22
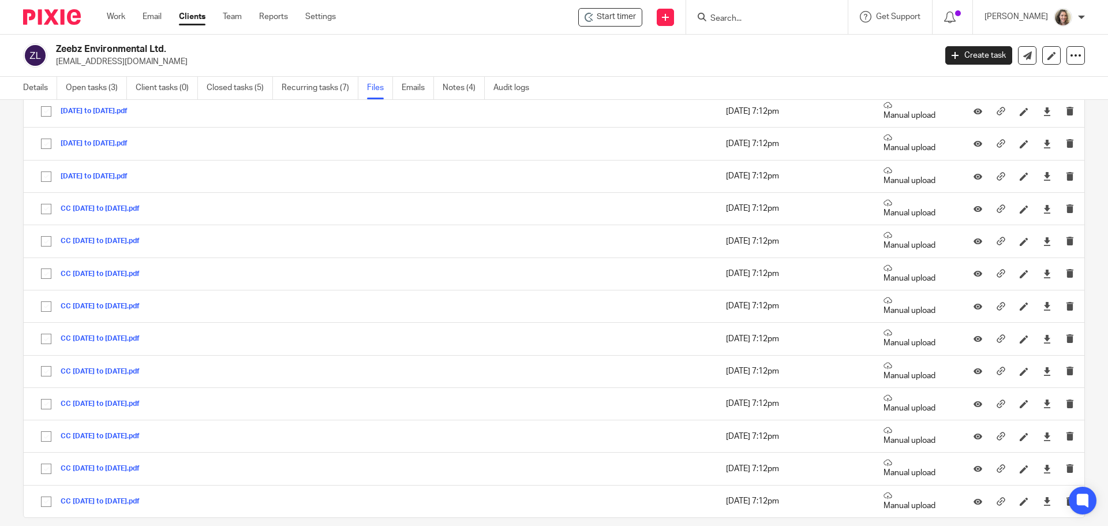
scroll to position [390, 0]
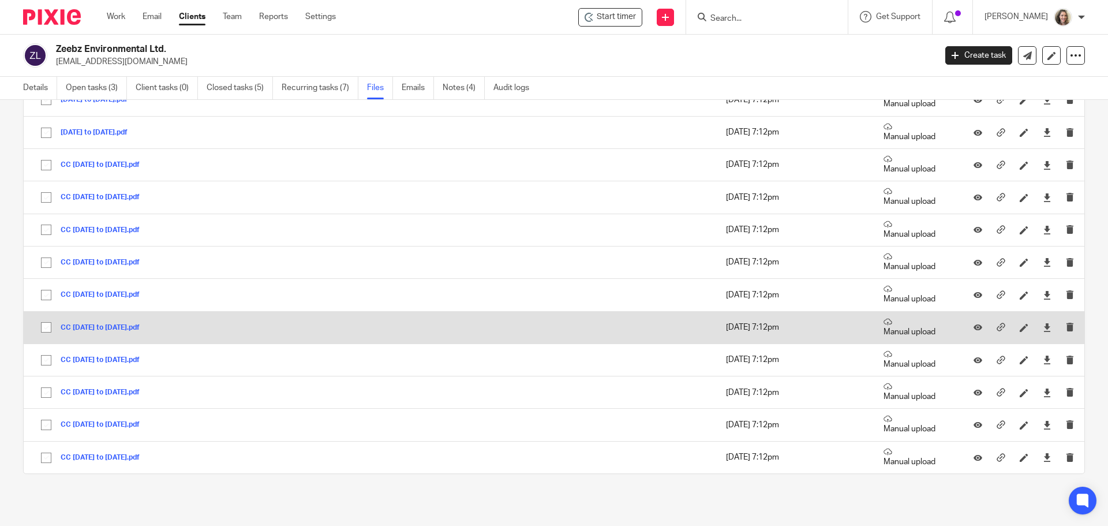
click at [120, 329] on button "CC [DATE] to [DATE].pdf" at bounding box center [105, 328] width 88 height 8
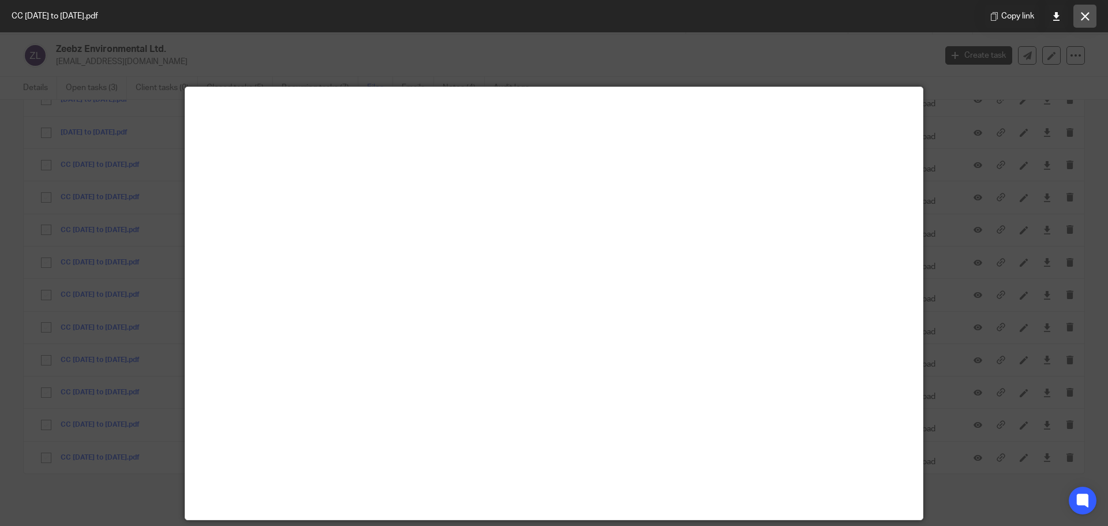
click at [1086, 21] on button at bounding box center [1084, 16] width 23 height 23
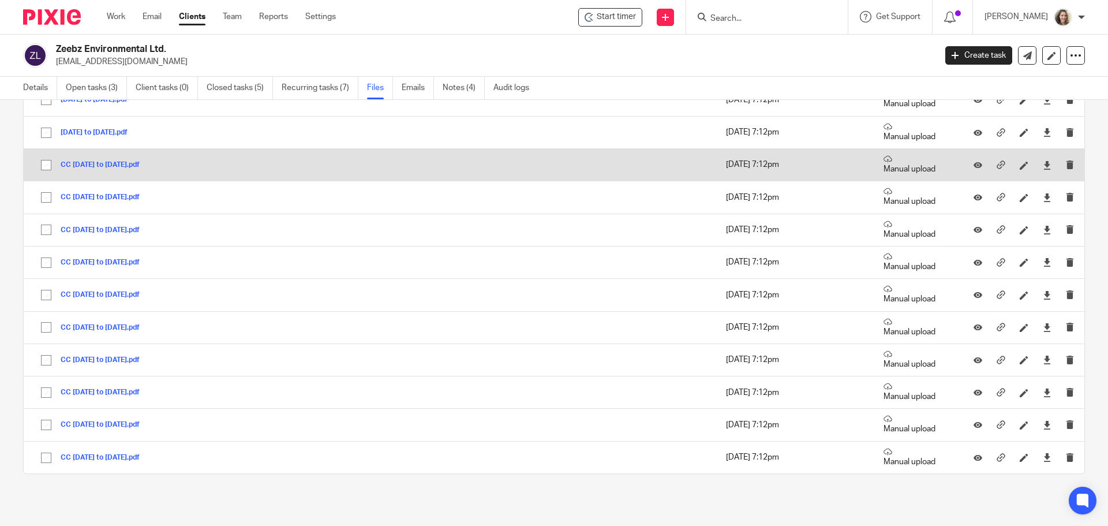
click at [113, 164] on button "CC [DATE] to [DATE].pdf" at bounding box center [105, 165] width 88 height 8
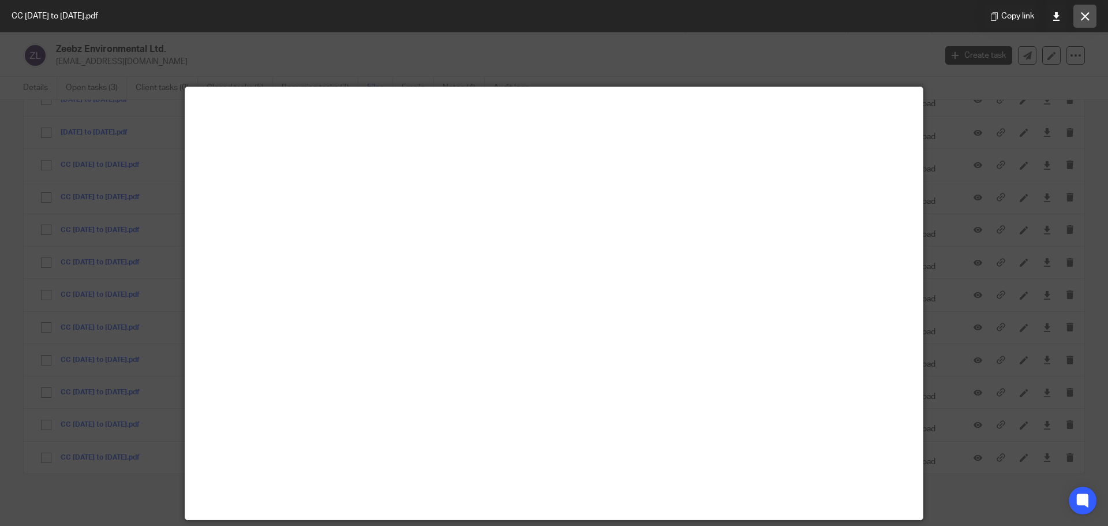
click at [1083, 17] on icon at bounding box center [1084, 16] width 9 height 9
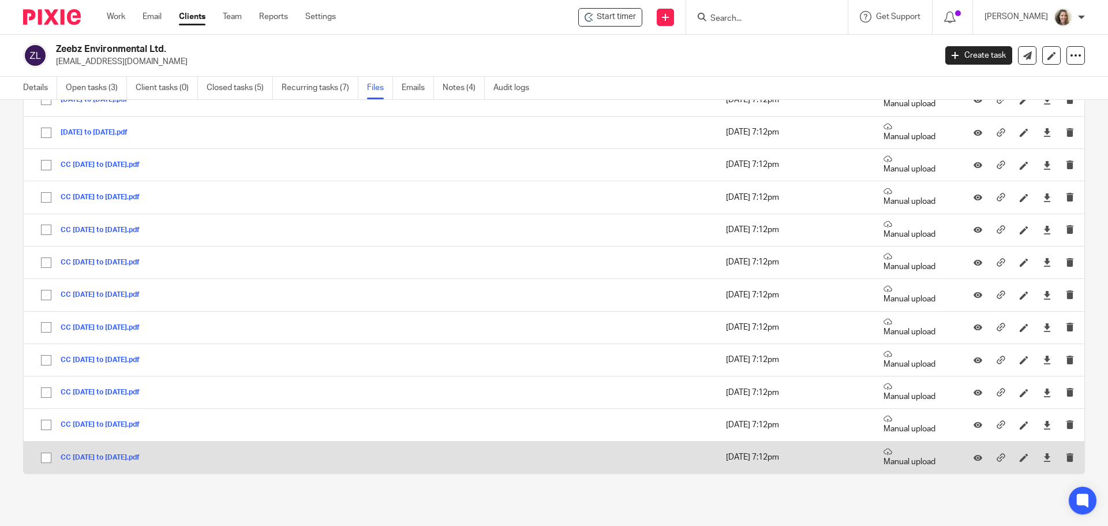
click at [109, 459] on button "CC Oct 16 to Nov 15 2024.pdf" at bounding box center [105, 457] width 88 height 8
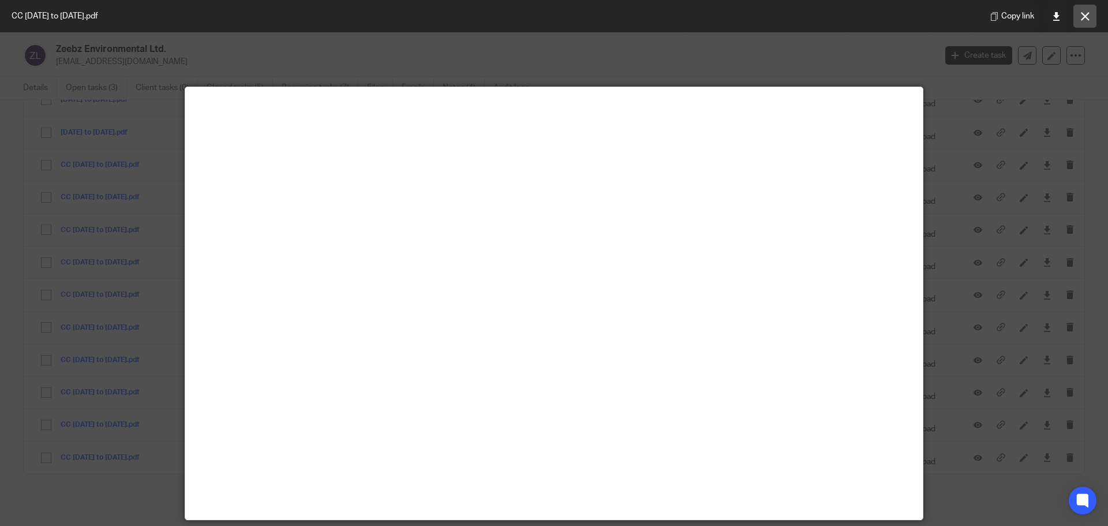
click at [1080, 10] on button at bounding box center [1084, 16] width 23 height 23
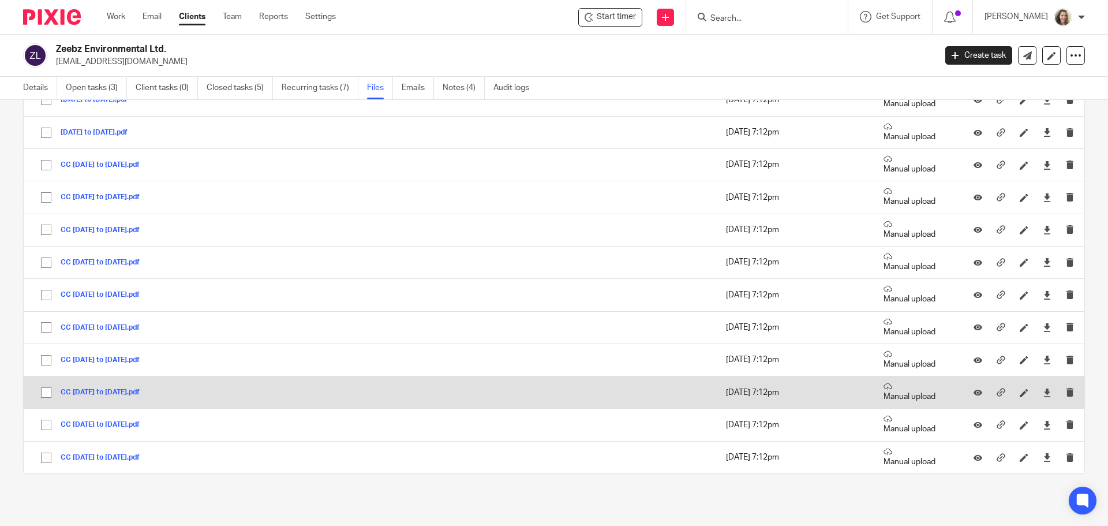
click at [118, 393] on button "CC Nov 16 to Dec 16 2024.pdf" at bounding box center [105, 392] width 88 height 8
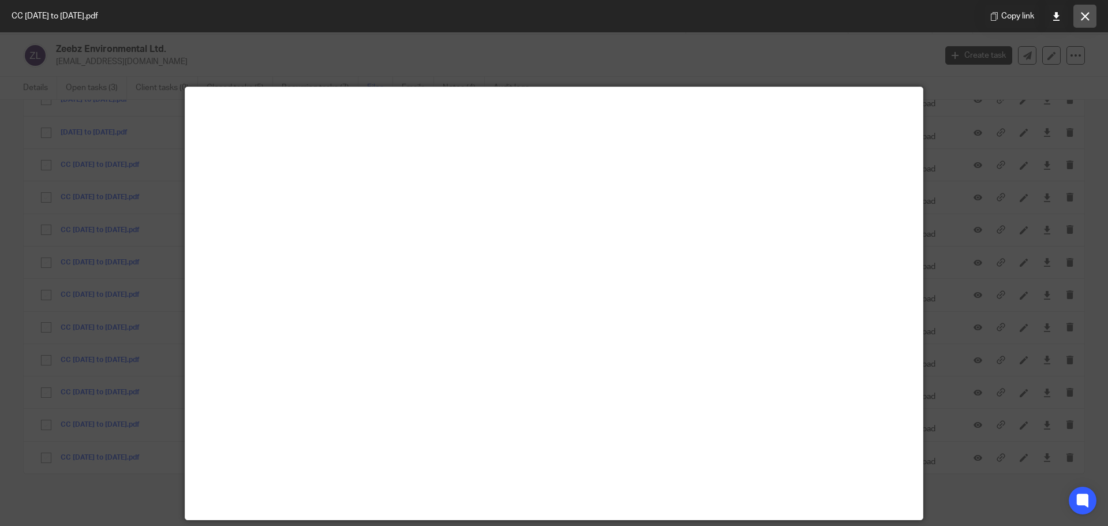
click at [1083, 13] on icon at bounding box center [1084, 16] width 9 height 9
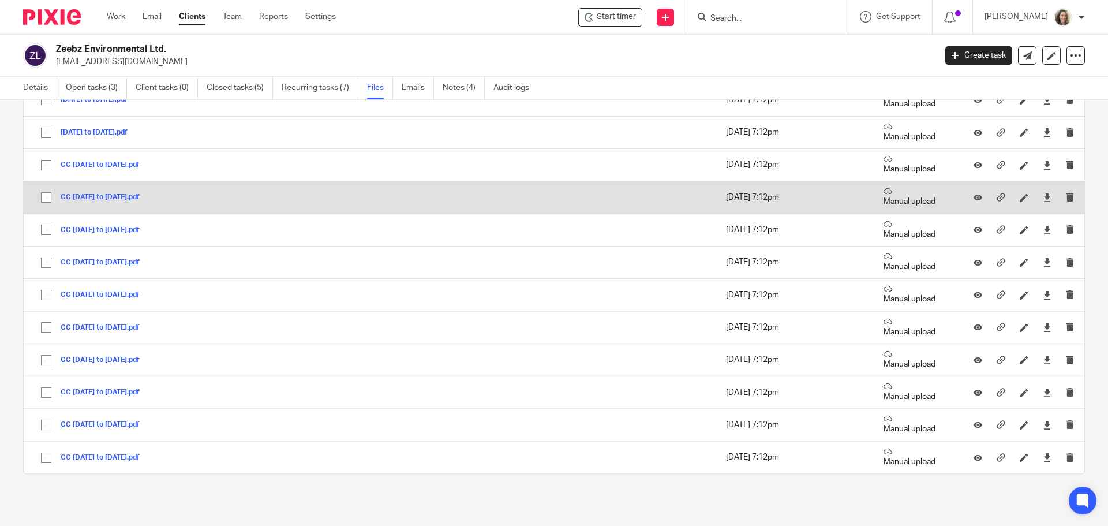
click at [146, 197] on button "CC Dec 17 2024 to Jan 15 2025.pdf" at bounding box center [105, 197] width 88 height 8
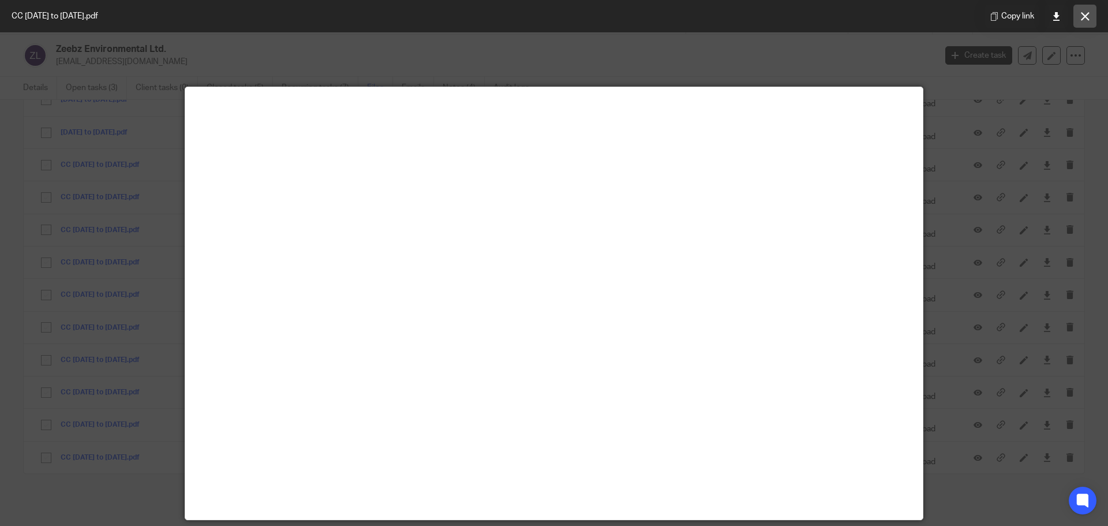
click at [1083, 21] on button at bounding box center [1084, 16] width 23 height 23
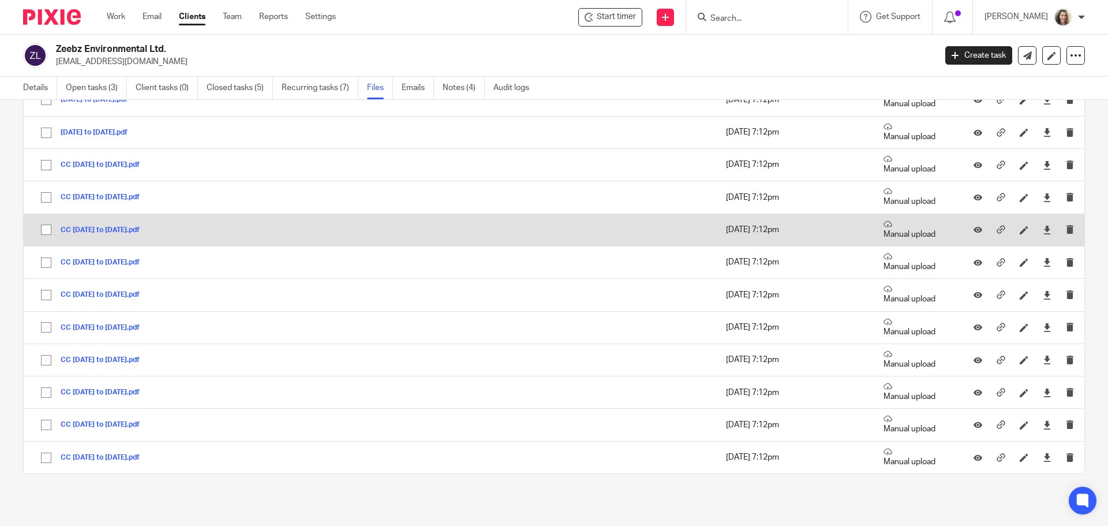
click at [115, 229] on button "CC Jan 16 to Feb 17 2025.pdf" at bounding box center [105, 230] width 88 height 8
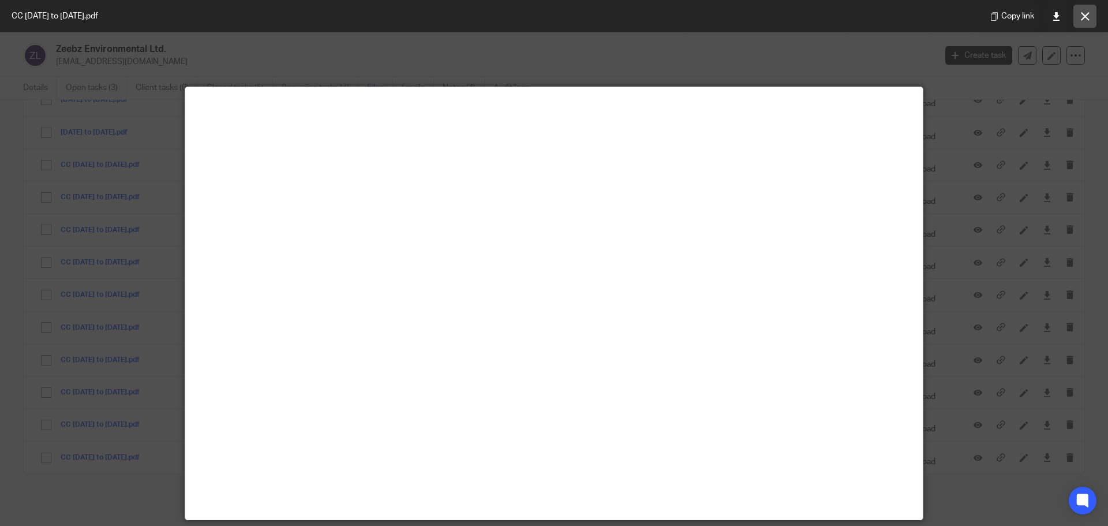
click at [1083, 15] on icon at bounding box center [1084, 16] width 9 height 9
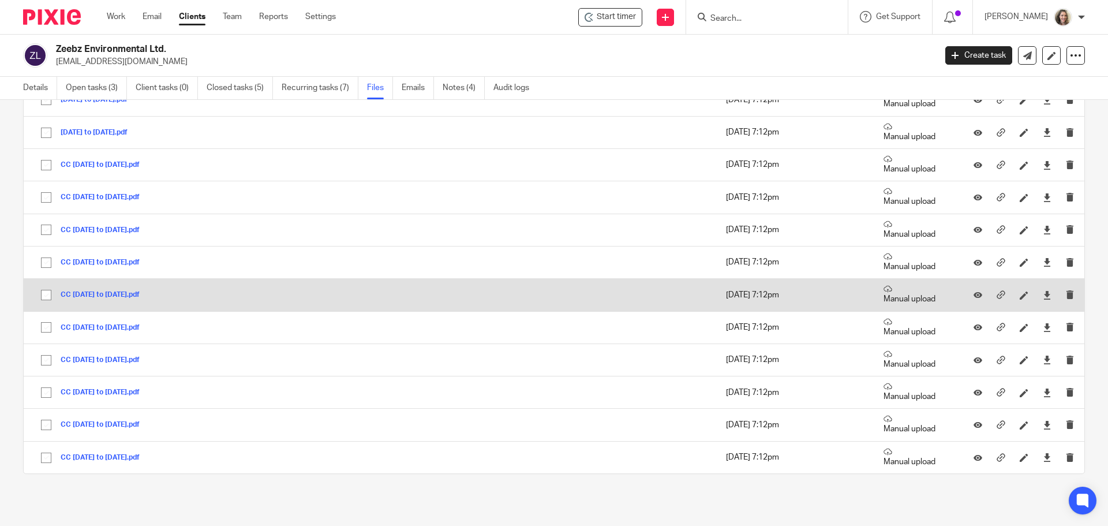
click at [90, 294] on button "CC Feb 18 to Mar 17 2025.pdf" at bounding box center [105, 295] width 88 height 8
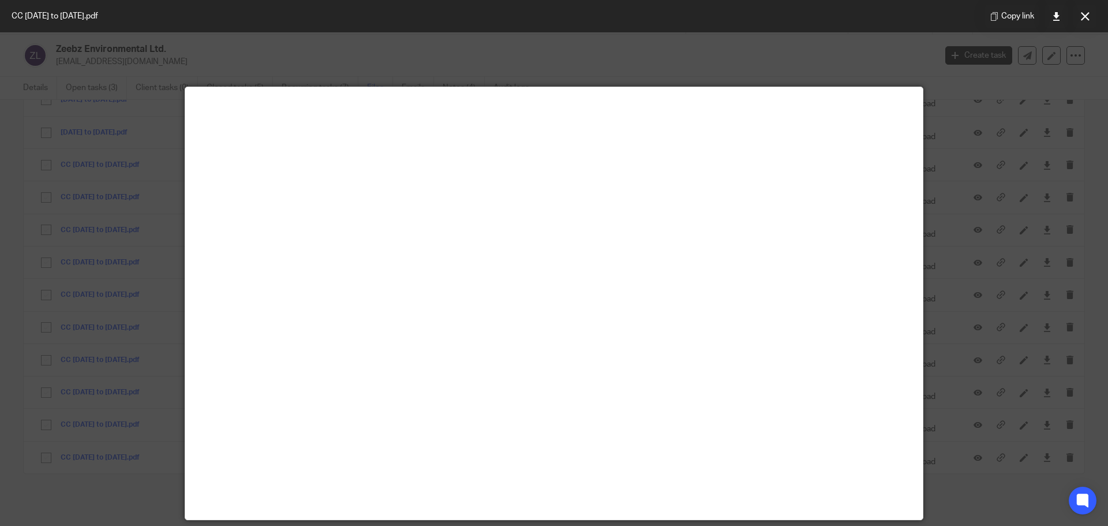
click at [1080, 17] on icon at bounding box center [1084, 16] width 9 height 9
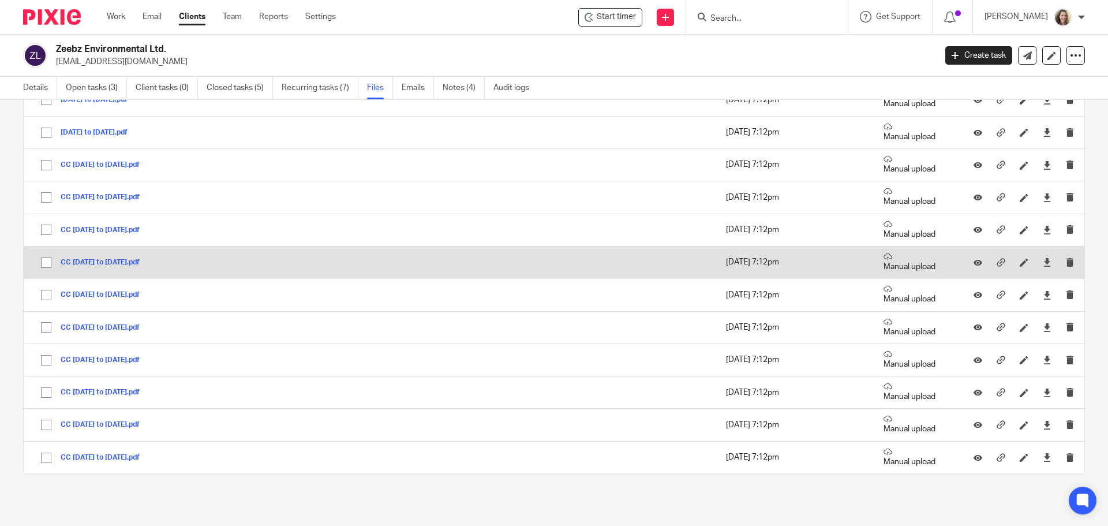
click at [134, 261] on button "CC Mar 18 to April 15 2025.pdf" at bounding box center [105, 262] width 88 height 8
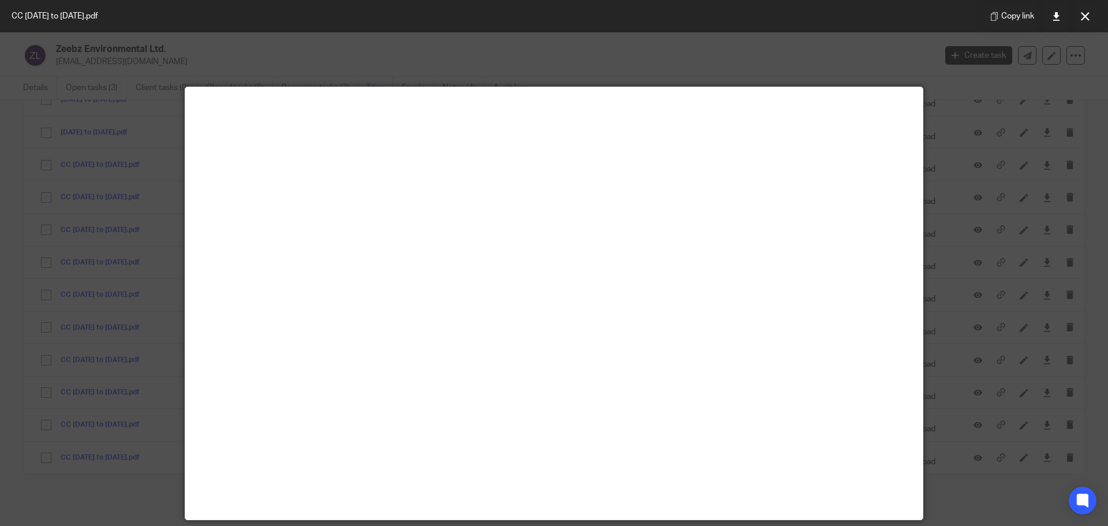
click at [1091, 20] on button at bounding box center [1084, 16] width 23 height 23
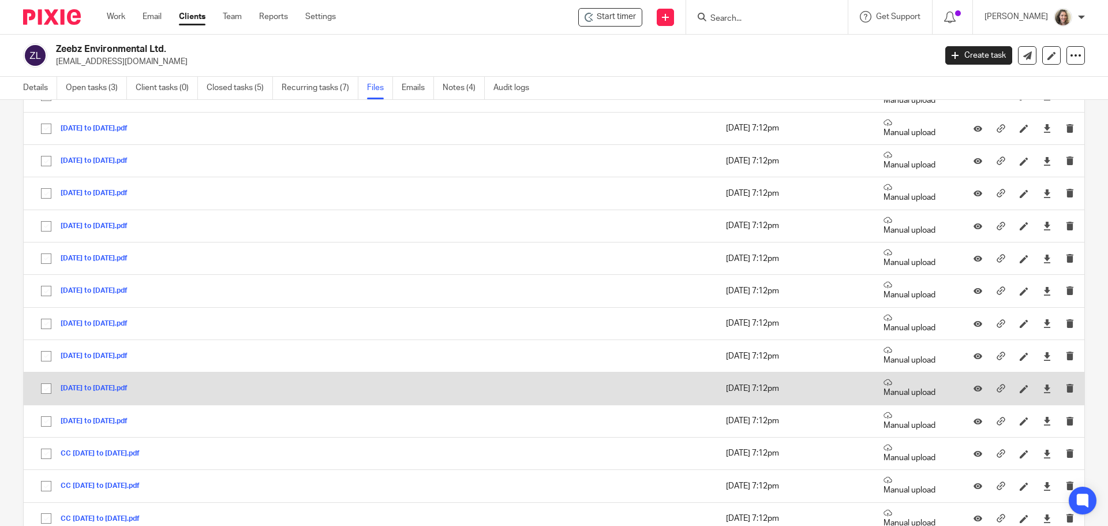
scroll to position [44, 0]
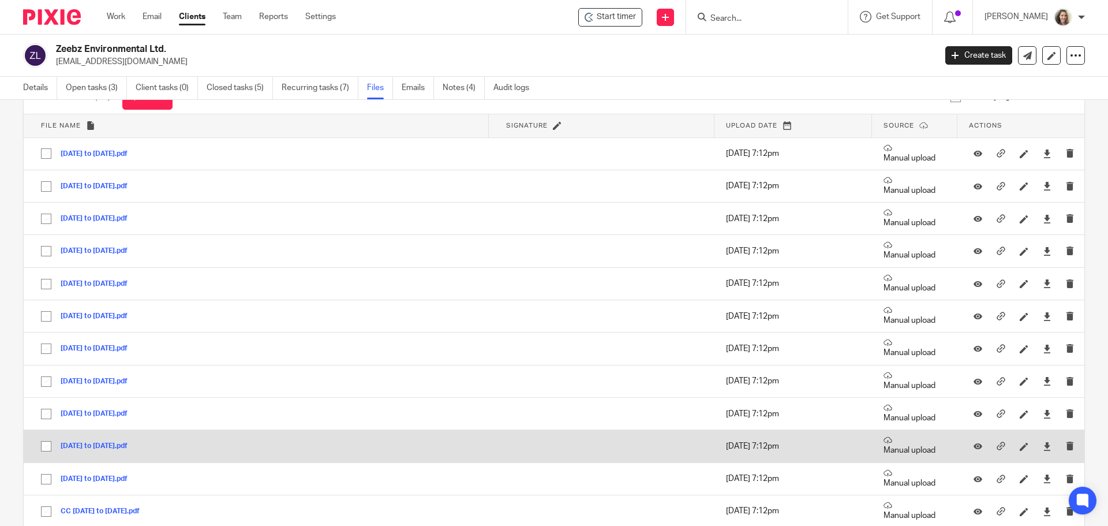
click at [125, 446] on button "August 27 to Sept 27 2024.pdf" at bounding box center [99, 446] width 76 height 8
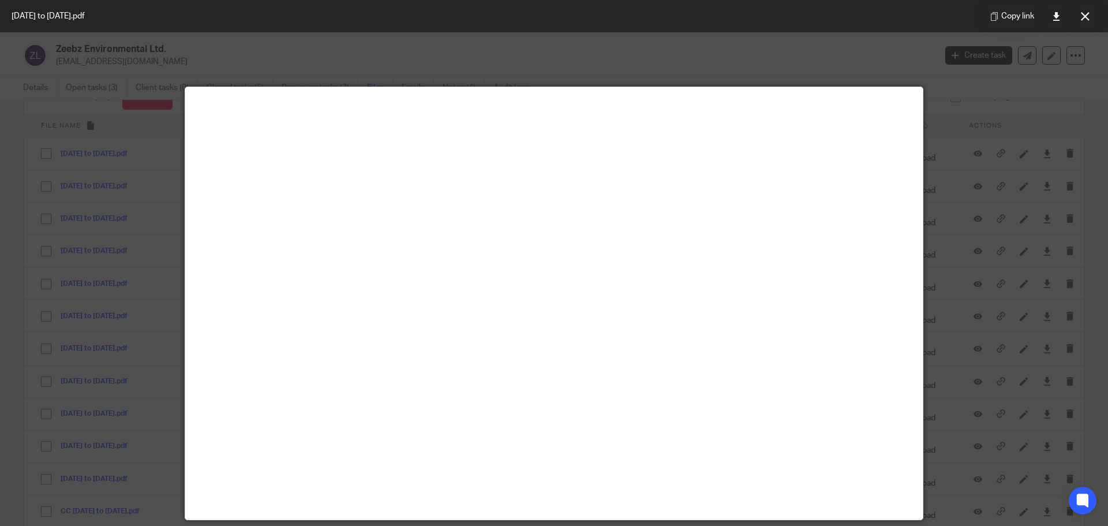
click at [1082, 13] on icon at bounding box center [1084, 16] width 9 height 9
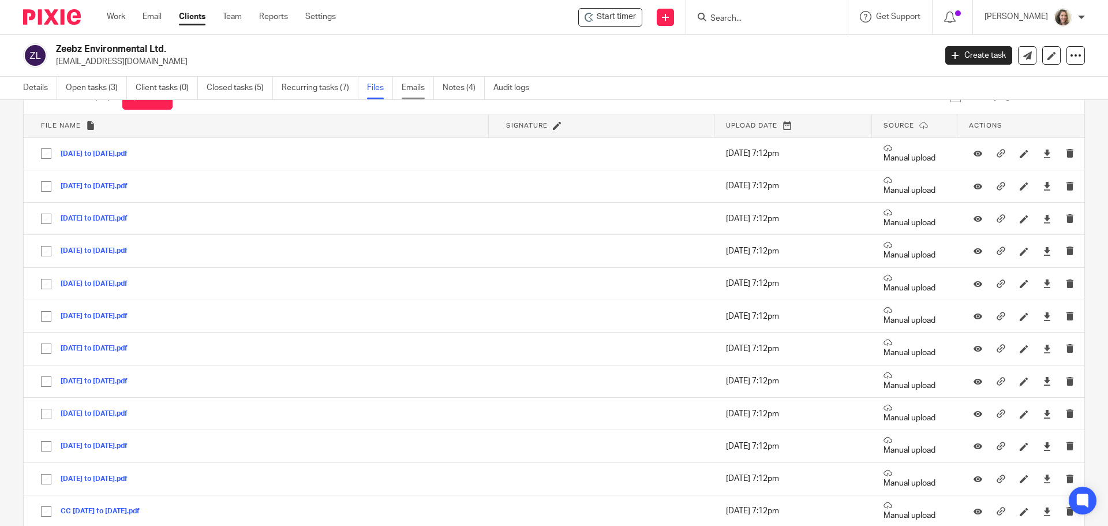
click at [415, 87] on link "Emails" at bounding box center [417, 88] width 32 height 22
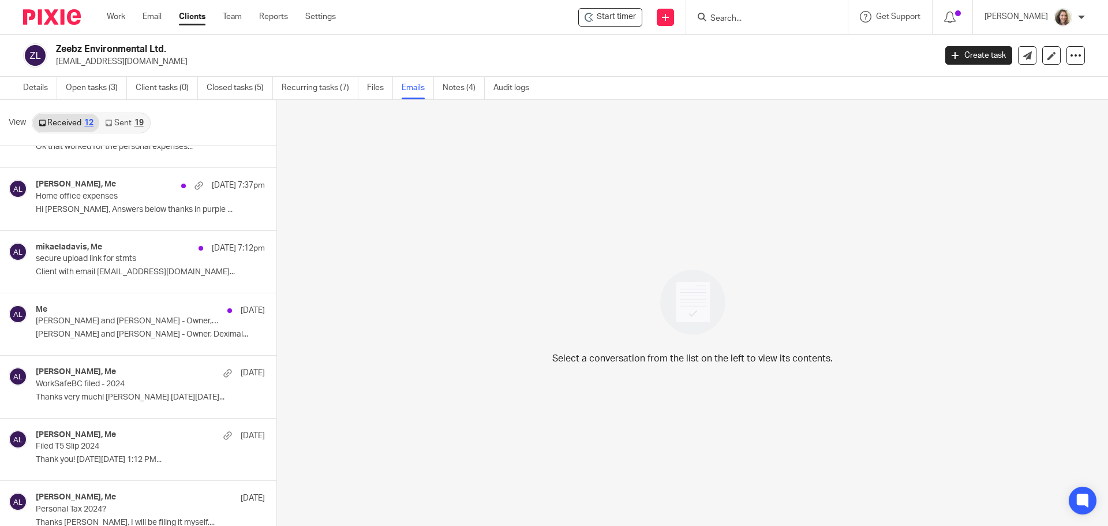
scroll to position [22, 0]
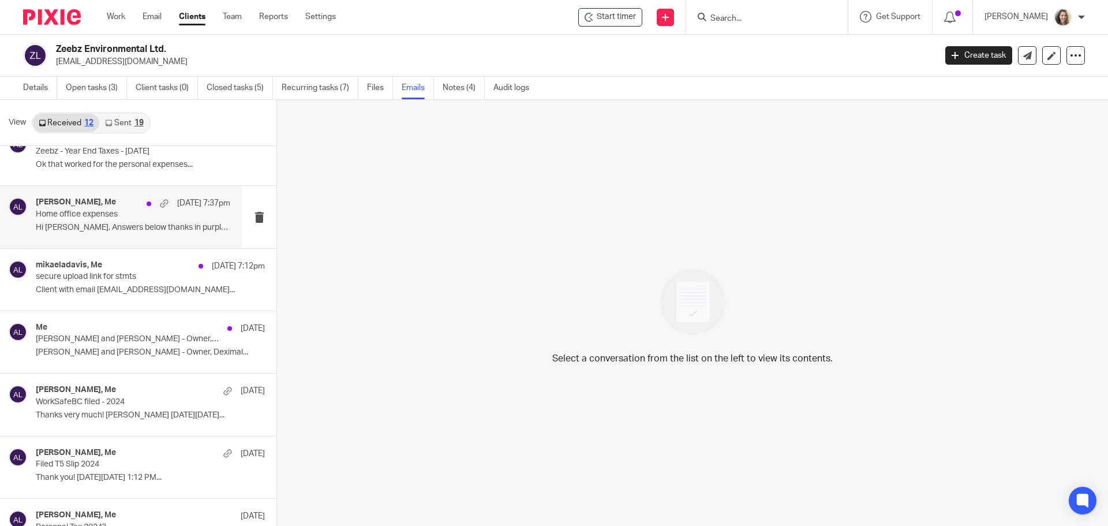
click at [89, 220] on div "[PERSON_NAME], Me [DATE] 7:37pm Home office expenses Hi [PERSON_NAME], Answers …" at bounding box center [133, 216] width 194 height 39
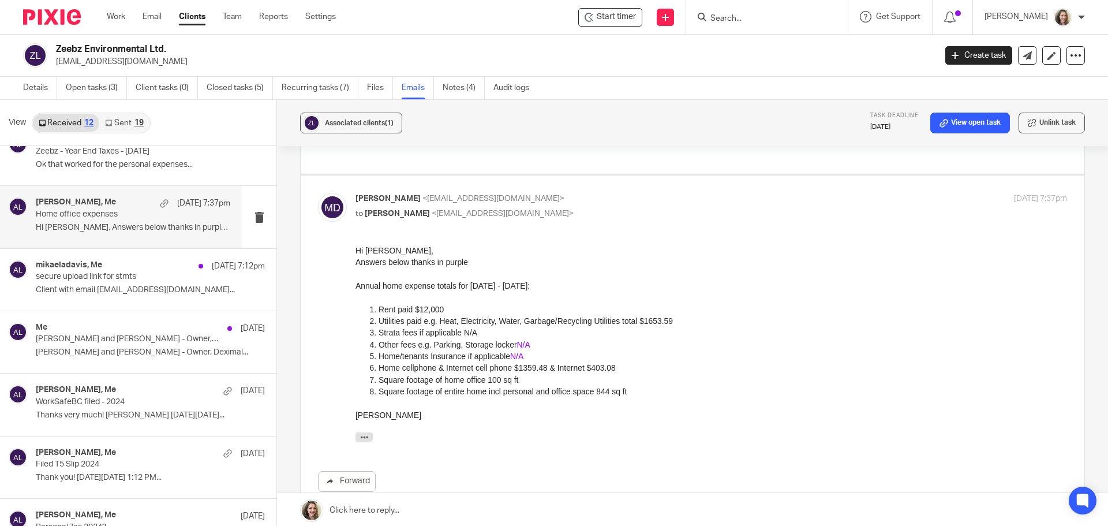
scroll to position [115, 0]
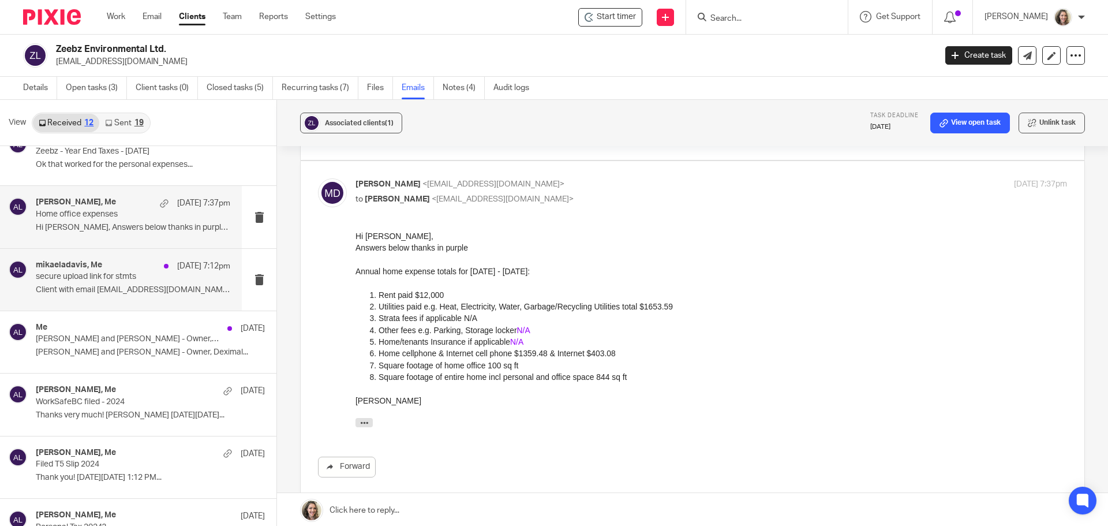
click at [96, 274] on p "secure upload link for stmts" at bounding box center [114, 277] width 156 height 10
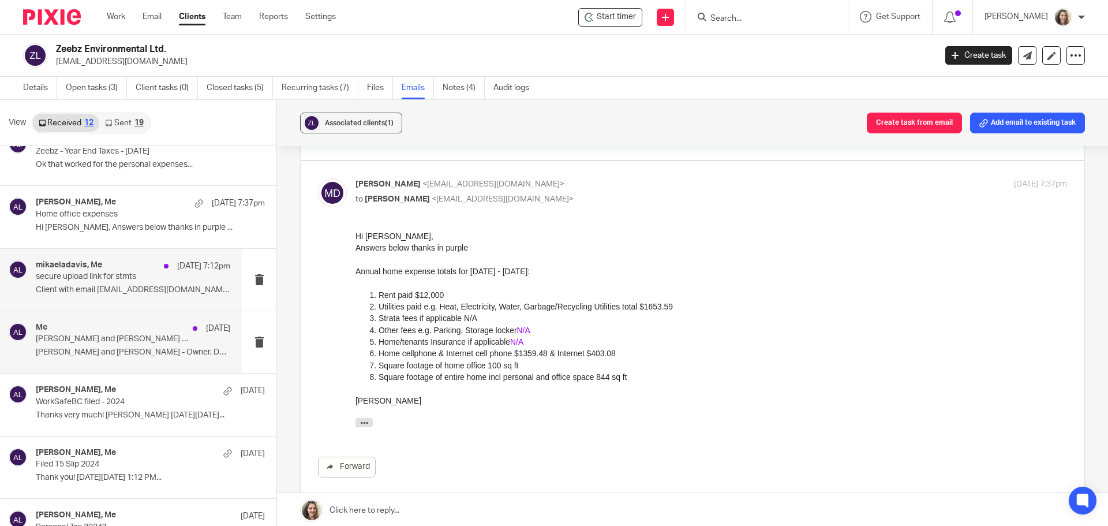
click at [100, 338] on p "[PERSON_NAME] and [PERSON_NAME] - Owner, Deximal Accounting Inc." at bounding box center [114, 339] width 156 height 10
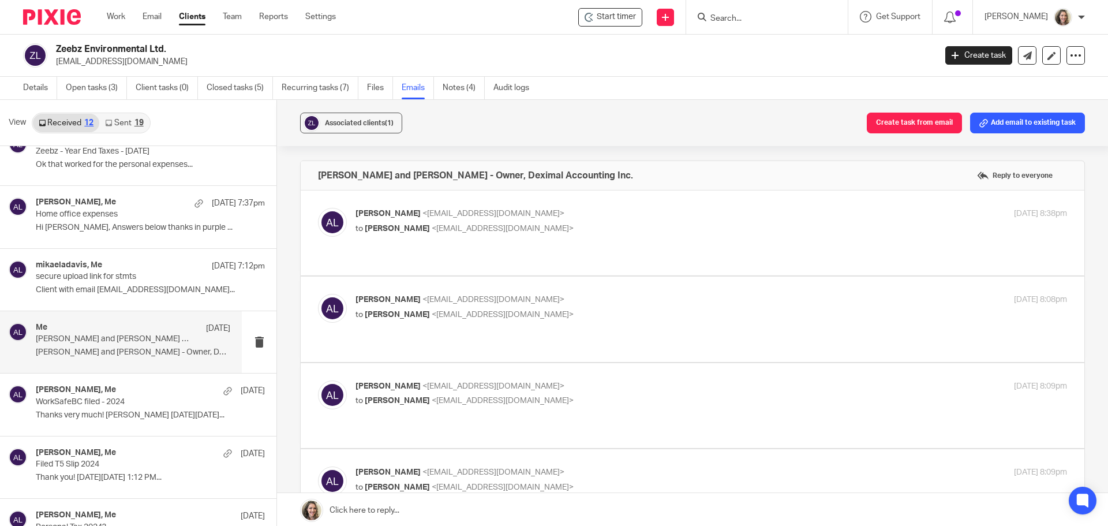
scroll to position [0, 0]
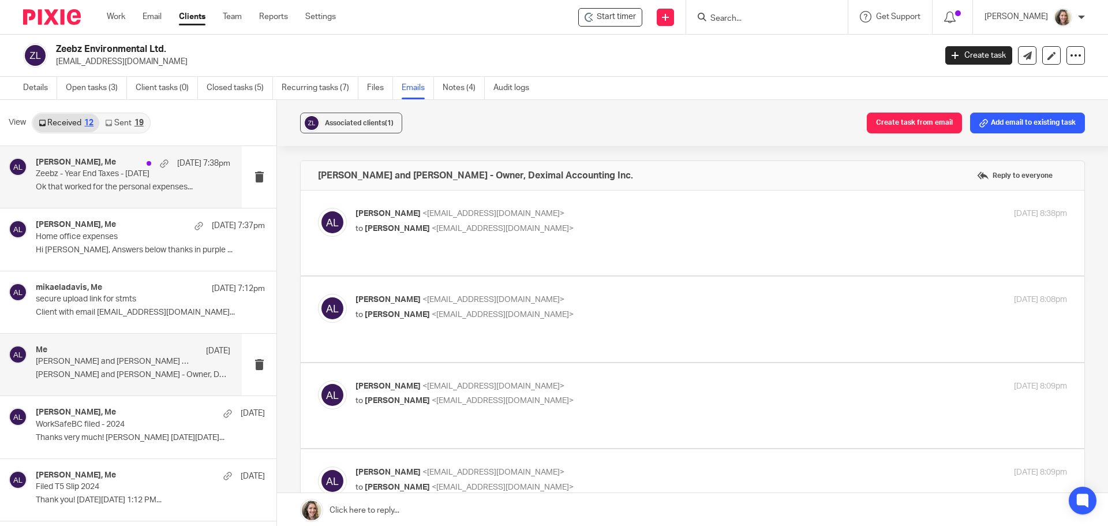
click at [111, 187] on p "Ok that worked for the personal expenses..." at bounding box center [133, 187] width 194 height 10
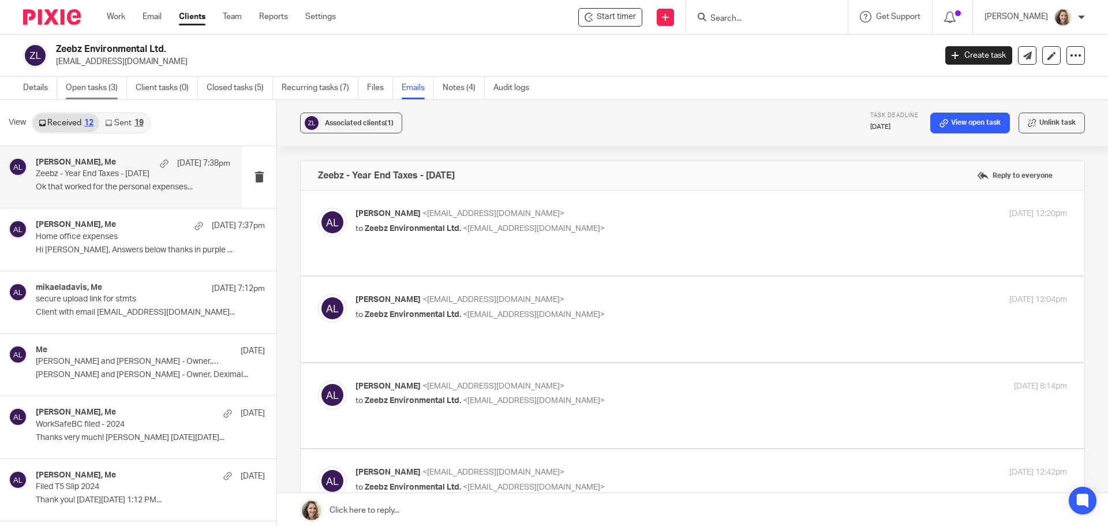
click at [97, 86] on link "Open tasks (3)" at bounding box center [96, 88] width 61 height 22
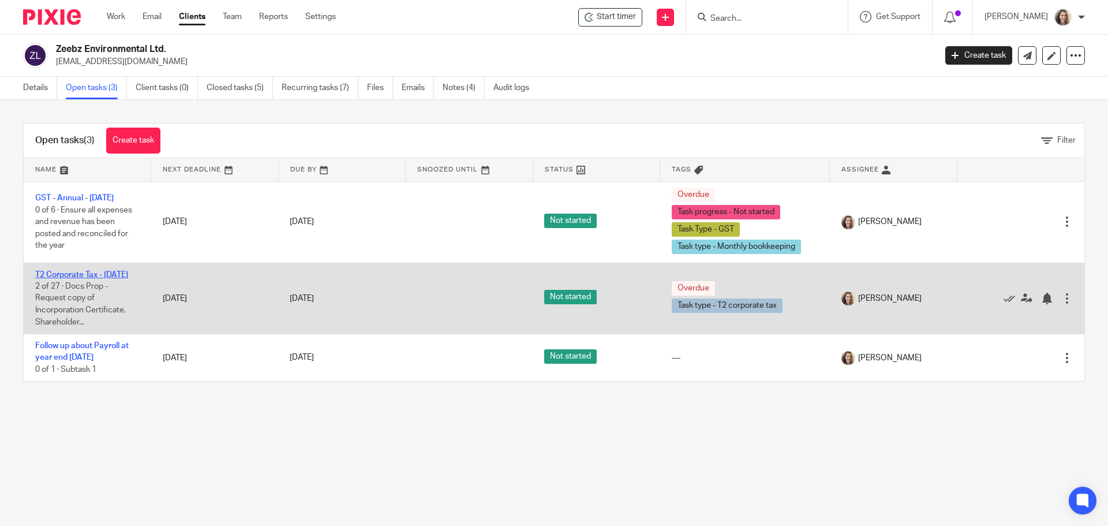
click at [73, 277] on link "T2 Corporate Tax - [DATE]" at bounding box center [81, 275] width 93 height 8
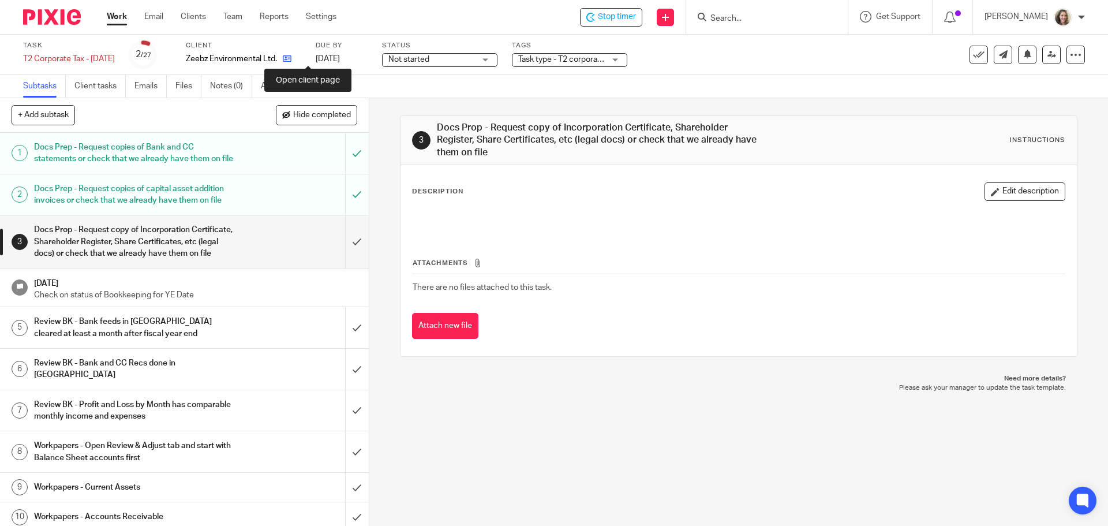
click at [291, 58] on icon at bounding box center [287, 58] width 9 height 9
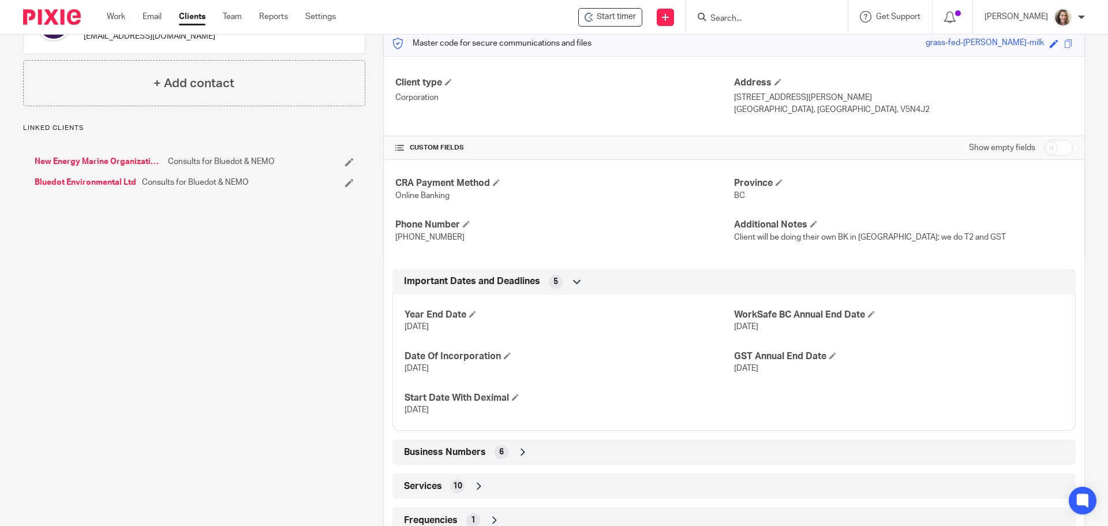
scroll to position [190, 0]
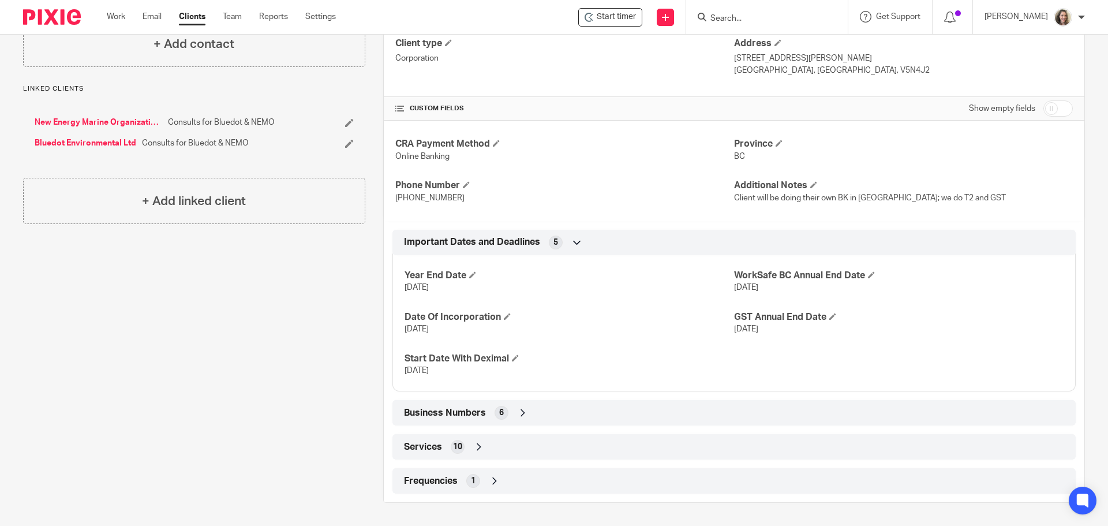
click at [458, 422] on div "Business Numbers 6" at bounding box center [734, 413] width 666 height 20
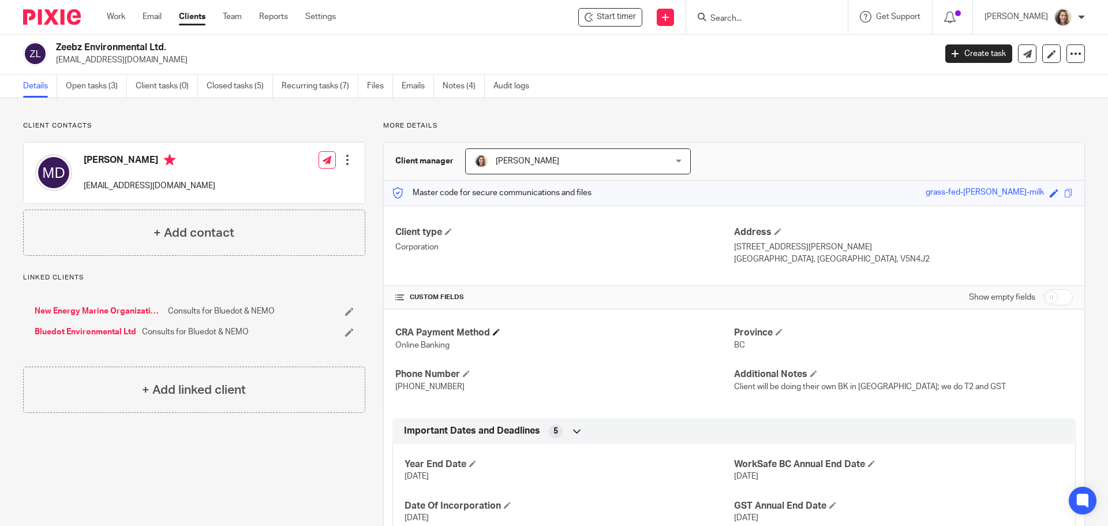
scroll to position [0, 0]
click at [89, 82] on link "Open tasks (3)" at bounding box center [96, 88] width 61 height 22
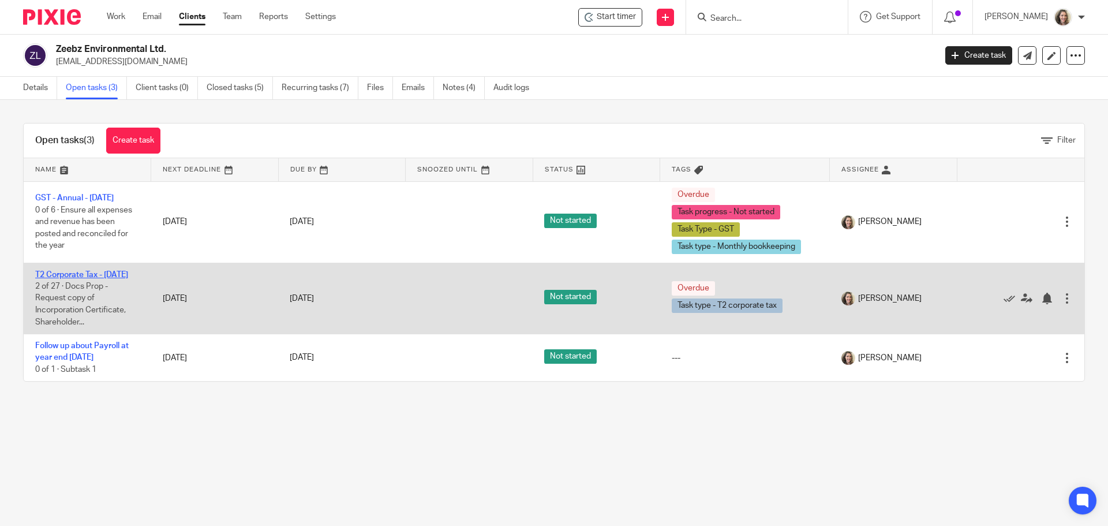
click at [70, 273] on link "T2 Corporate Tax - [DATE]" at bounding box center [81, 275] width 93 height 8
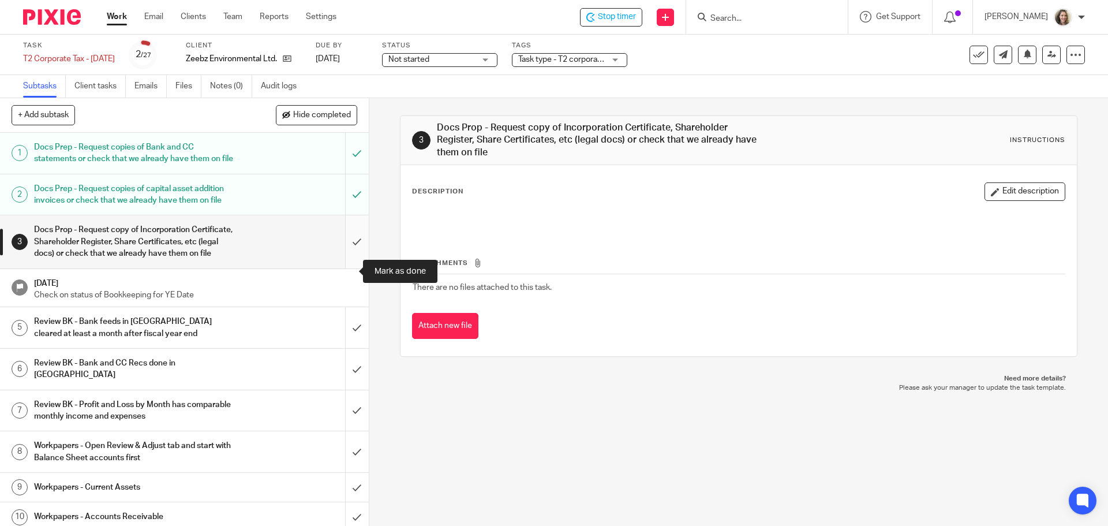
click at [347, 268] on input "submit" at bounding box center [184, 241] width 369 height 52
click at [347, 348] on input "submit" at bounding box center [184, 327] width 369 height 41
click at [350, 389] on input "submit" at bounding box center [184, 368] width 369 height 41
click at [342, 431] on input "submit" at bounding box center [184, 410] width 369 height 41
click at [338, 464] on input "submit" at bounding box center [184, 451] width 369 height 41
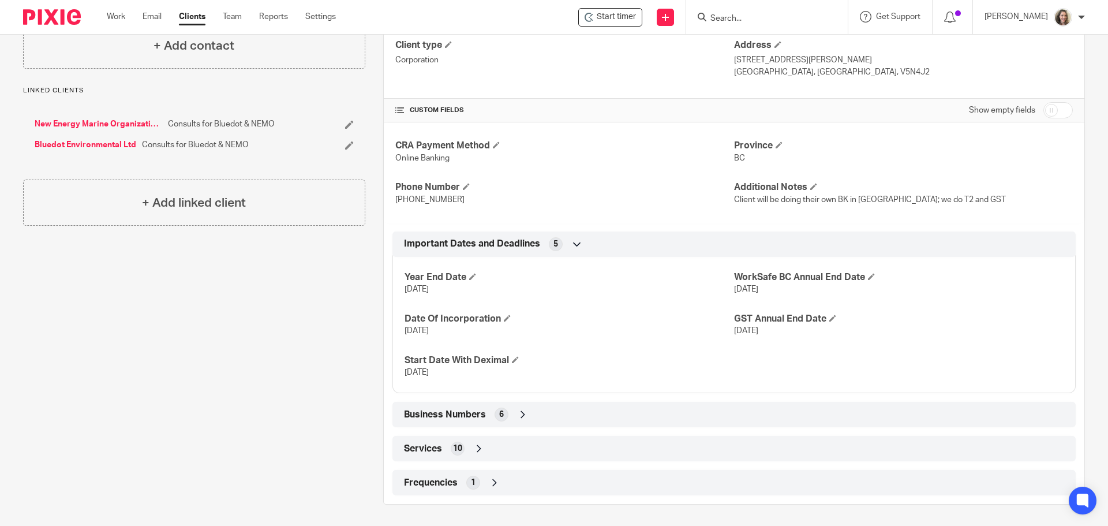
scroll to position [190, 0]
click at [451, 414] on span "Business Numbers" at bounding box center [445, 413] width 82 height 12
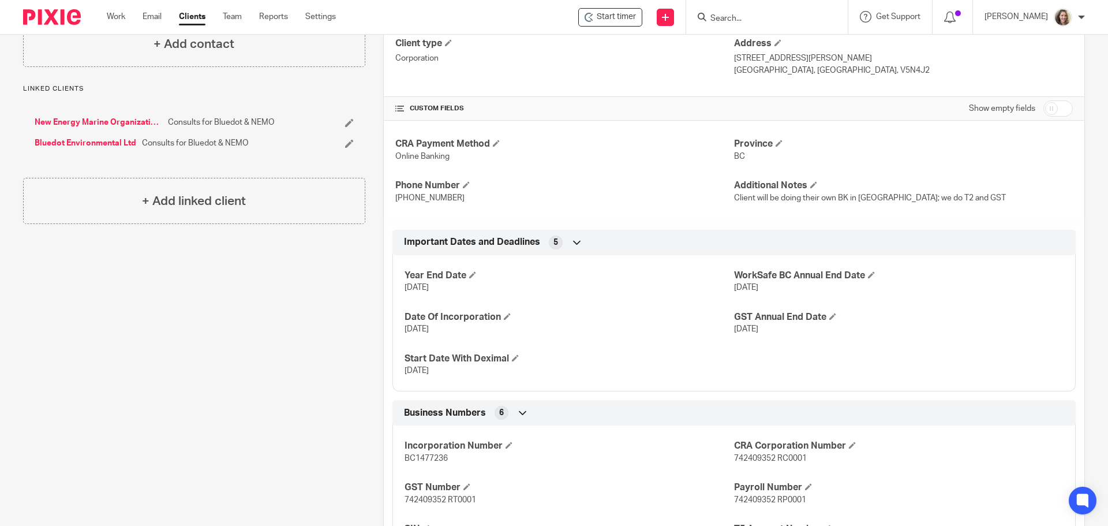
scroll to position [327, 0]
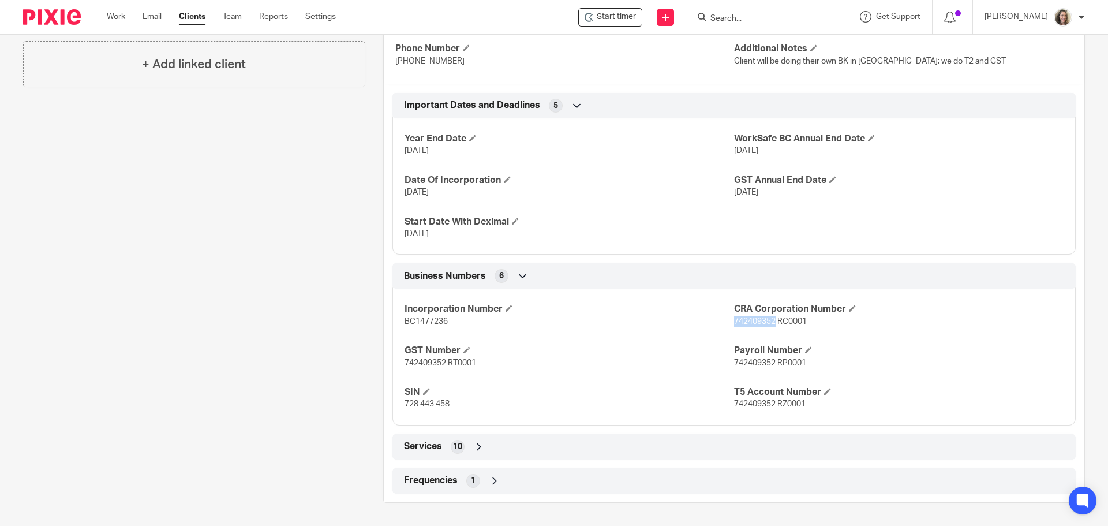
drag, startPoint x: 771, startPoint y: 321, endPoint x: 729, endPoint y: 328, distance: 43.2
click at [729, 328] on div "Incorporation Number BC1477236 CRA Corporation Number 742409352 RC0001 GST Numb…" at bounding box center [733, 352] width 683 height 145
copy span "742409352"
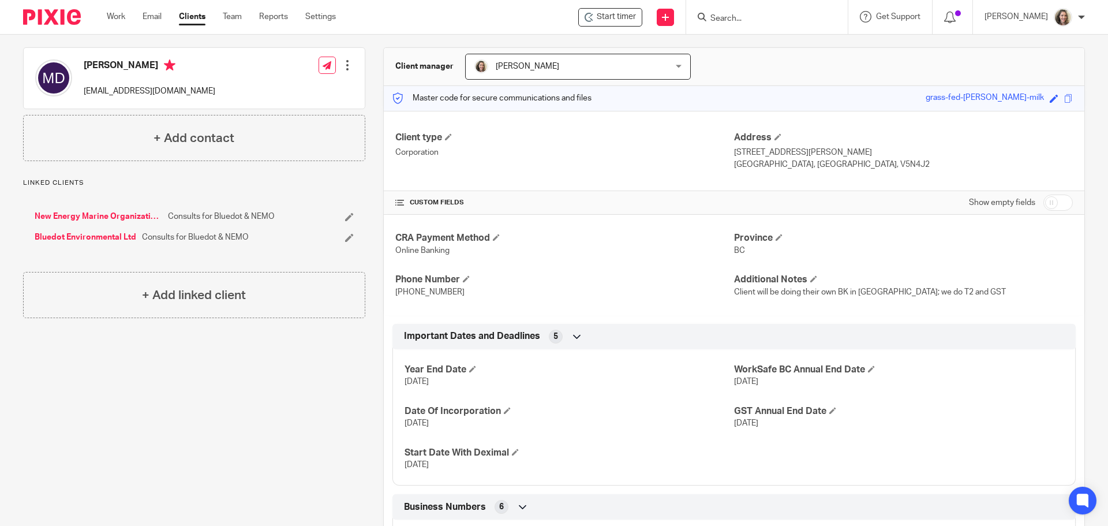
scroll to position [0, 0]
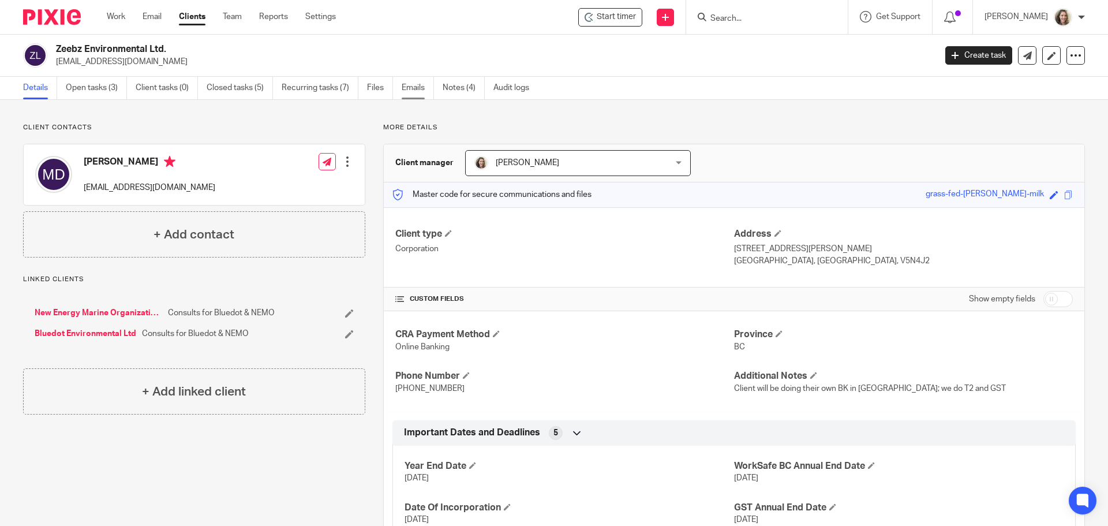
click at [412, 88] on link "Emails" at bounding box center [417, 88] width 32 height 22
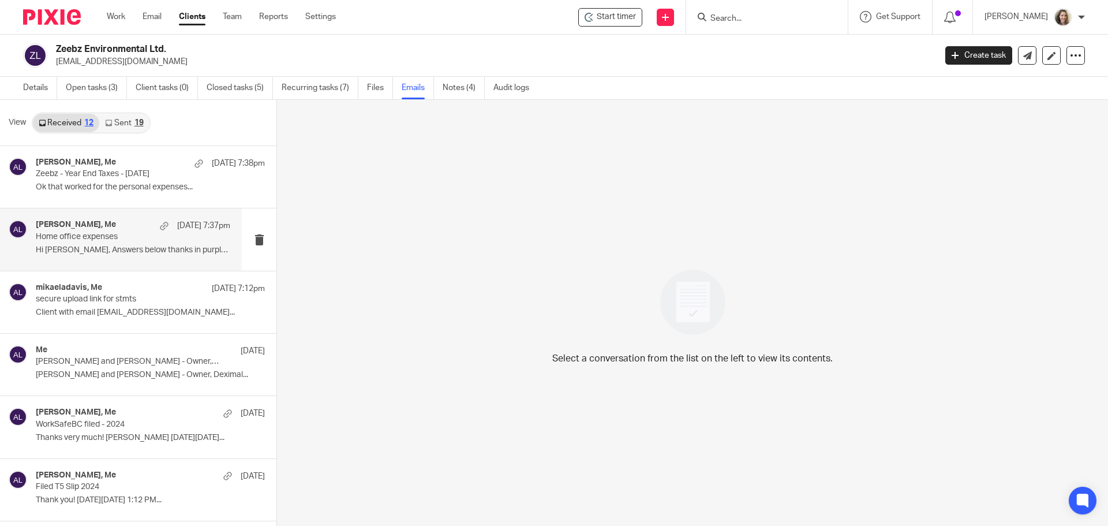
click at [100, 249] on p "Hi [PERSON_NAME], Answers below thanks in purple ..." at bounding box center [133, 250] width 194 height 10
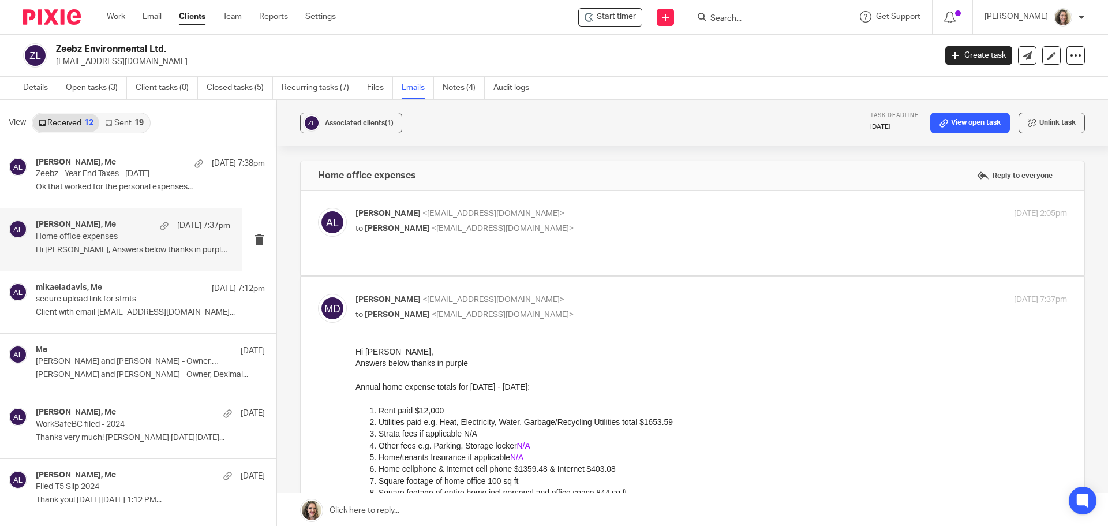
click at [586, 231] on p "to [PERSON_NAME] <[EMAIL_ADDRESS][DOMAIN_NAME]>" at bounding box center [592, 229] width 474 height 12
checkbox input "true"
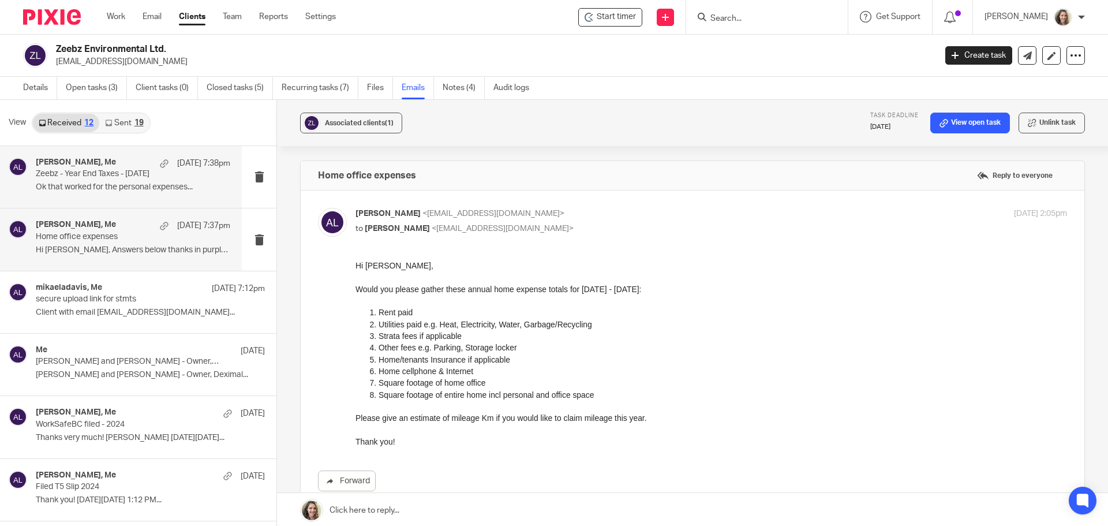
click at [111, 191] on p "Ok that worked for the personal expenses..." at bounding box center [133, 187] width 194 height 10
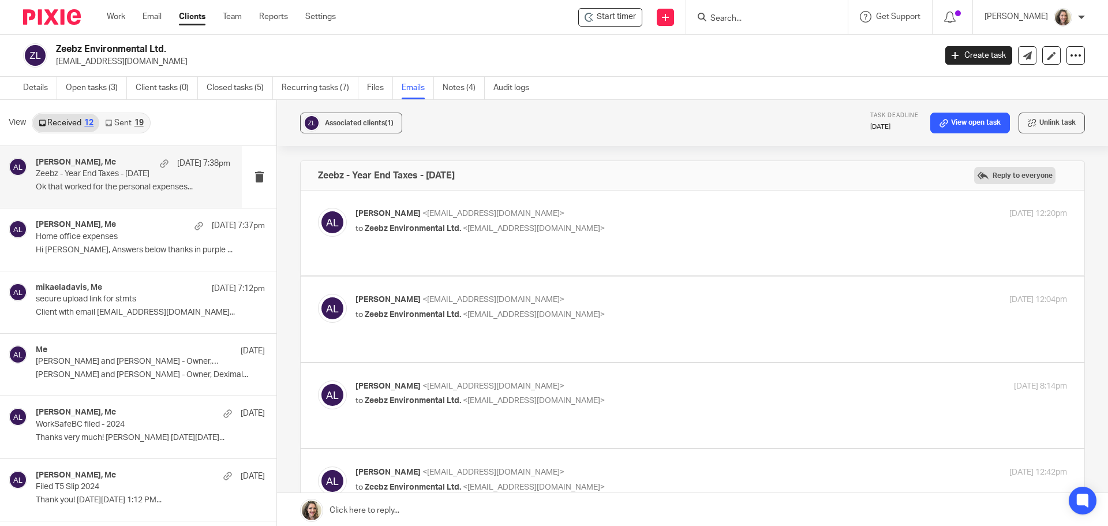
click at [1007, 178] on label "Reply to everyone" at bounding box center [1014, 175] width 81 height 17
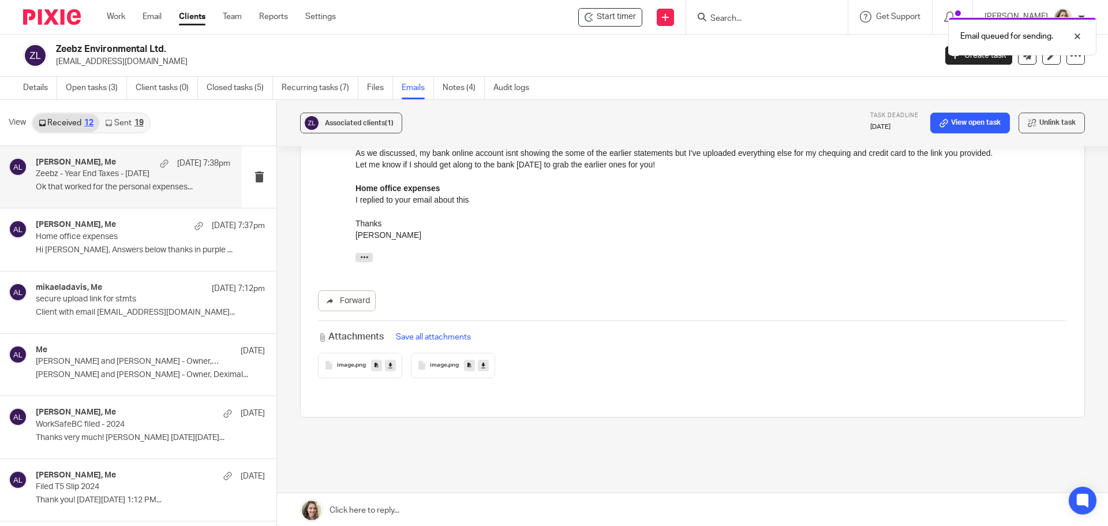
scroll to position [1085, 0]
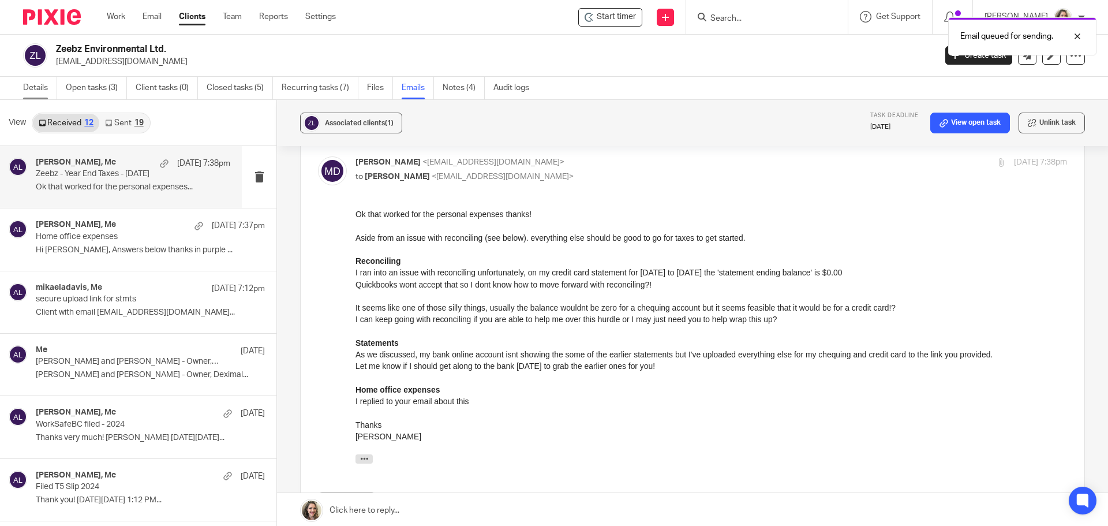
click at [40, 89] on link "Details" at bounding box center [40, 88] width 34 height 22
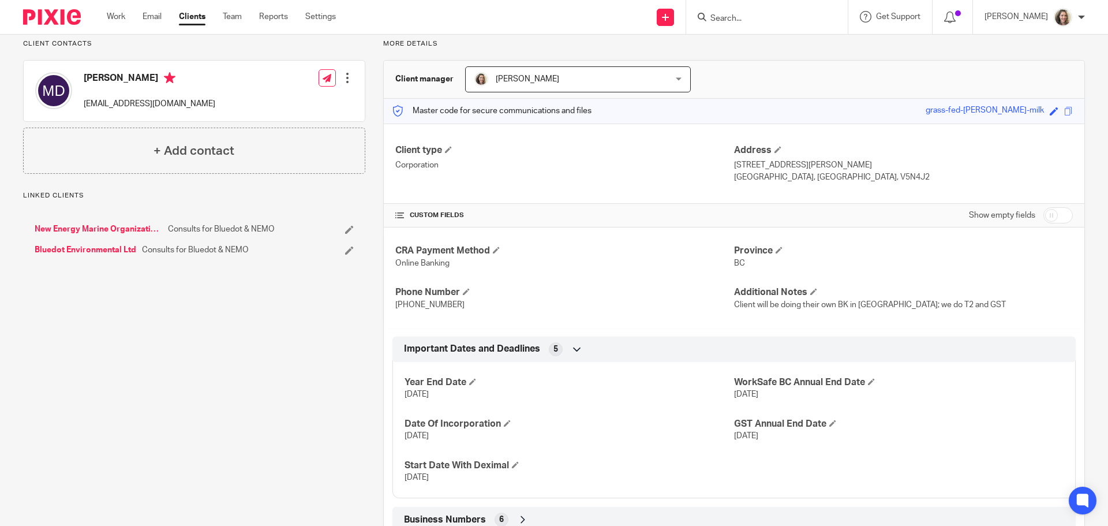
scroll to position [173, 0]
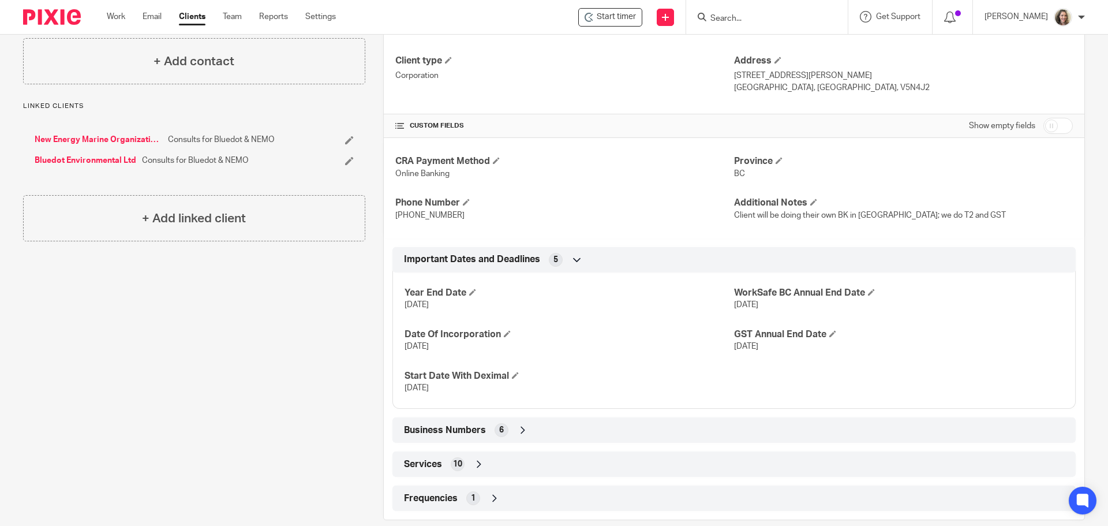
click at [460, 426] on span "Business Numbers" at bounding box center [445, 430] width 82 height 12
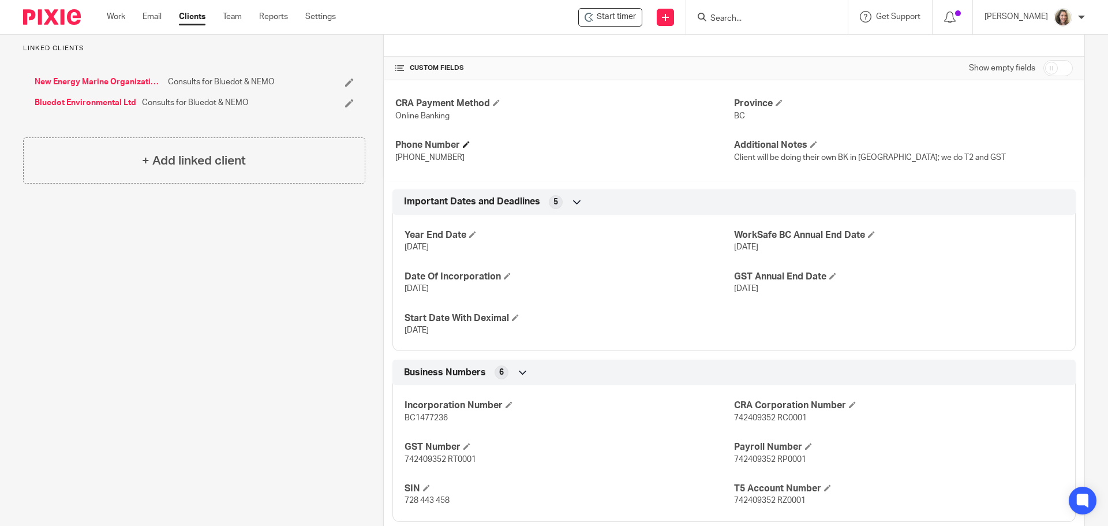
scroll to position [288, 0]
